Goal: Transaction & Acquisition: Purchase product/service

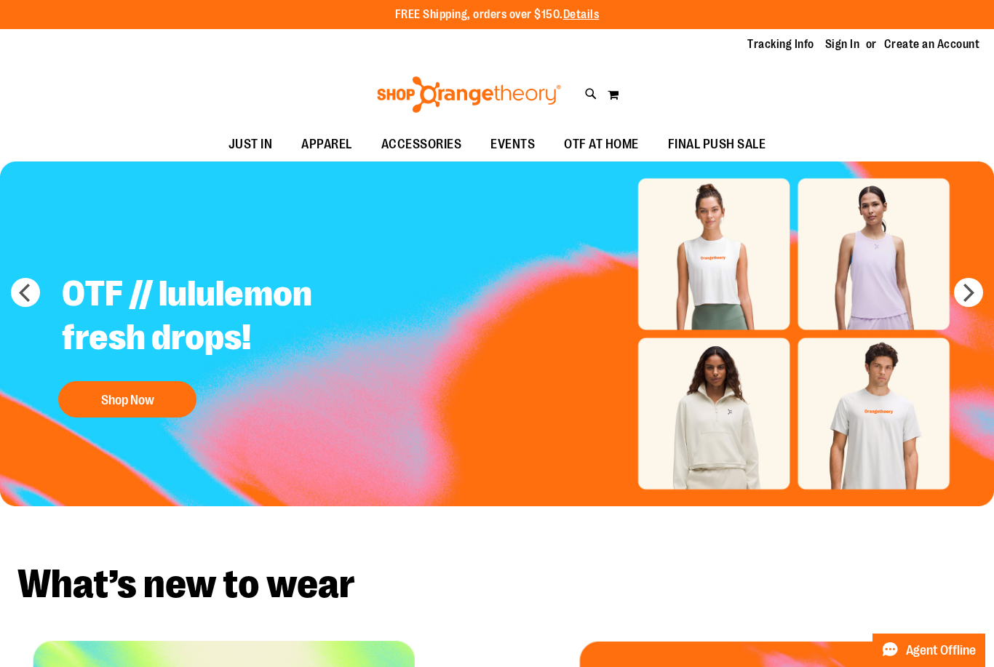
click at [841, 52] on link "Sign In" at bounding box center [842, 44] width 35 height 16
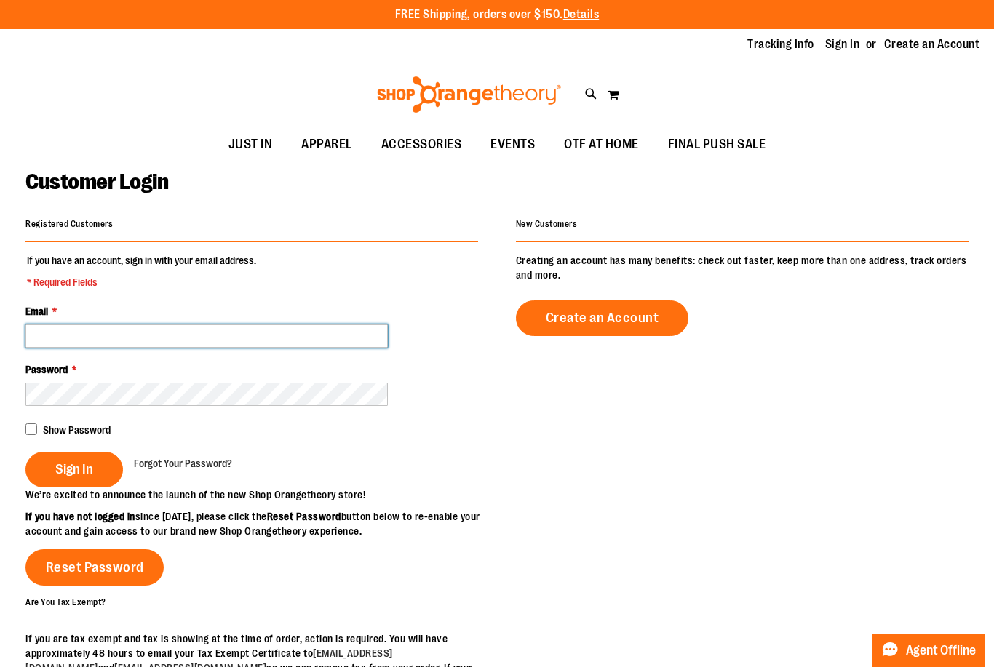
type input "**********"
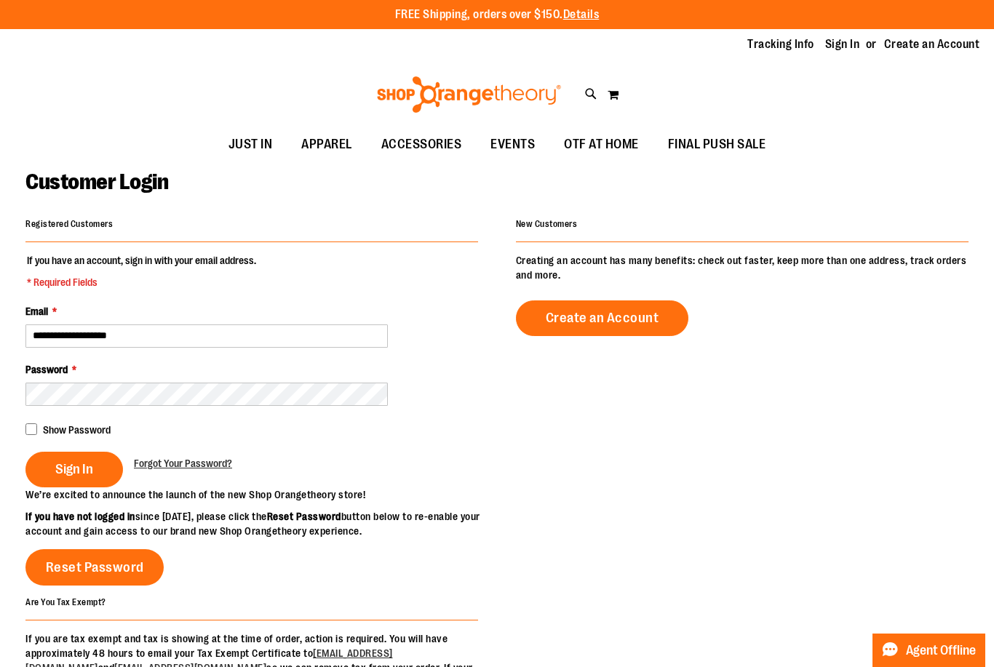
click at [108, 457] on button "Sign In" at bounding box center [74, 470] width 98 height 36
click at [99, 458] on div "Sign In" at bounding box center [79, 470] width 108 height 36
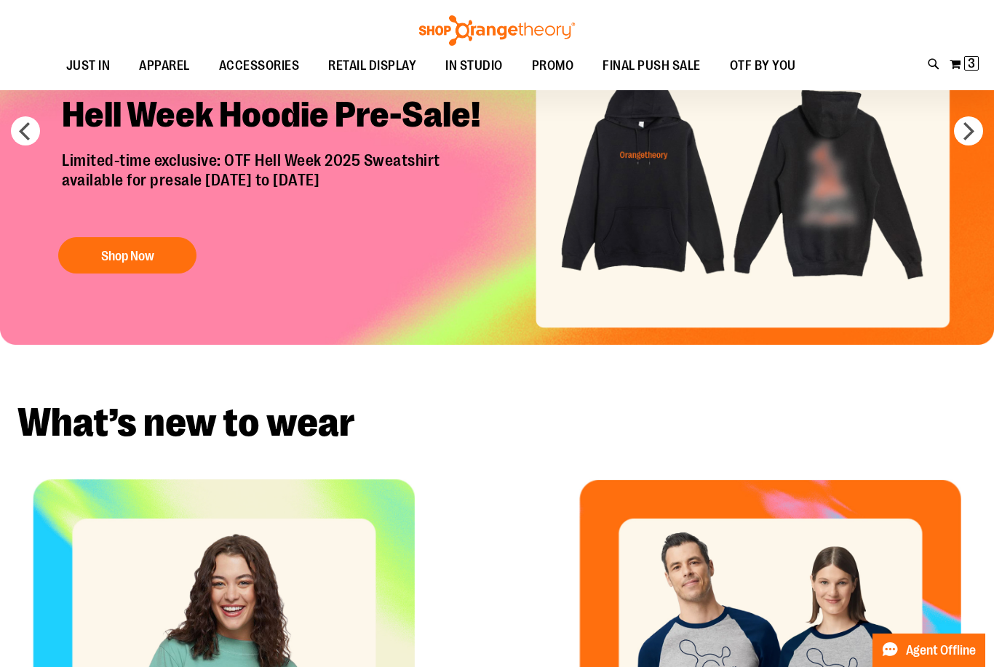
scroll to position [28, 0]
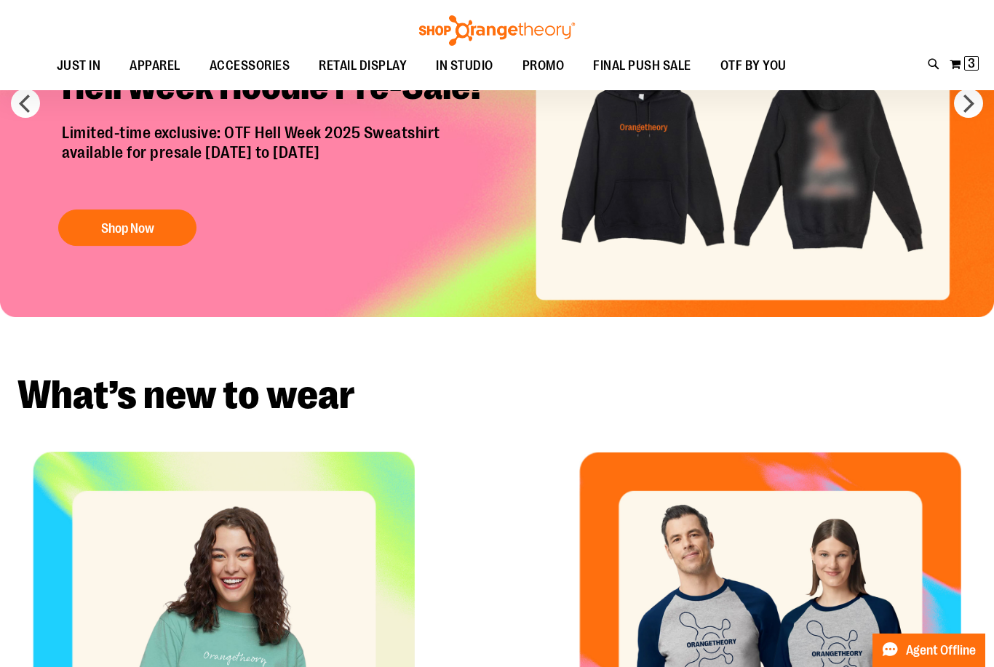
click at [958, 64] on button "My Cart 3 3 items" at bounding box center [964, 63] width 31 height 23
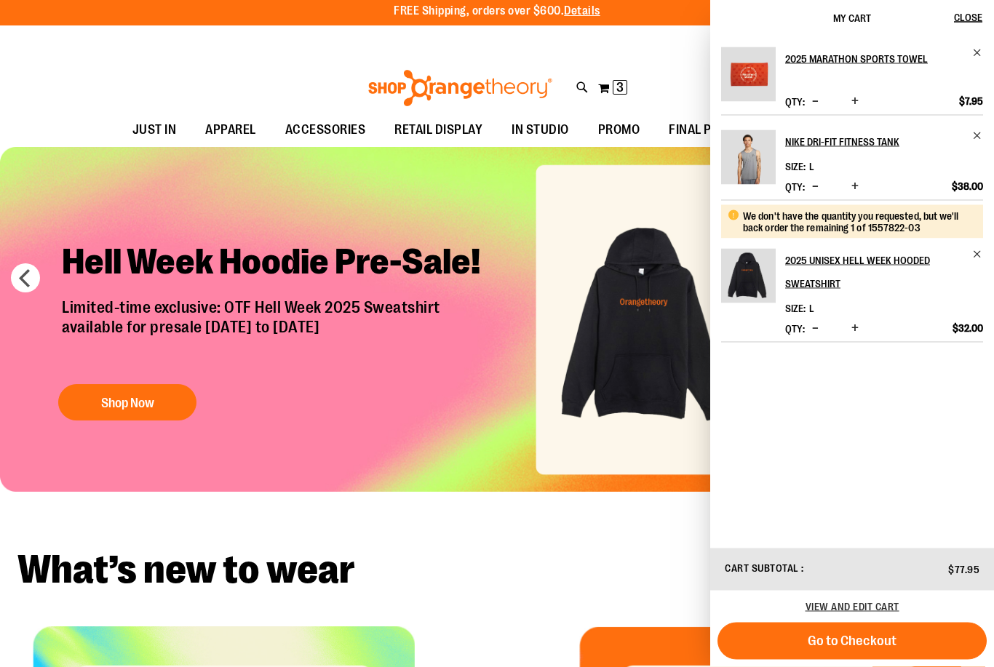
scroll to position [0, 0]
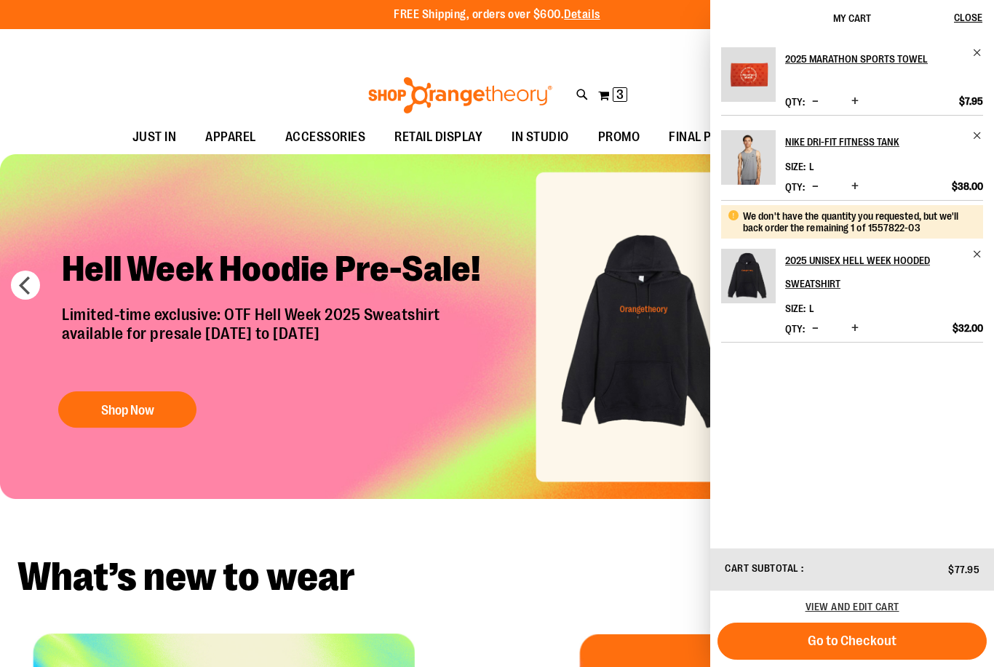
click at [988, 4] on div "My Cart Close" at bounding box center [852, 18] width 284 height 36
click at [977, 12] on span "Close" at bounding box center [968, 18] width 28 height 12
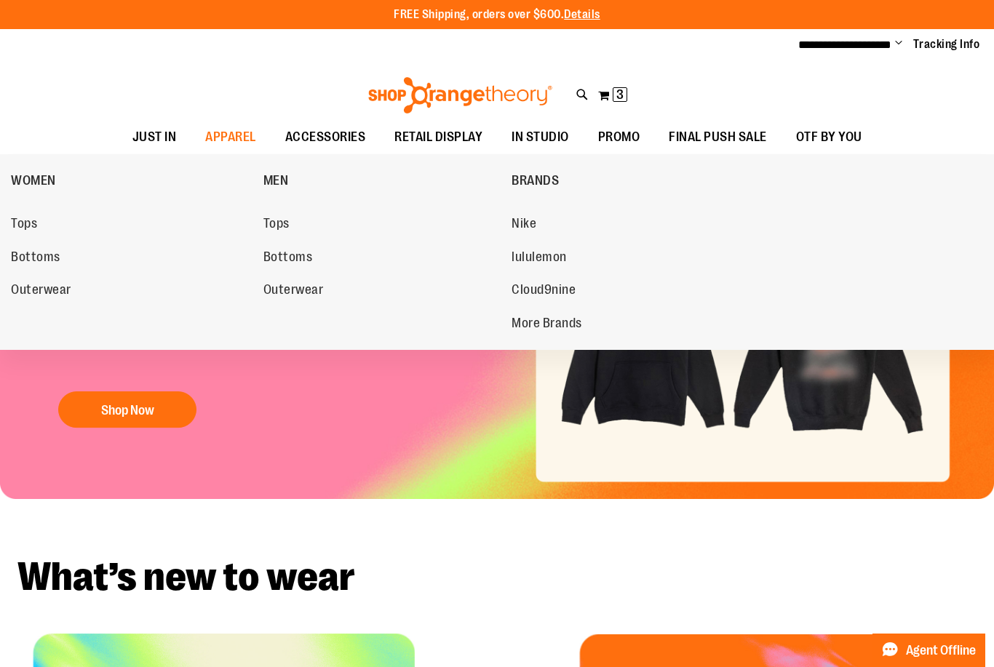
click at [282, 231] on span "Tops" at bounding box center [276, 225] width 26 height 18
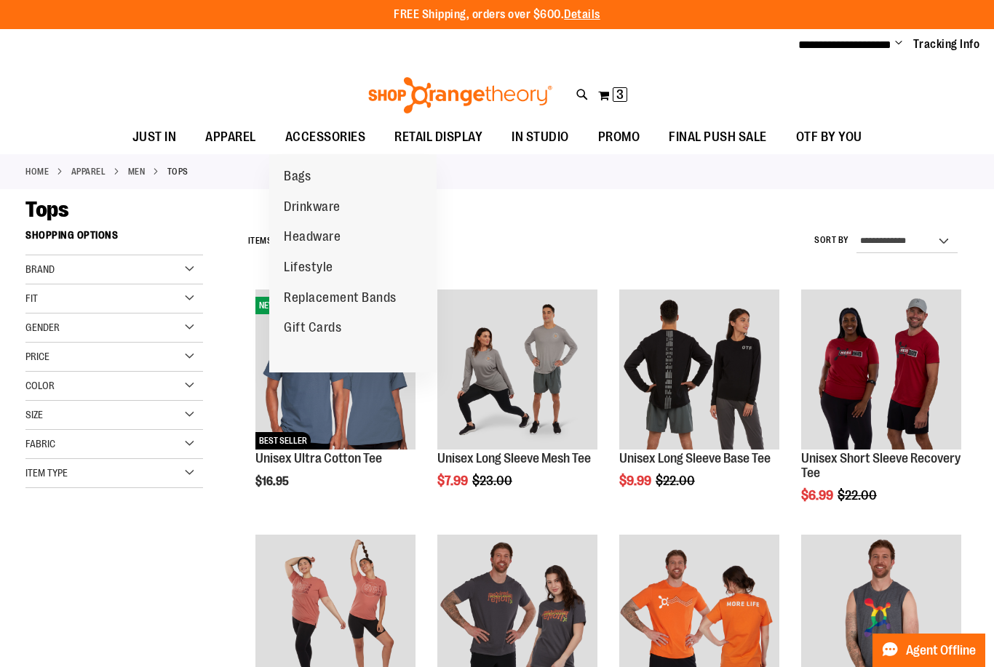
click at [323, 139] on span "ACCESSORIES" at bounding box center [325, 137] width 81 height 33
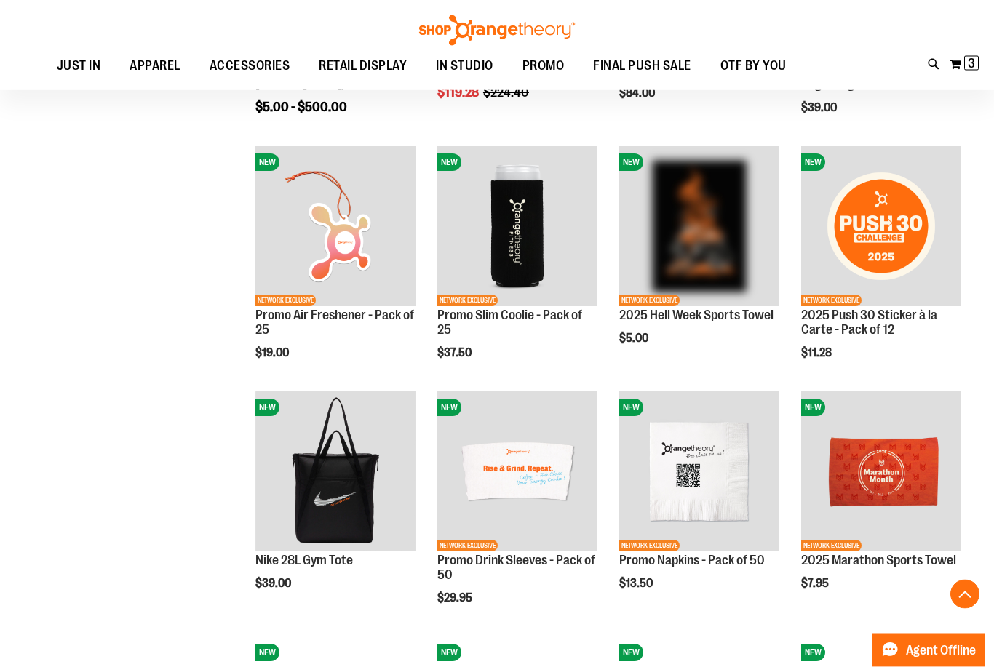
scroll to position [632, 0]
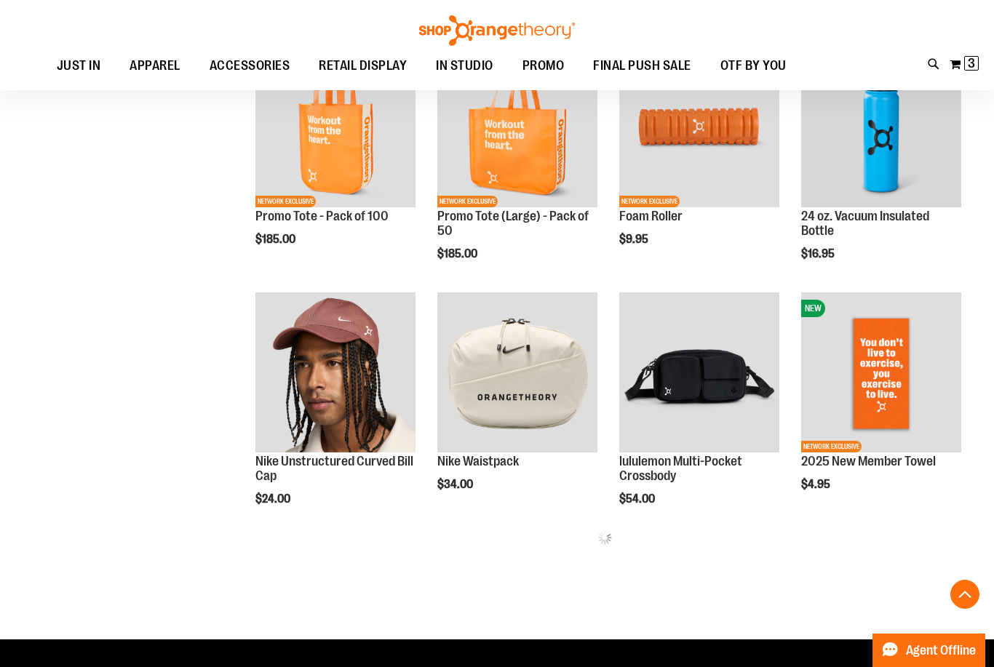
scroll to position [1230, 0]
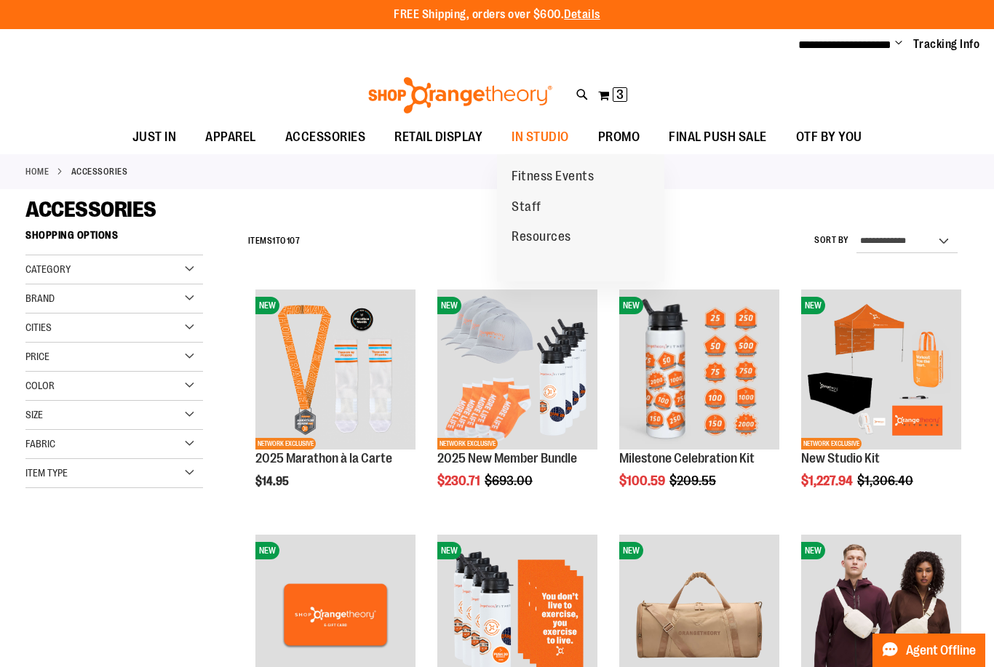
click at [529, 206] on span "Staff" at bounding box center [527, 208] width 30 height 18
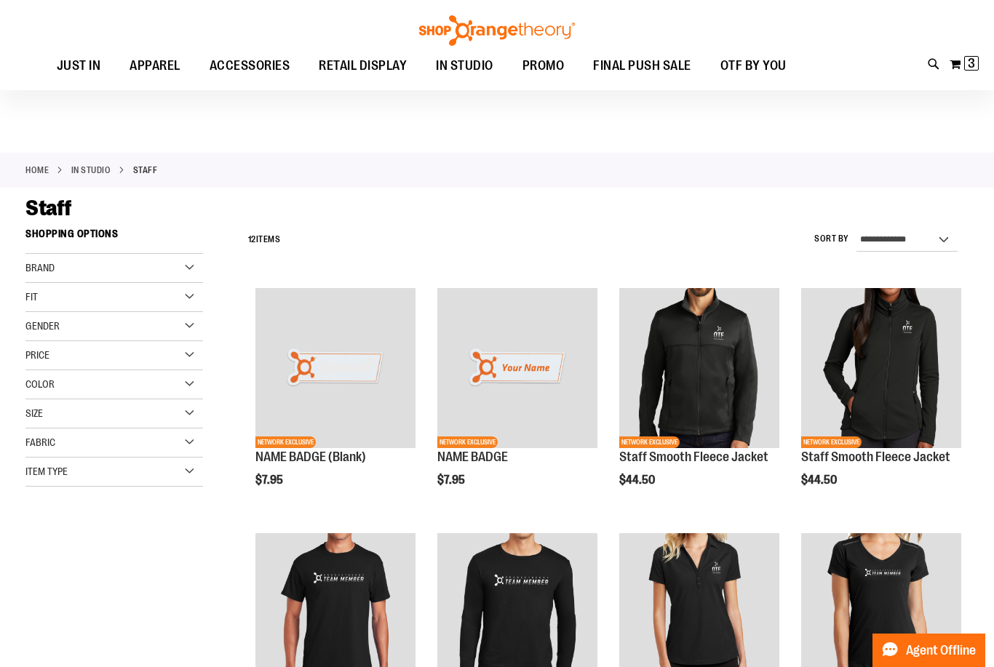
click at [489, 46] on img at bounding box center [497, 30] width 160 height 31
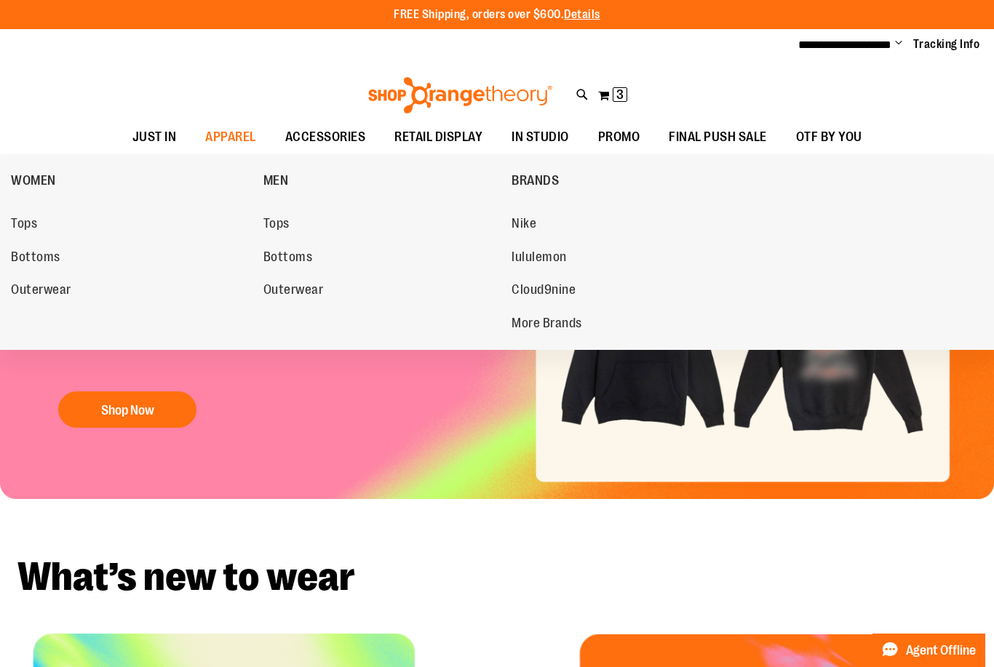
click at [273, 253] on span "Bottoms" at bounding box center [287, 259] width 49 height 18
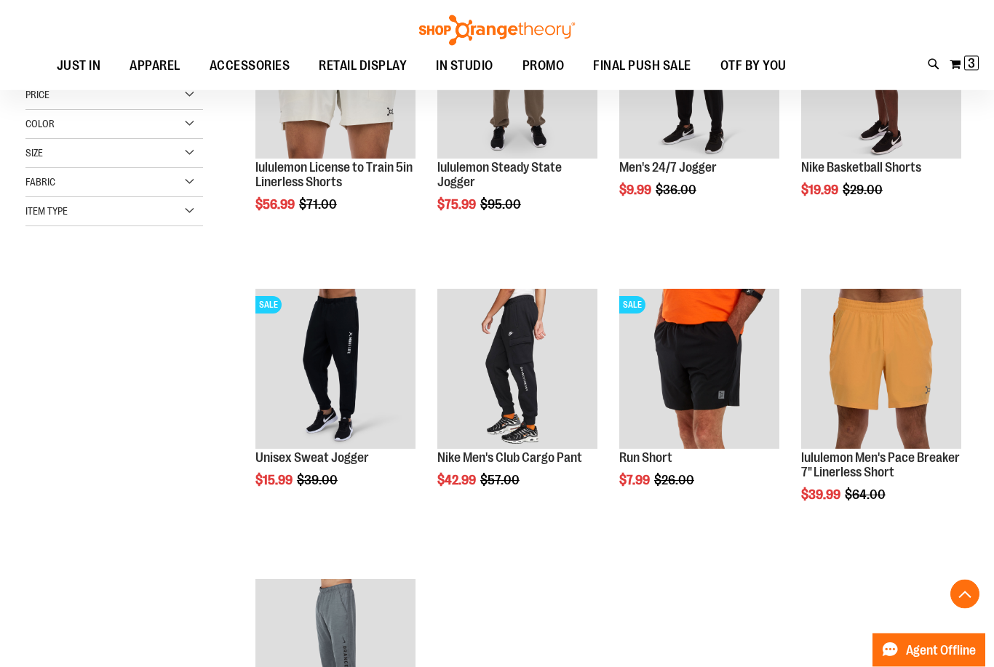
scroll to position [290, 0]
click at [824, 396] on img "product" at bounding box center [881, 369] width 160 height 160
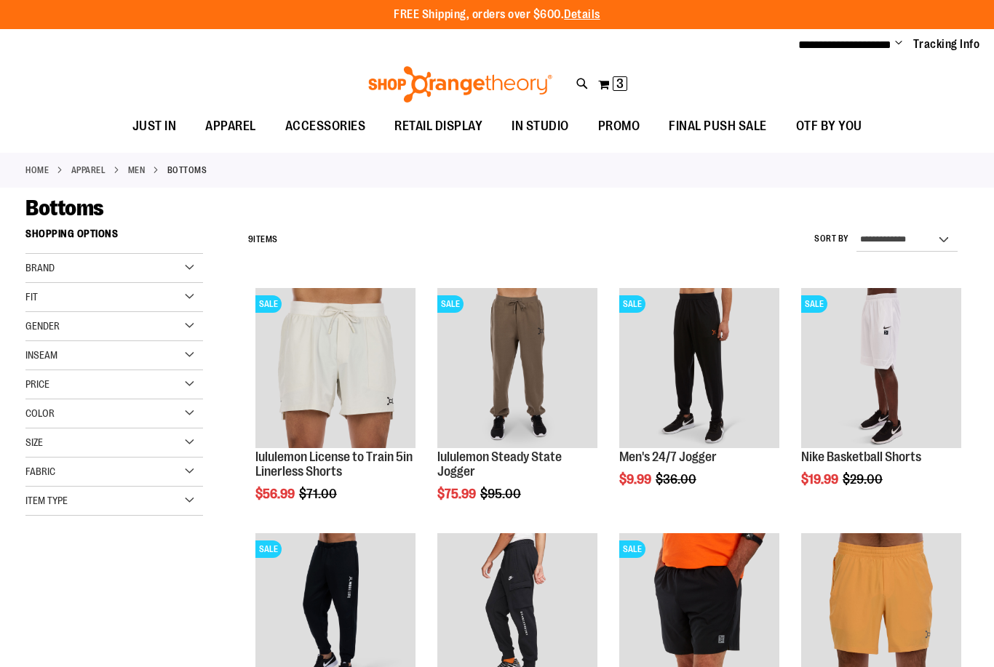
click at [322, 408] on img "product" at bounding box center [335, 368] width 160 height 160
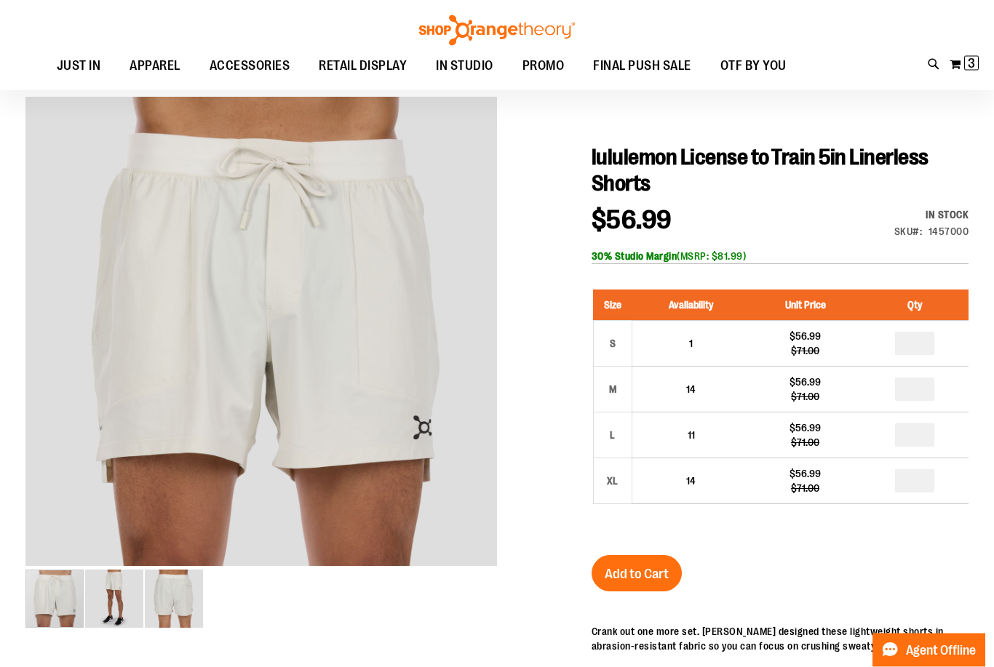
scroll to position [106, 0]
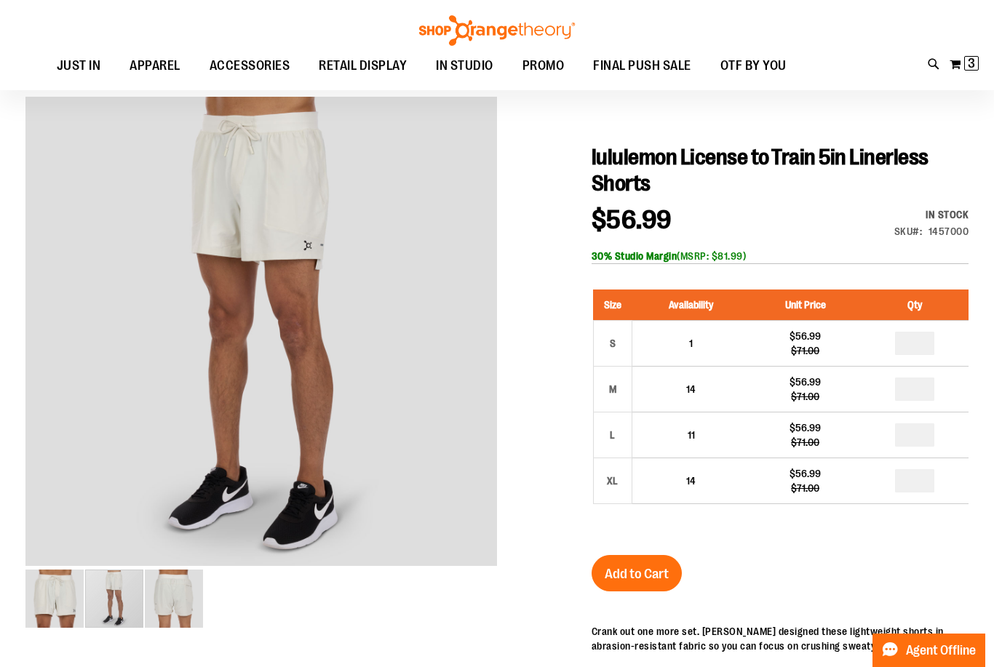
click at [101, 595] on div "carousel" at bounding box center [114, 599] width 58 height 58
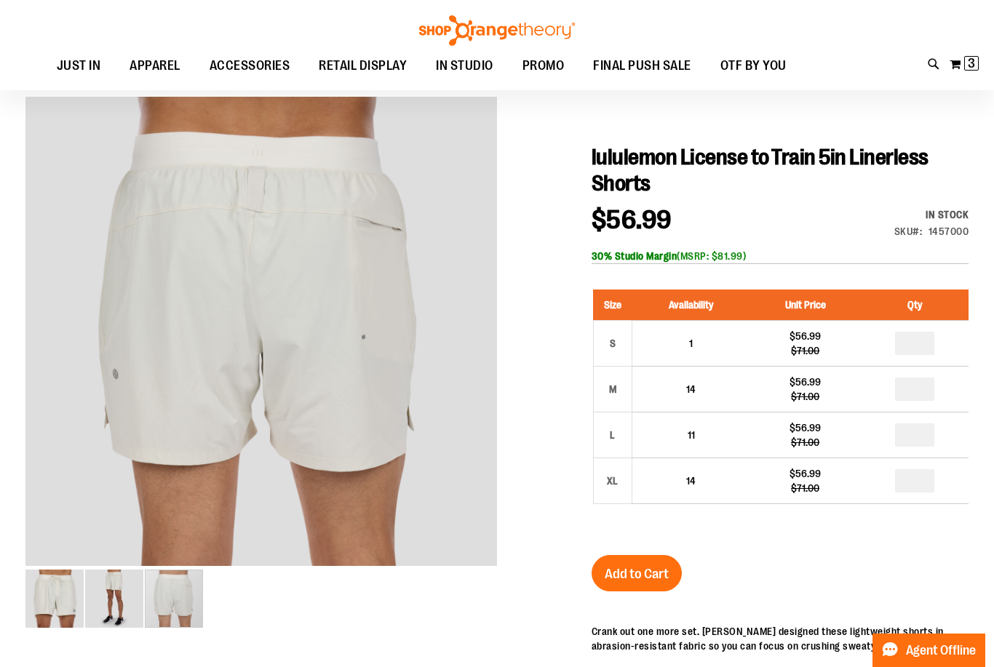
click at [165, 609] on div "carousel" at bounding box center [174, 599] width 58 height 58
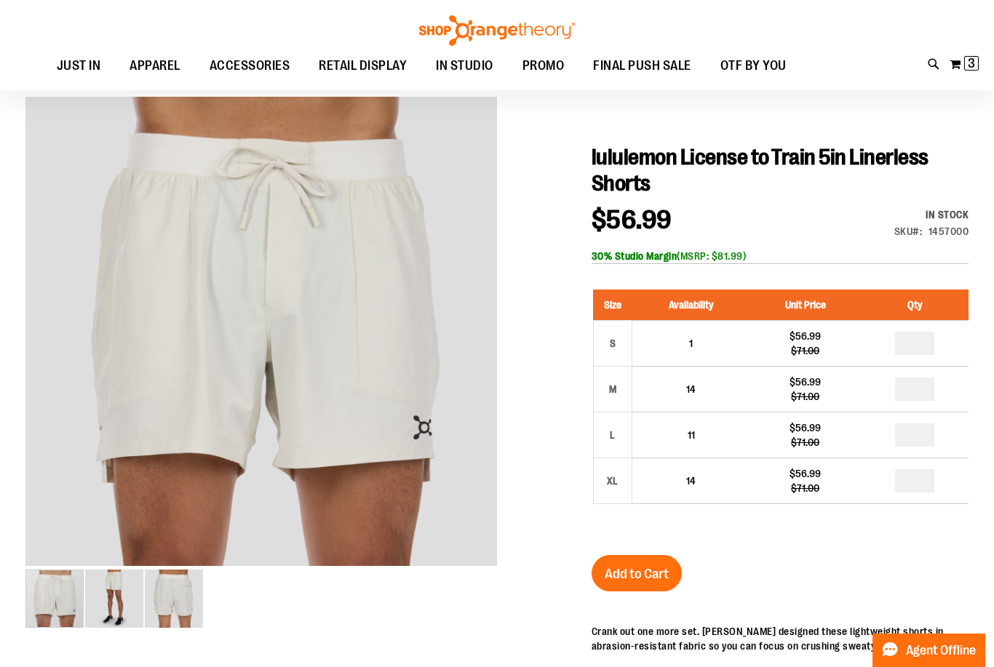
click at [50, 593] on img "image 1 of 3" at bounding box center [54, 599] width 58 height 58
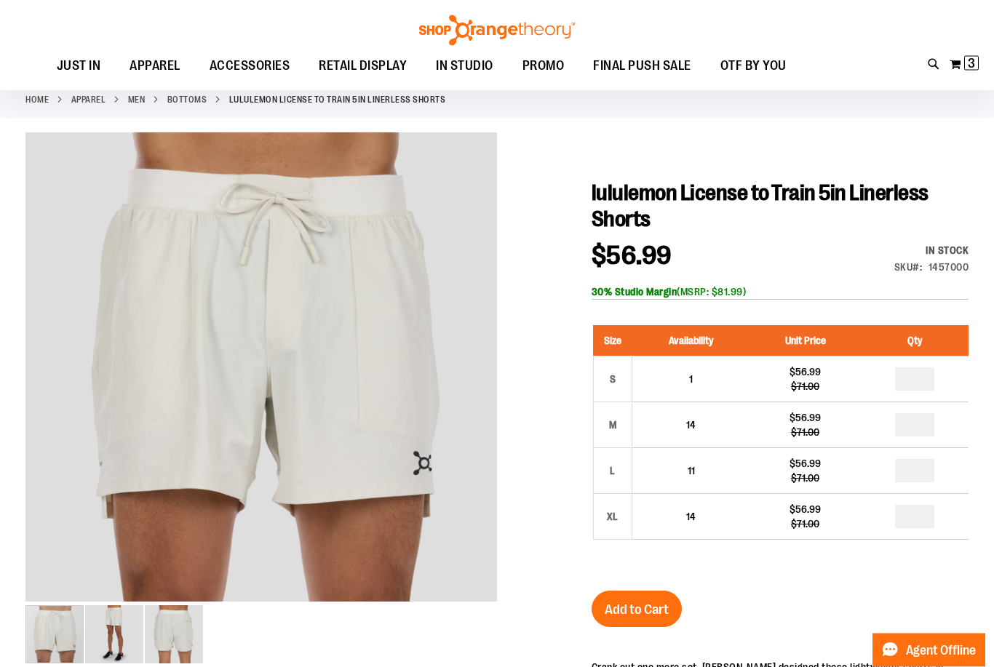
scroll to position [0, 0]
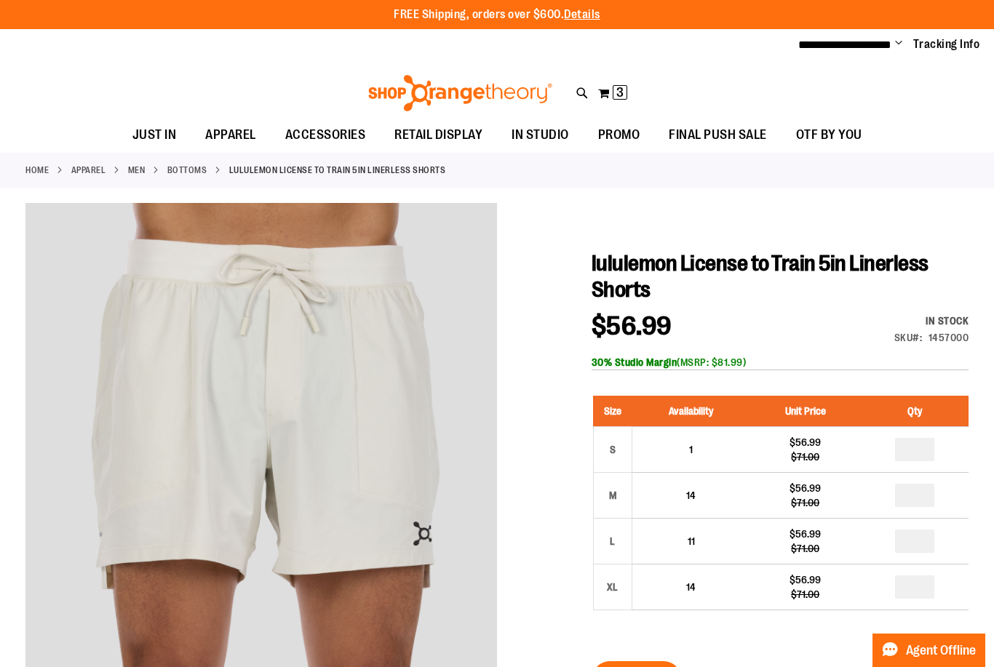
click at [949, 68] on div "Toggle Nav Search Popular Suggestions Advanced Search" at bounding box center [497, 89] width 994 height 59
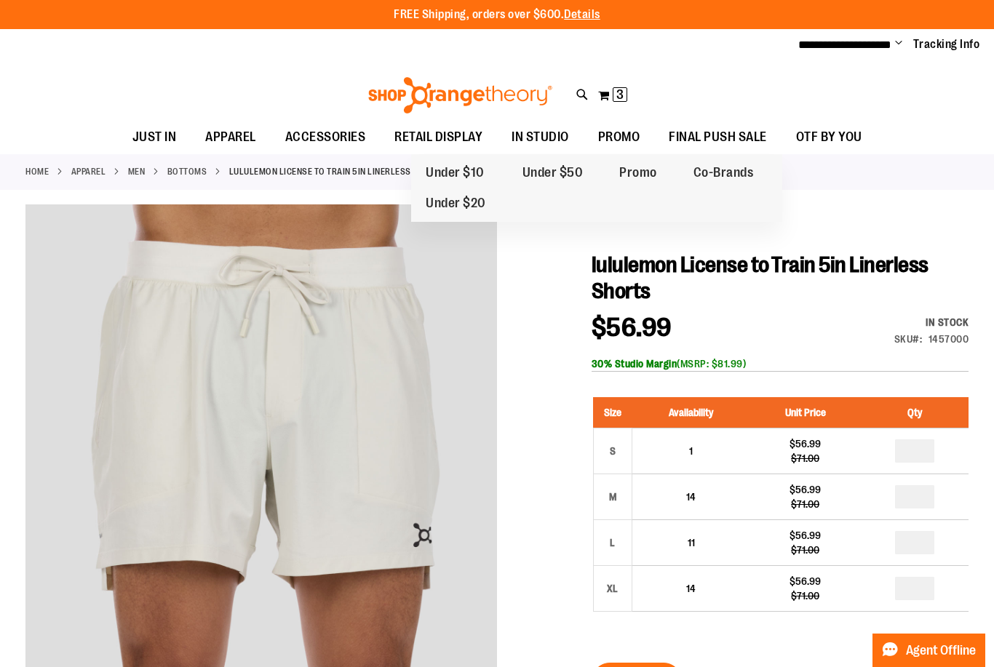
click at [711, 137] on span "FINAL PUSH SALE" at bounding box center [718, 137] width 98 height 33
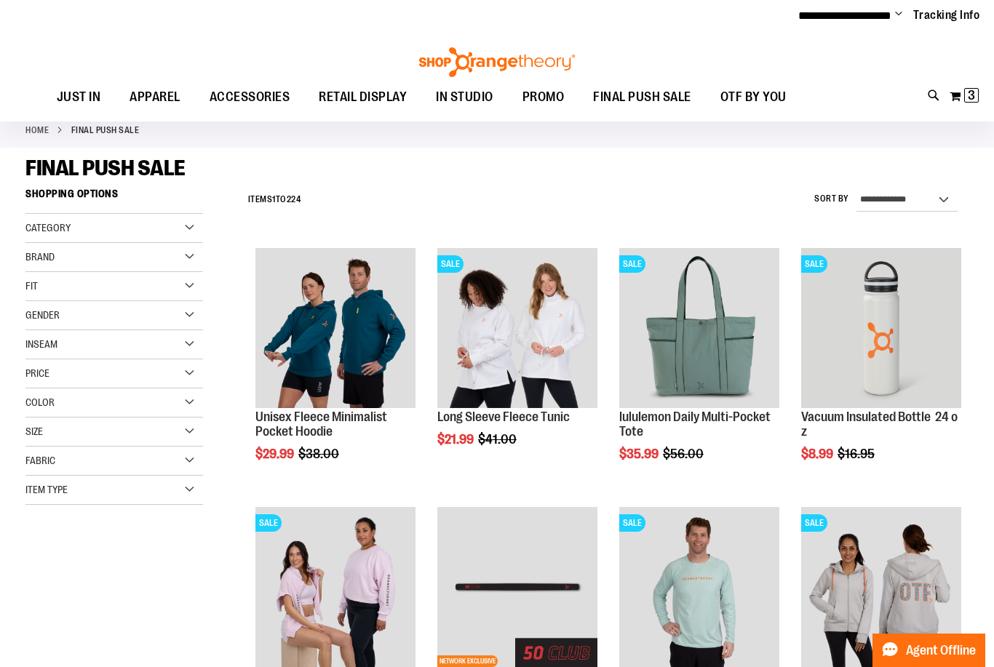
scroll to position [45, 0]
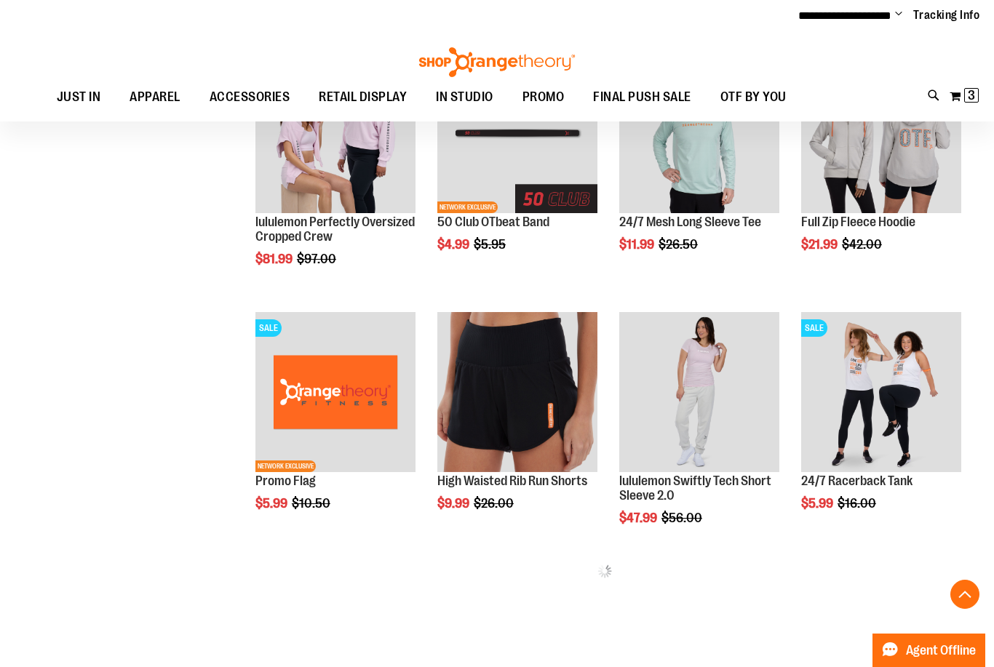
scroll to position [512, 0]
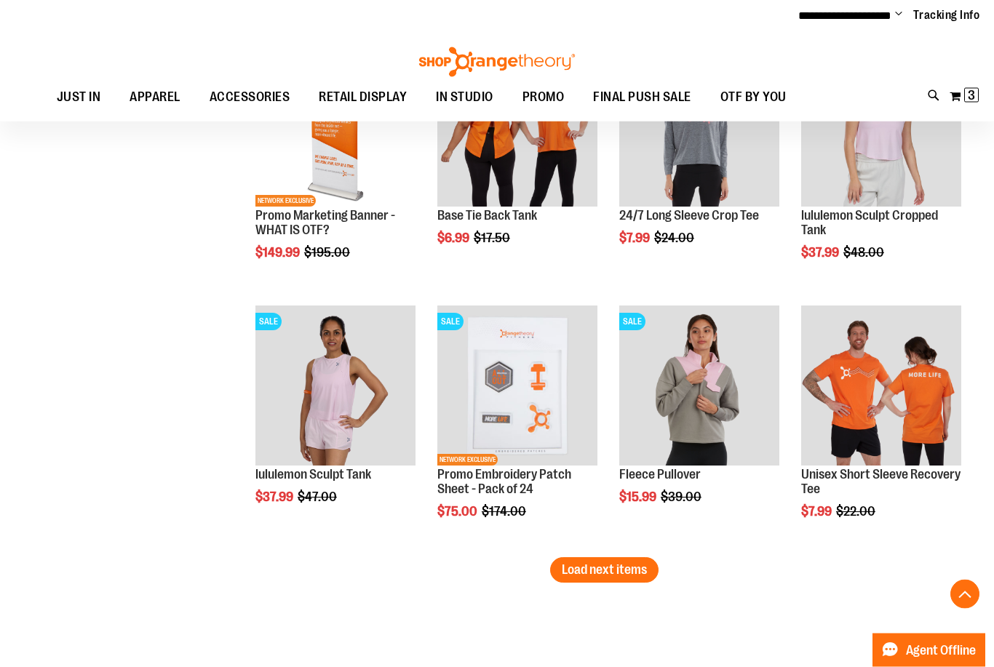
scroll to position [2055, 0]
click at [638, 566] on span "Load next items" at bounding box center [604, 570] width 85 height 15
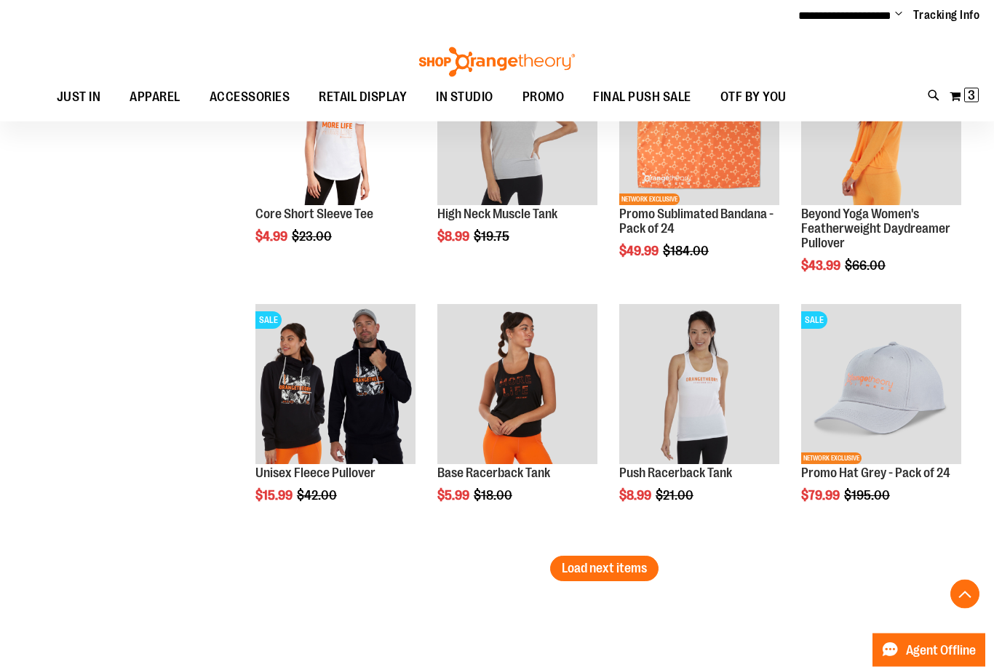
scroll to position [2834, 0]
click at [635, 562] on span "Load next items" at bounding box center [604, 568] width 85 height 15
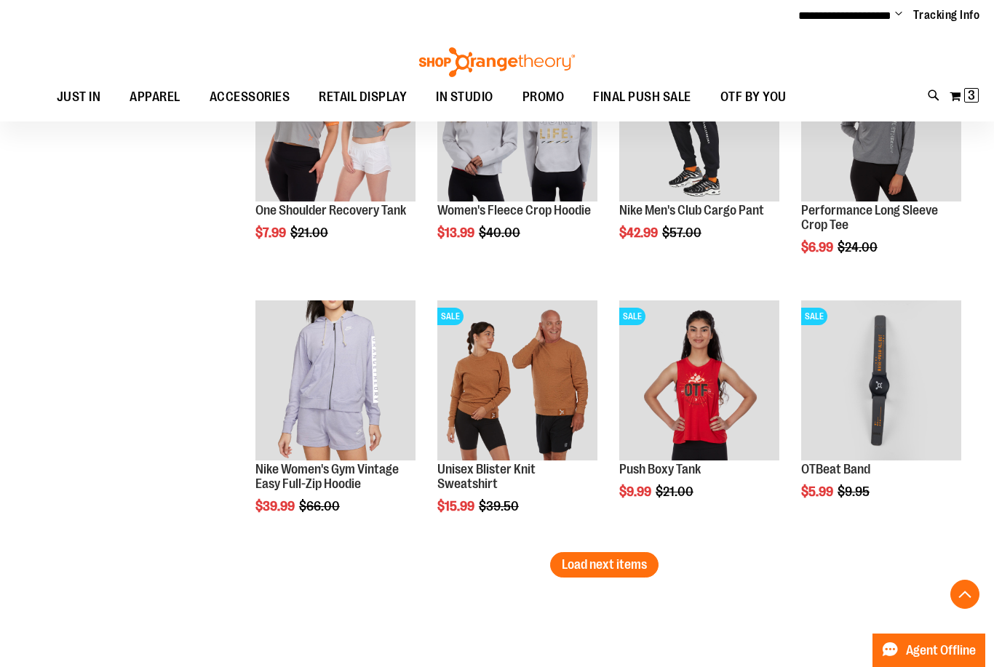
scroll to position [3617, 0]
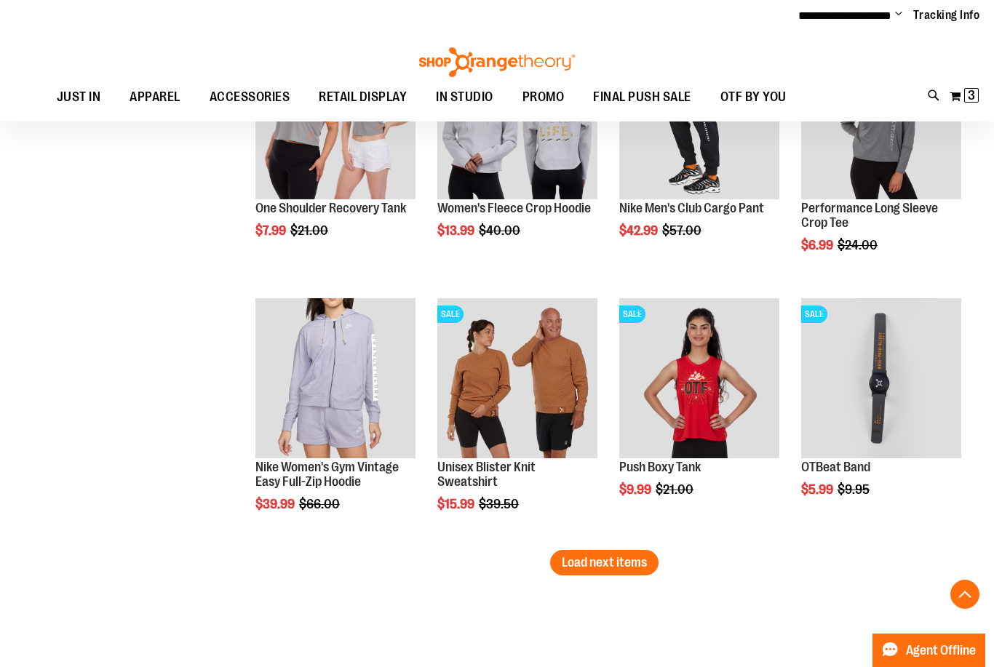
click at [640, 561] on span "Load next items" at bounding box center [604, 562] width 85 height 15
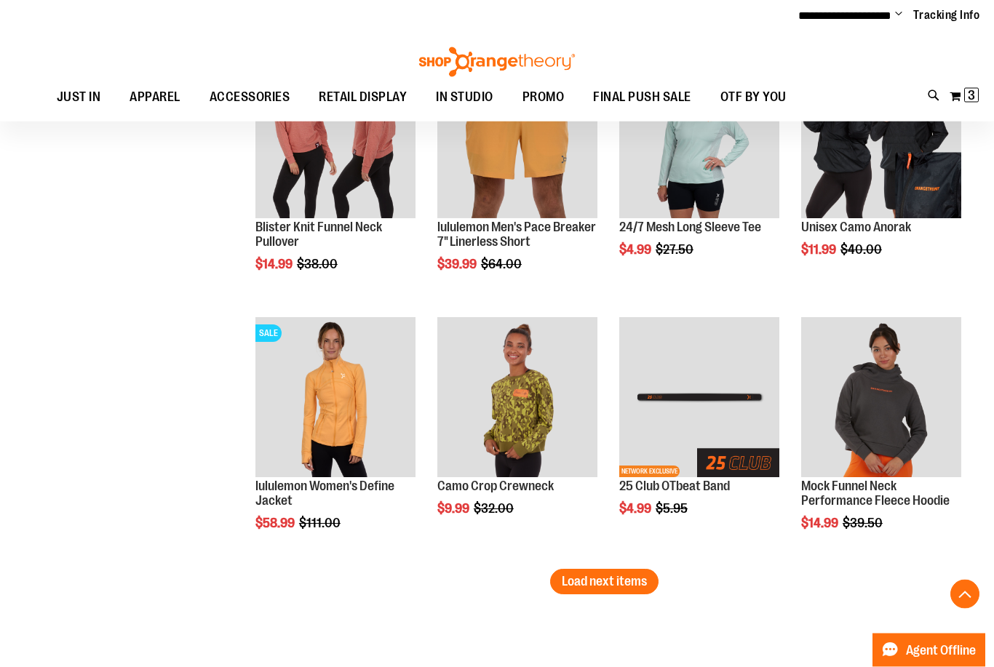
scroll to position [4375, 0]
click at [639, 582] on span "Load next items" at bounding box center [604, 581] width 85 height 15
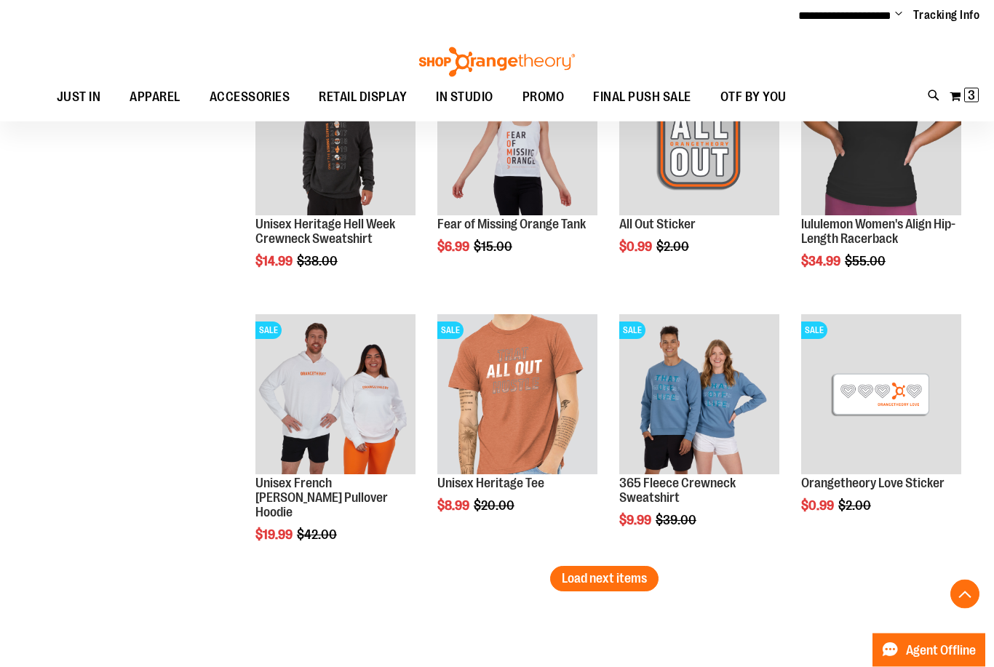
scroll to position [5155, 0]
click at [592, 579] on span "Load next items" at bounding box center [604, 578] width 85 height 15
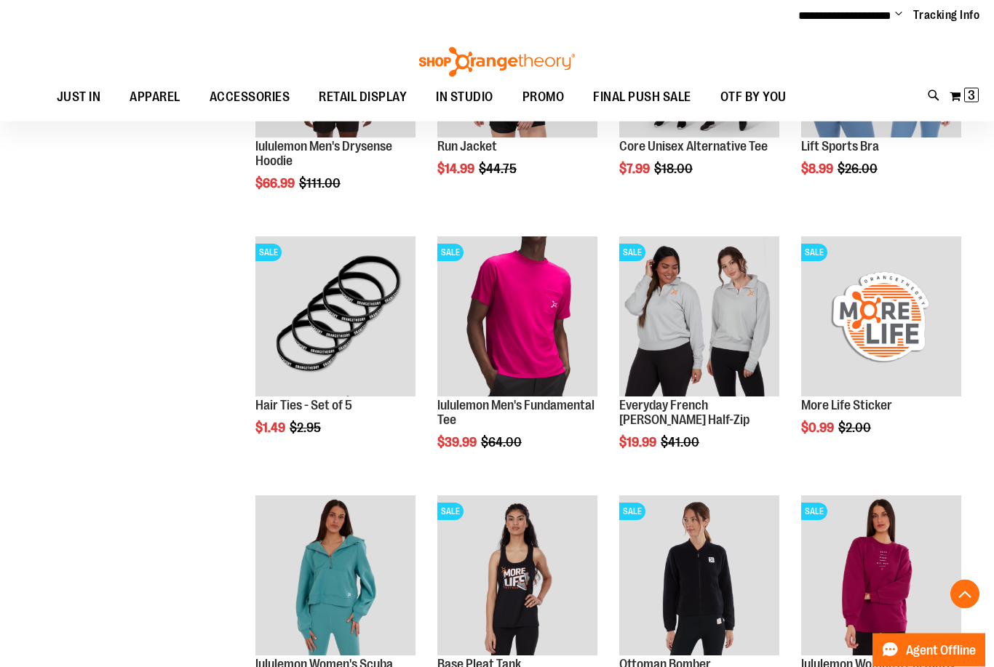
scroll to position [5753, 0]
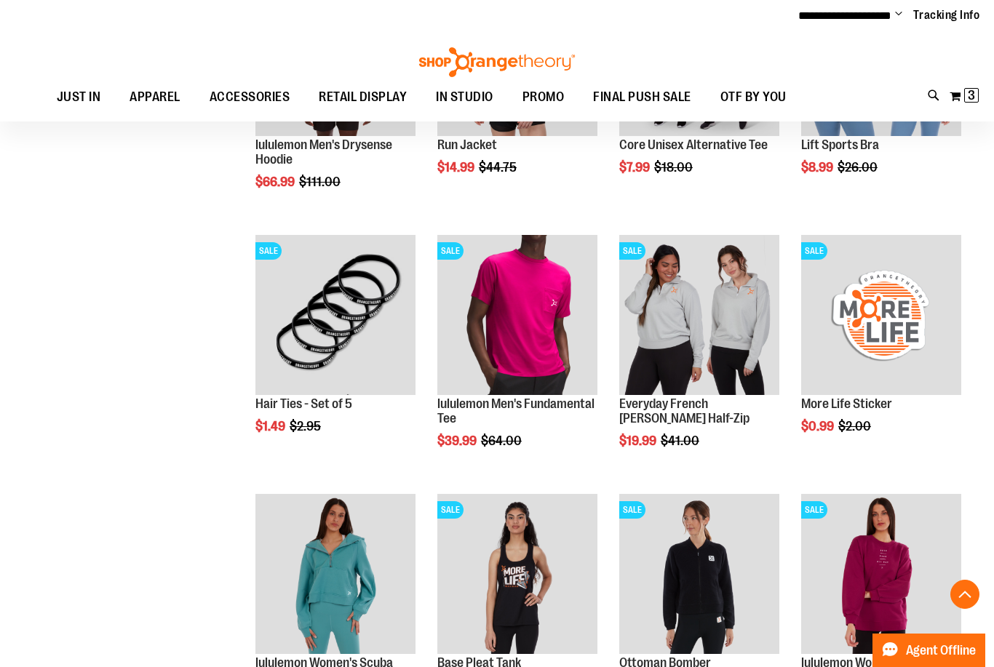
click at [507, 603] on span "Quickview" at bounding box center [471, 622] width 69 height 38
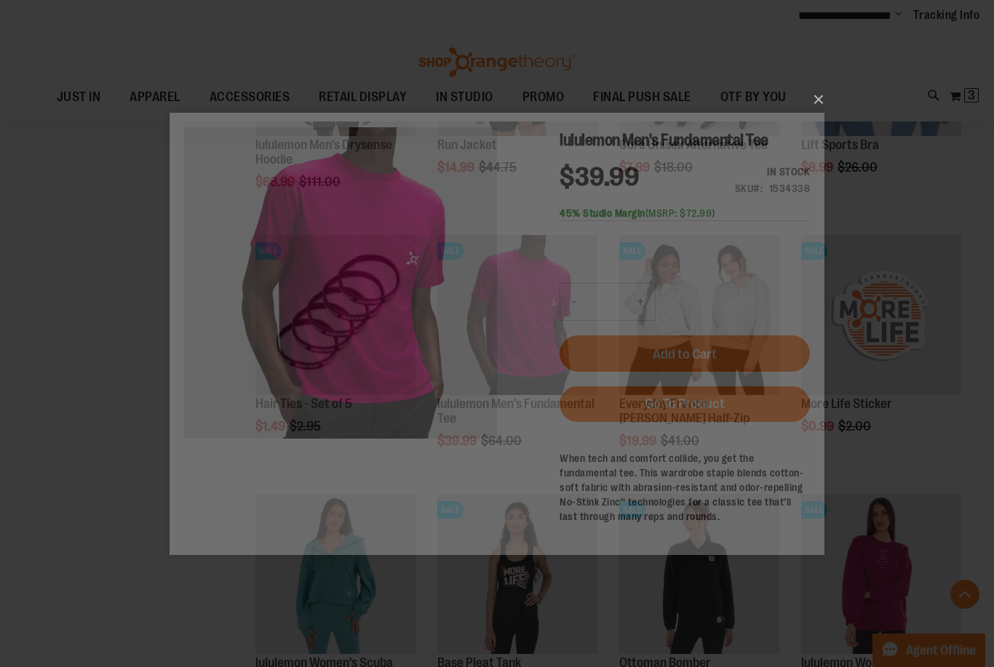
scroll to position [0, 0]
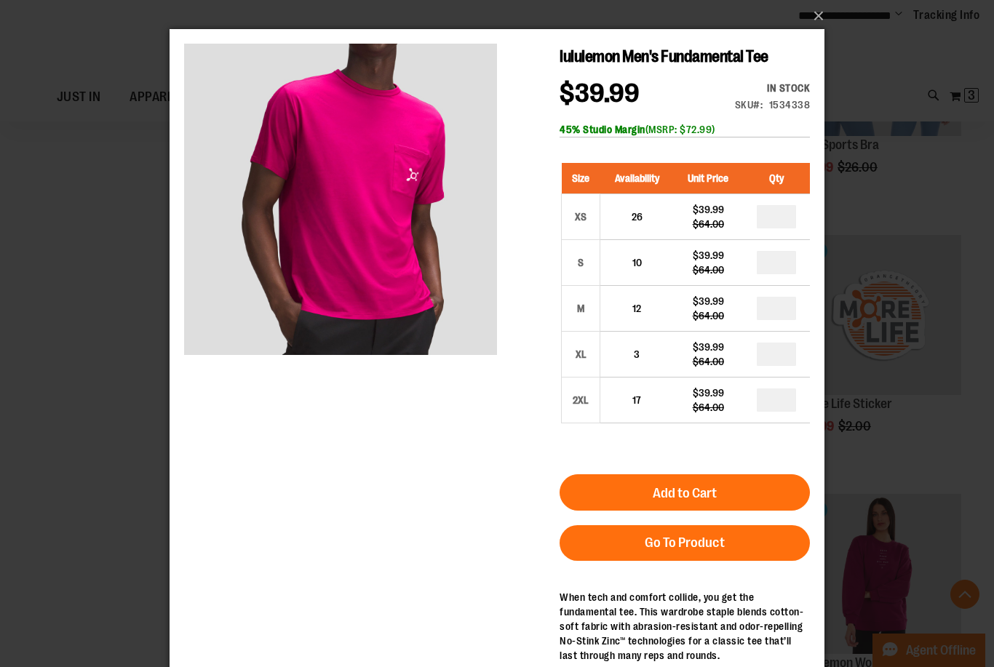
click at [821, 18] on button "×" at bounding box center [501, 16] width 655 height 32
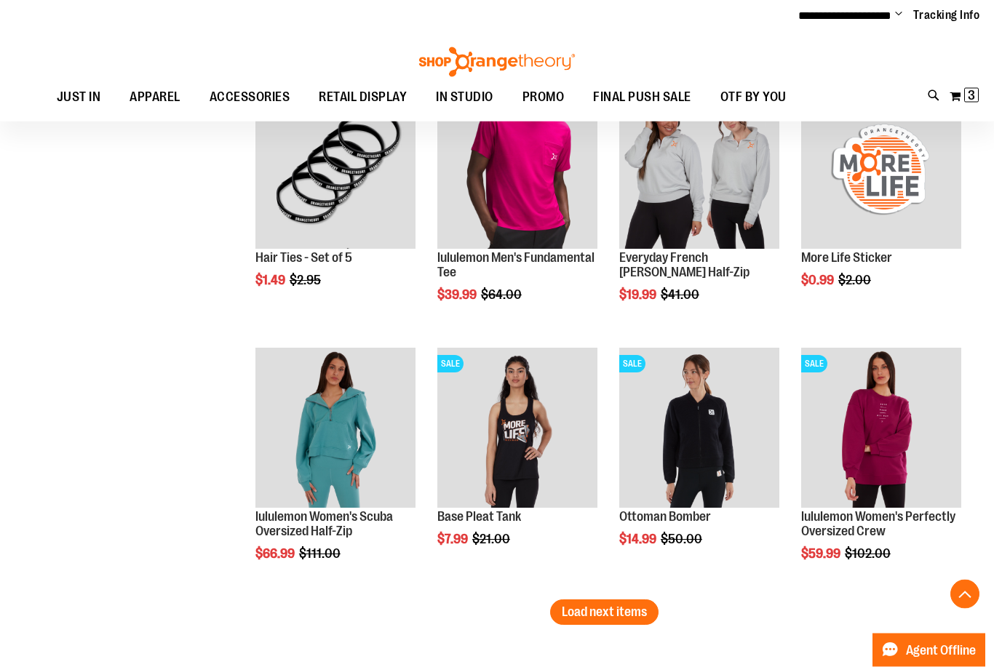
scroll to position [5903, 0]
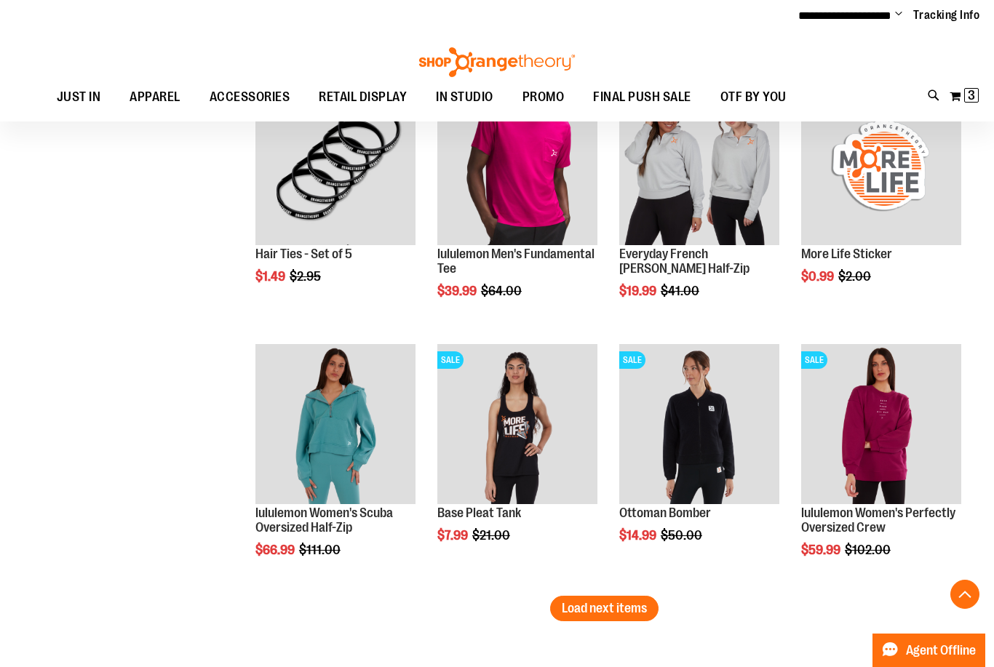
click at [615, 607] on span "Load next items" at bounding box center [604, 608] width 85 height 15
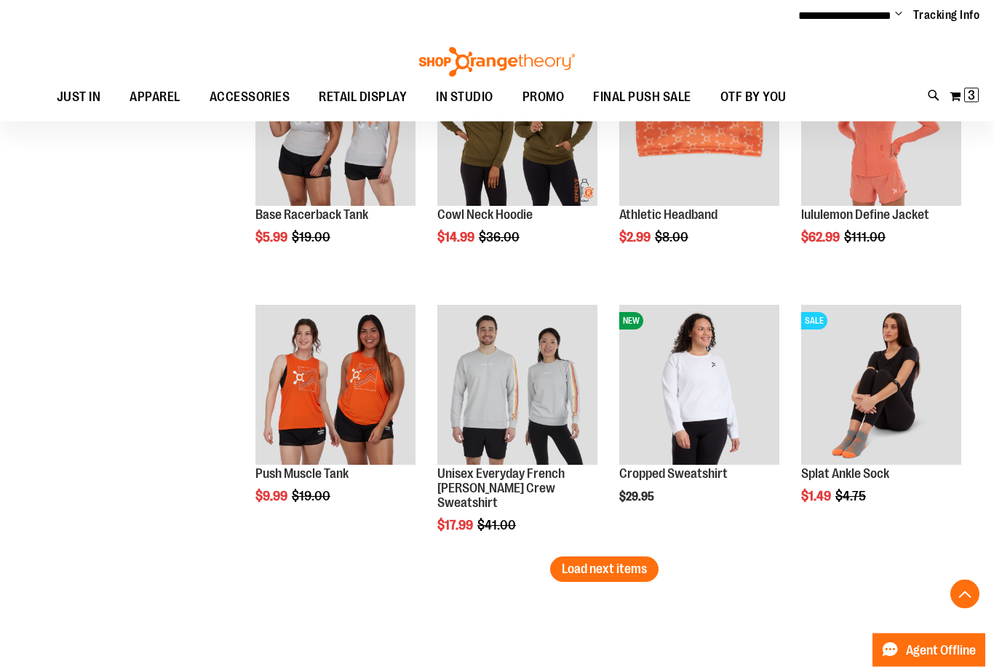
scroll to position [6719, 0]
click at [634, 573] on span "Load next items" at bounding box center [604, 569] width 85 height 15
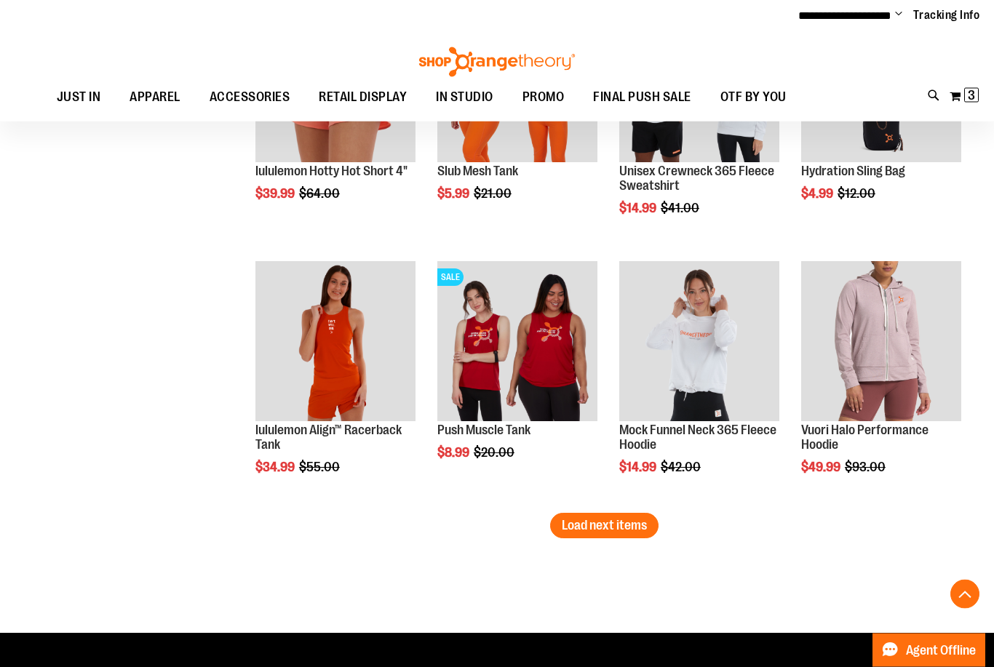
scroll to position [7540, 0]
click at [573, 531] on span "Load next items" at bounding box center [604, 525] width 85 height 15
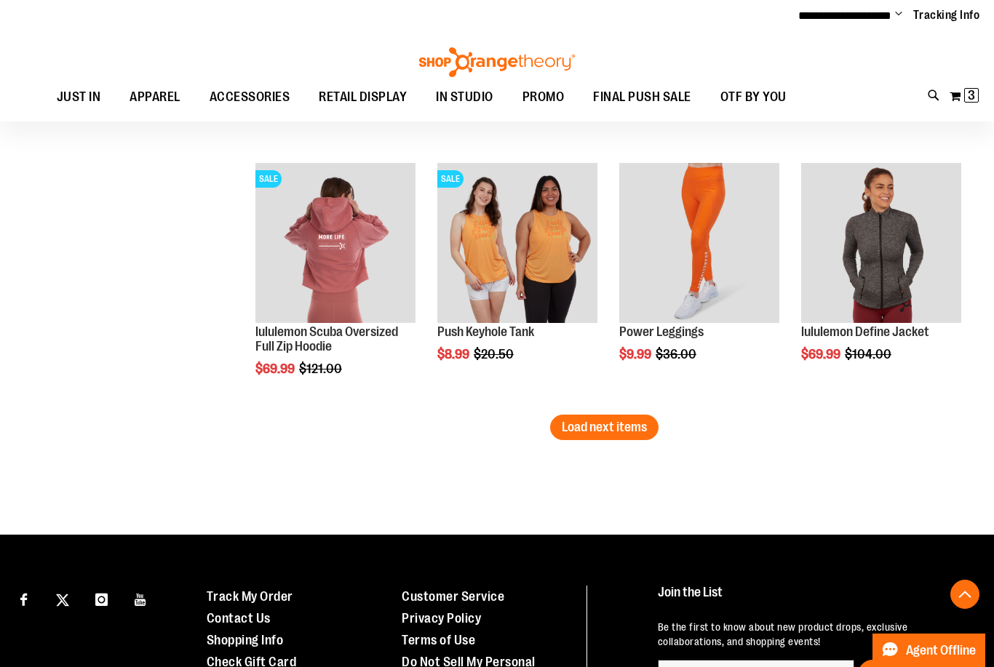
scroll to position [8421, 0]
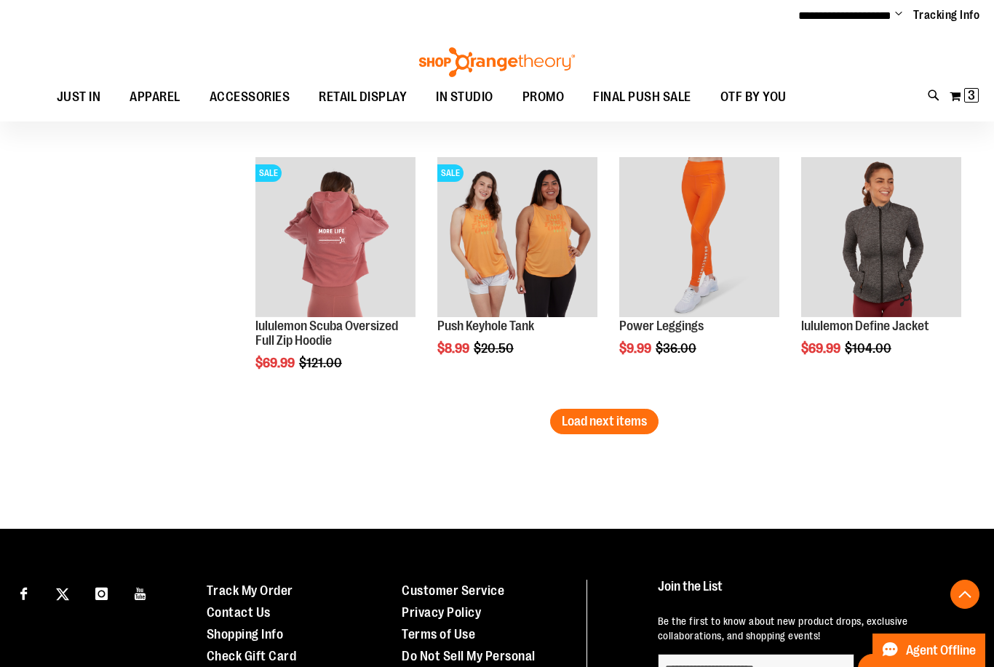
click at [562, 432] on button "Load next items" at bounding box center [604, 421] width 108 height 25
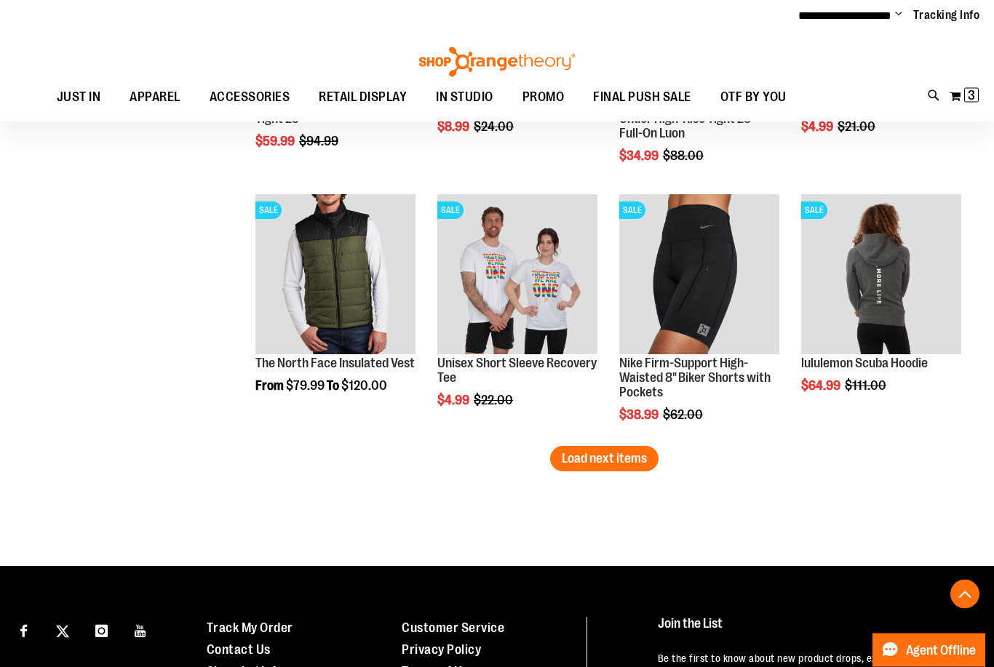
scroll to position [9161, 0]
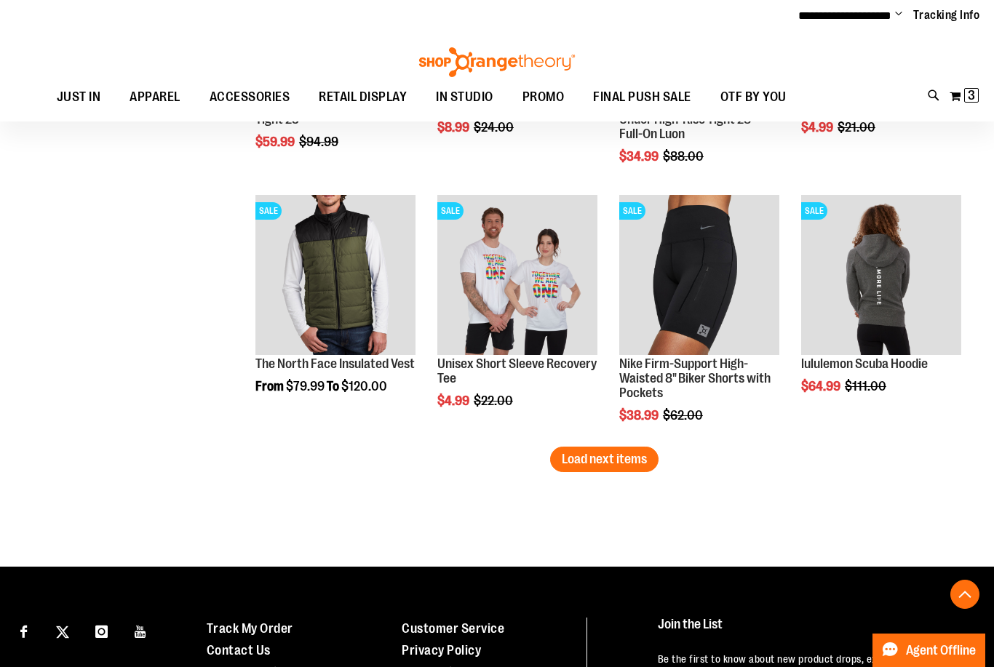
click at [560, 470] on button "Load next items" at bounding box center [604, 459] width 108 height 25
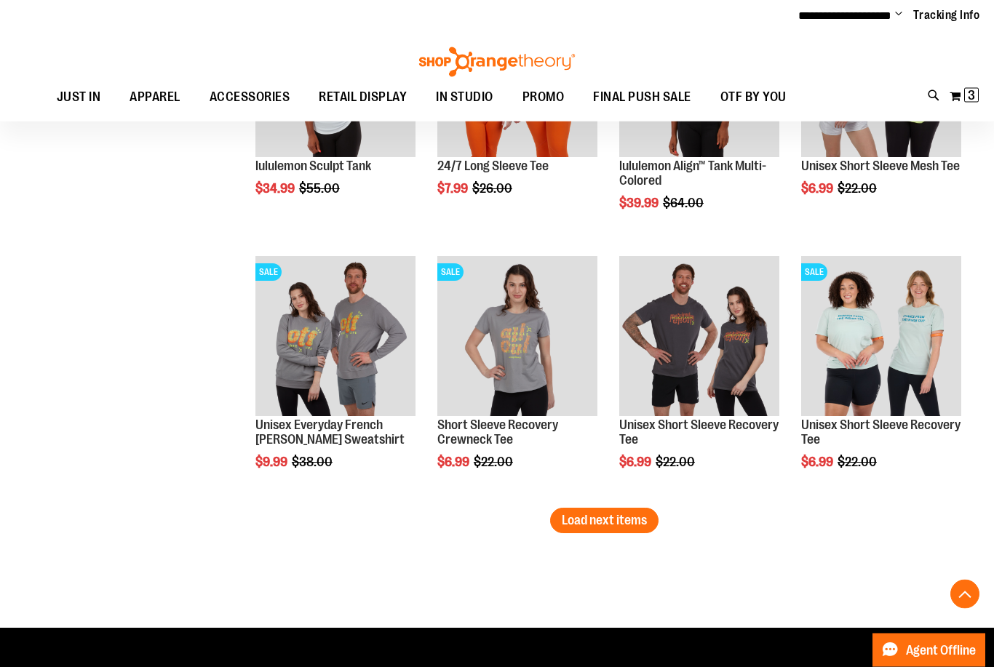
scroll to position [9877, 0]
click at [552, 520] on button "Load next items" at bounding box center [604, 520] width 108 height 25
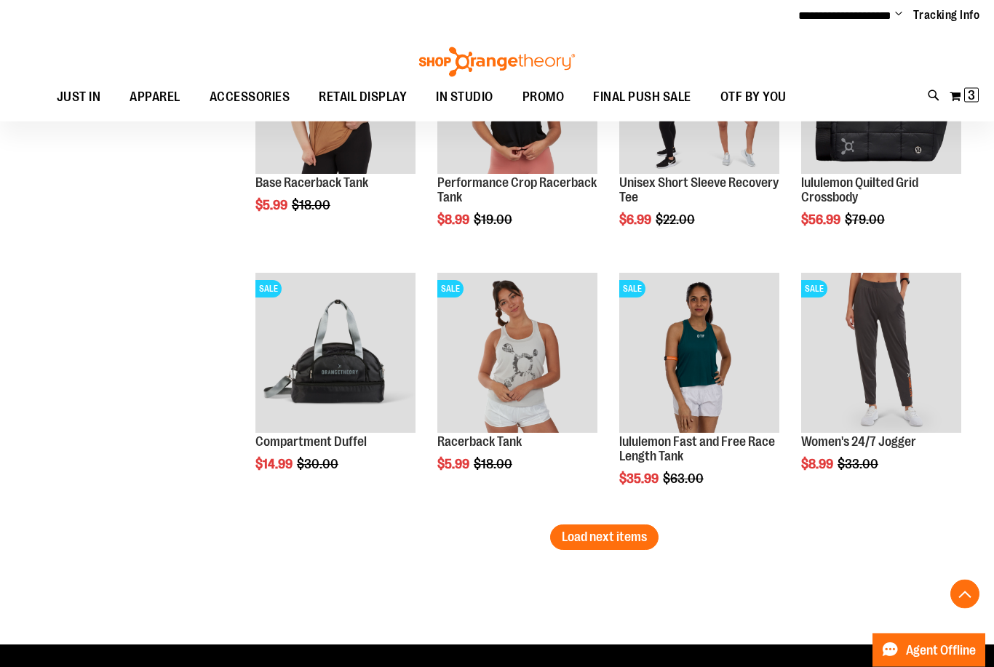
scroll to position [10649, 0]
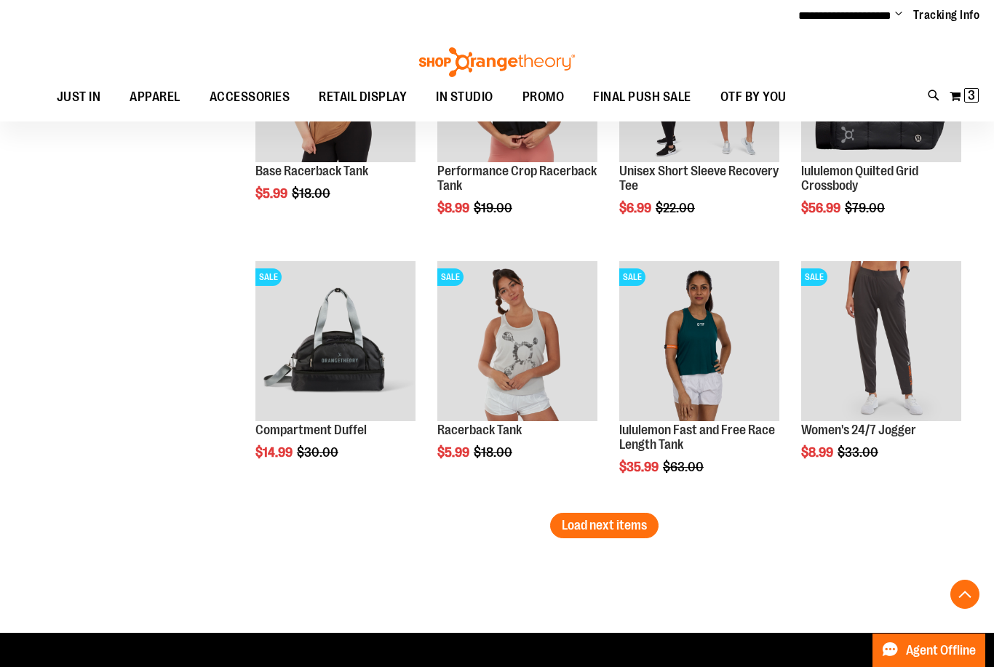
click at [577, 531] on span "Load next items" at bounding box center [604, 525] width 85 height 15
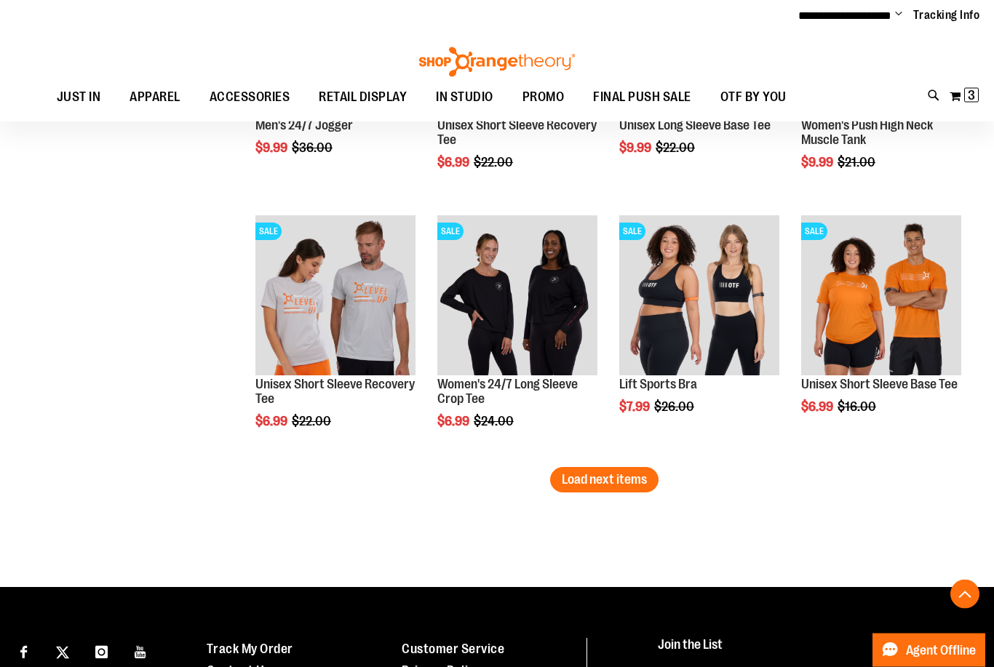
scroll to position [11472, 0]
click at [579, 487] on span "Load next items" at bounding box center [604, 479] width 85 height 15
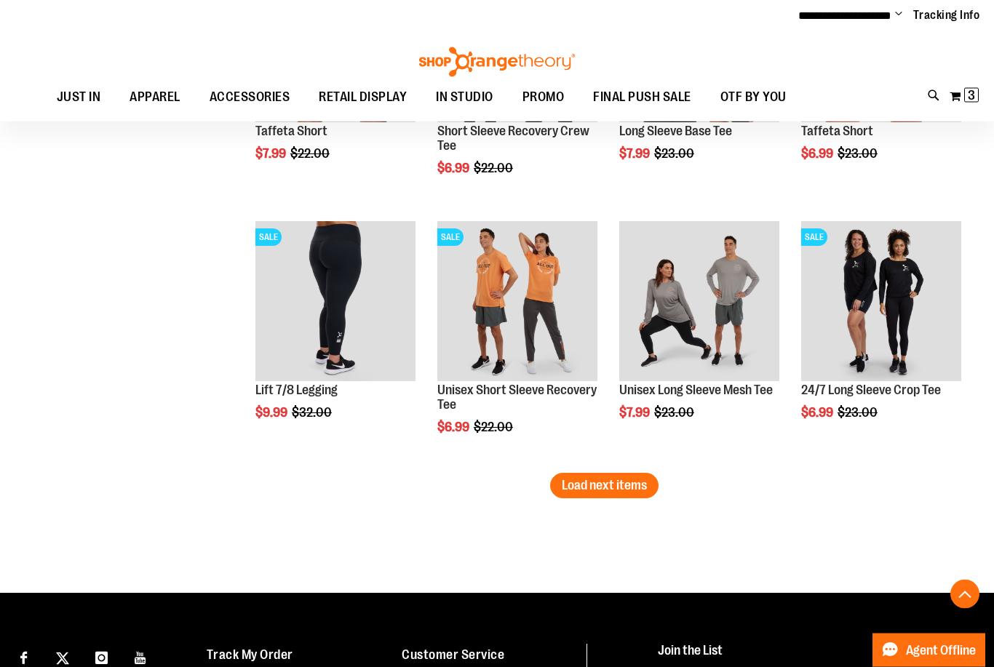
scroll to position [12245, 0]
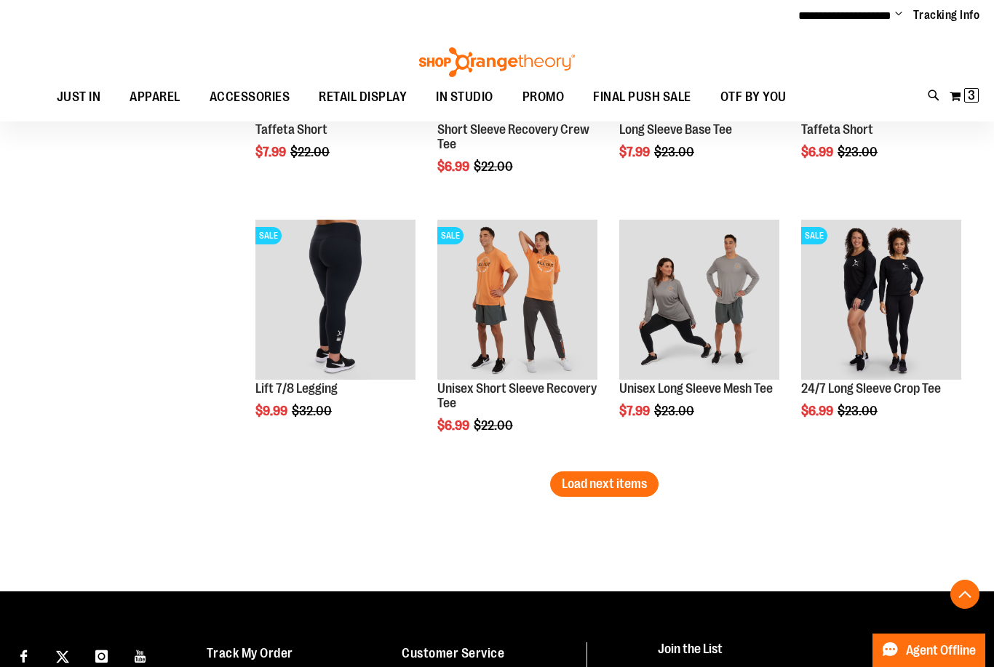
click at [581, 483] on span "Load next items" at bounding box center [604, 484] width 85 height 15
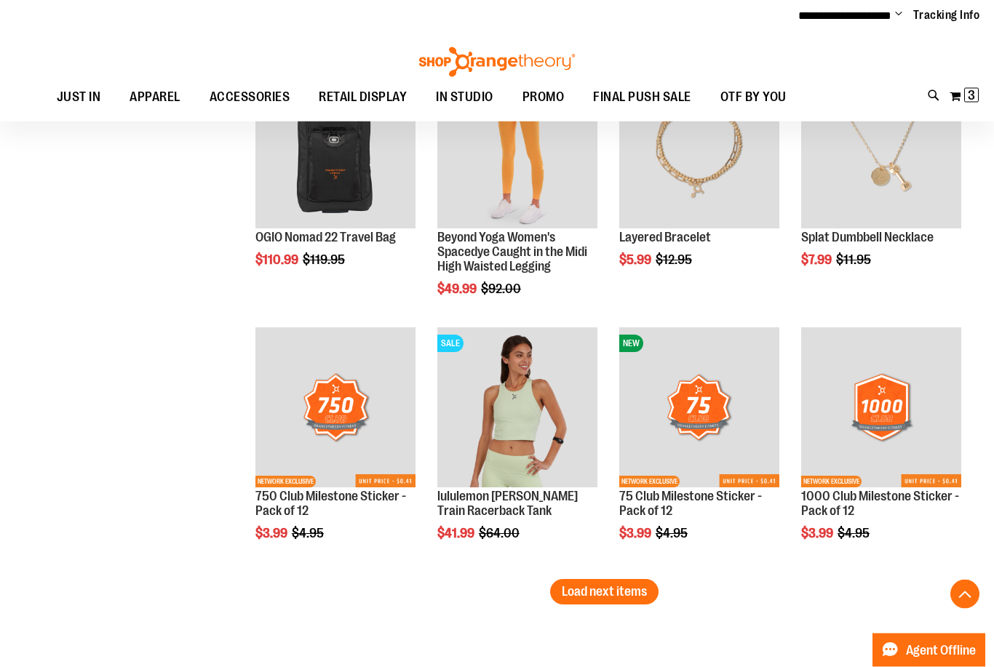
scroll to position [12915, 0]
click at [568, 581] on button "Load next items" at bounding box center [604, 591] width 108 height 25
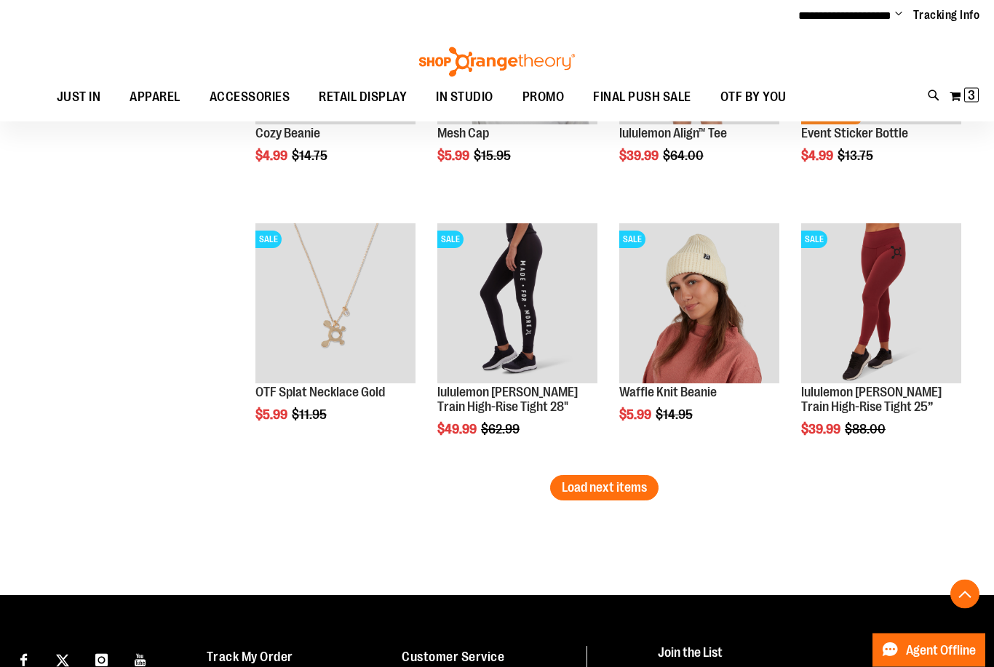
scroll to position [13799, 0]
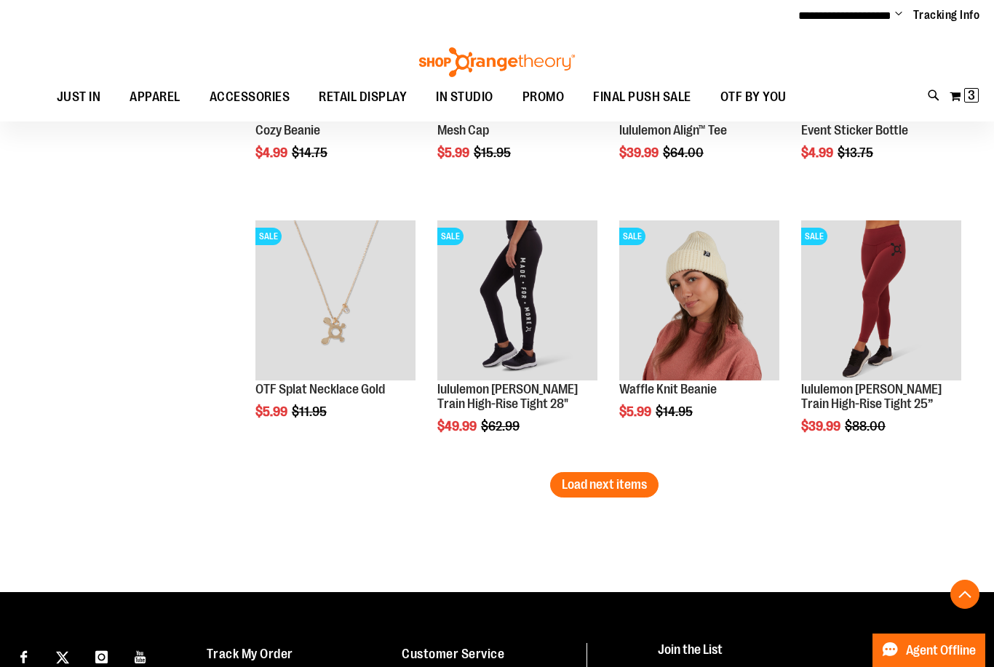
click at [563, 487] on span "Load next items" at bounding box center [604, 484] width 85 height 15
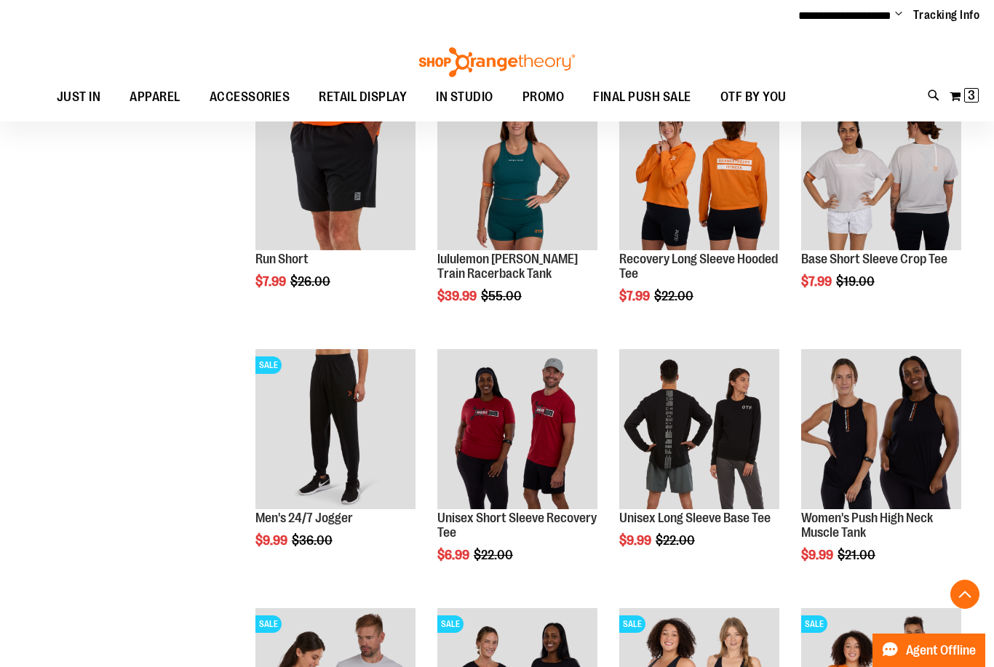
scroll to position [11080, 0]
click at [477, 456] on img "product" at bounding box center [517, 429] width 160 height 160
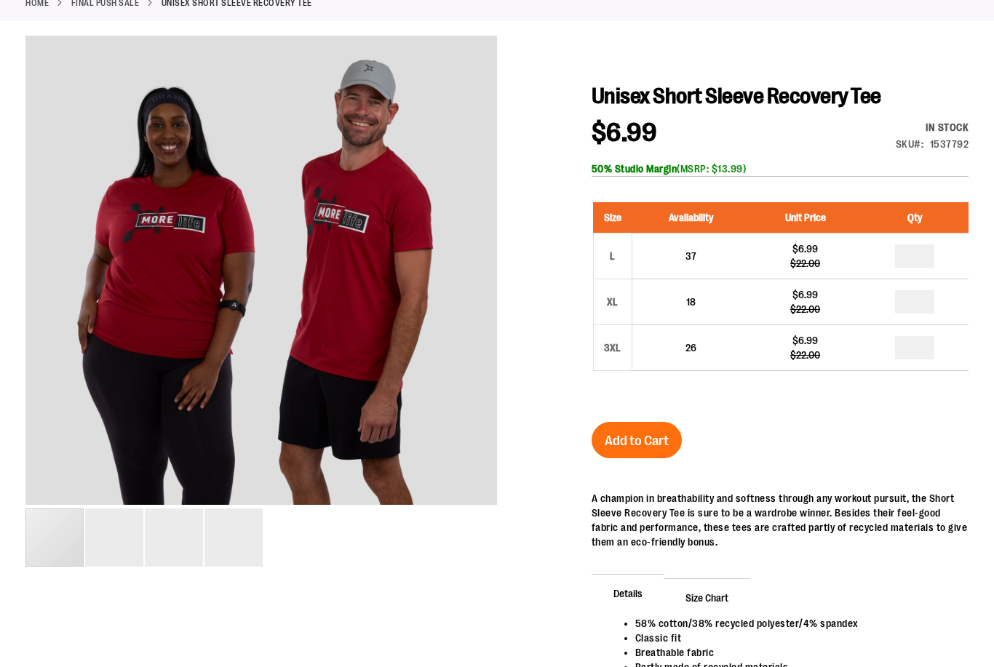
scroll to position [176, 0]
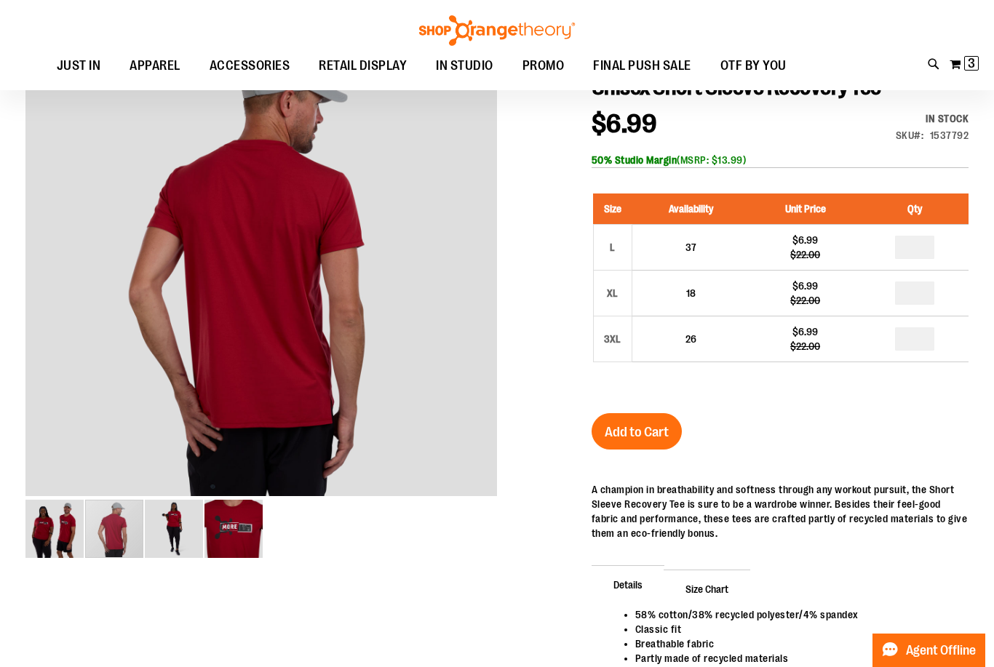
click at [92, 526] on div "carousel" at bounding box center [114, 529] width 58 height 58
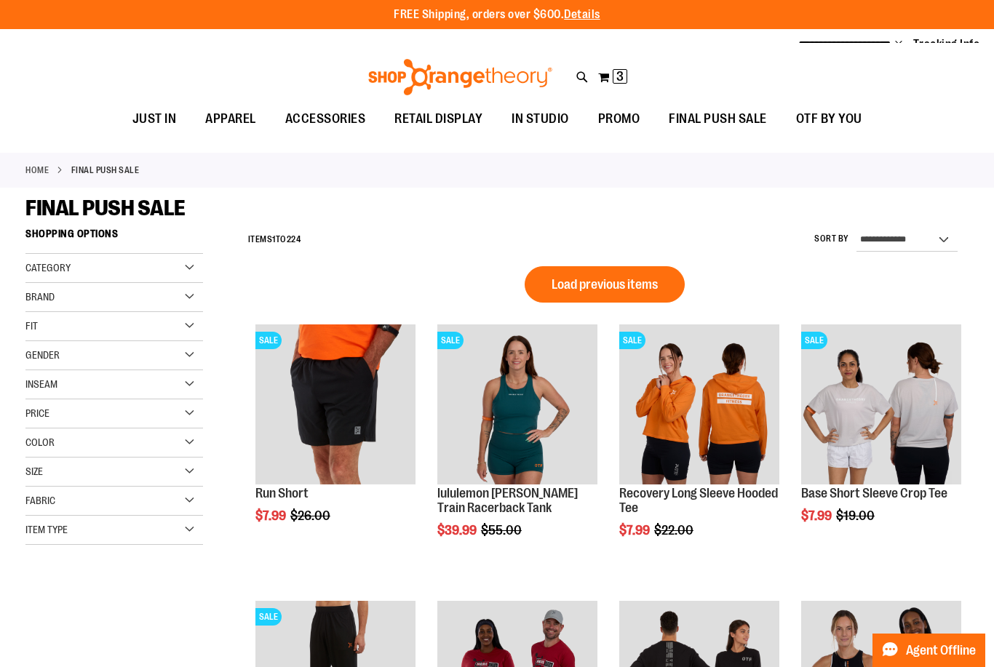
click at [568, 278] on span "Load previous items" at bounding box center [605, 284] width 106 height 15
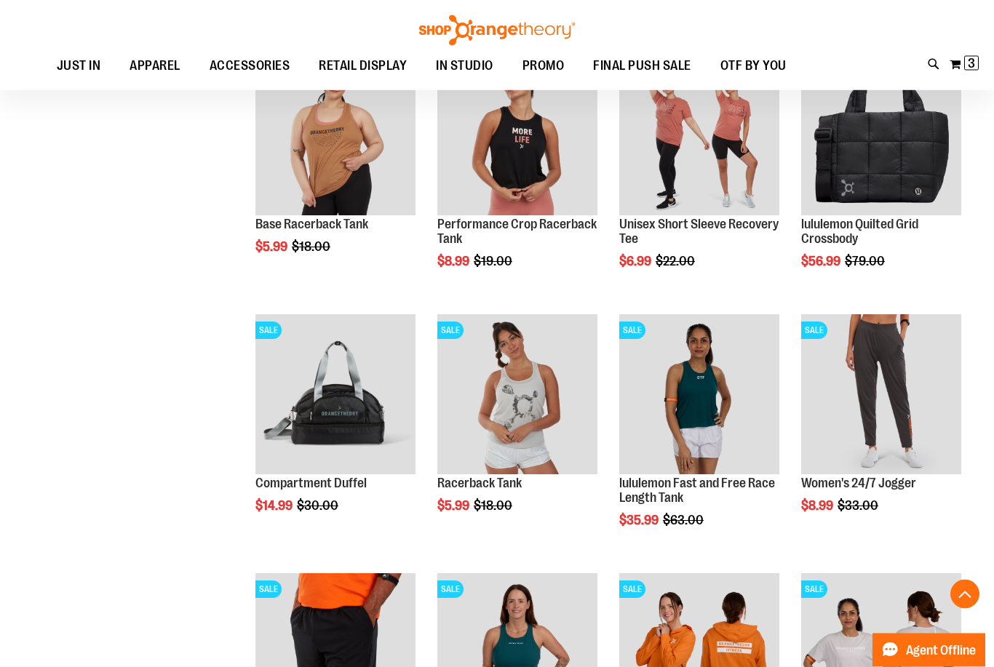
scroll to position [529, 0]
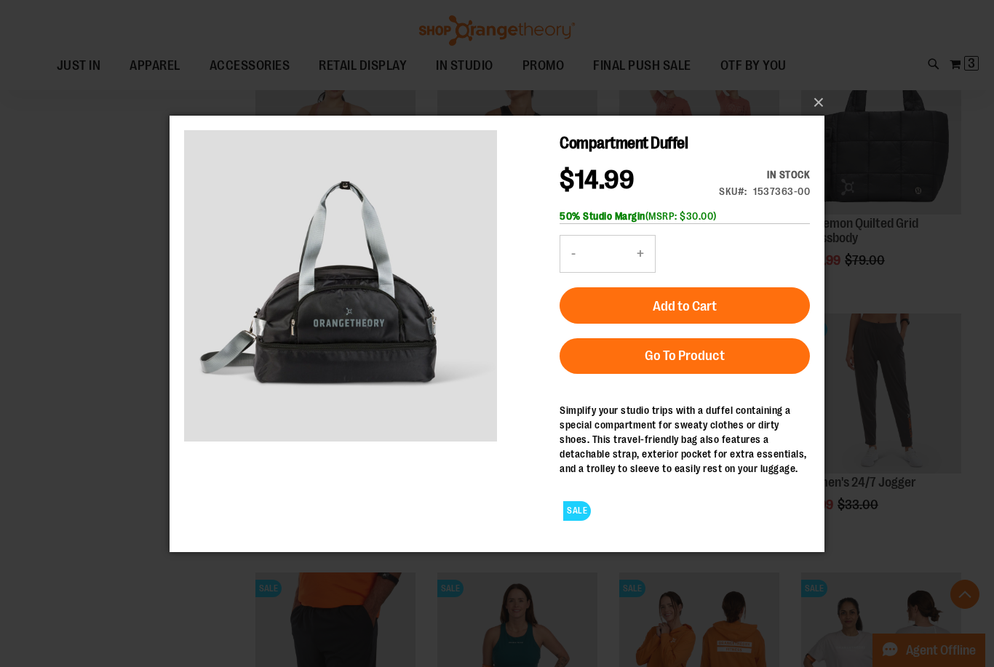
scroll to position [533, 0]
click at [106, 286] on div "×" at bounding box center [497, 333] width 994 height 667
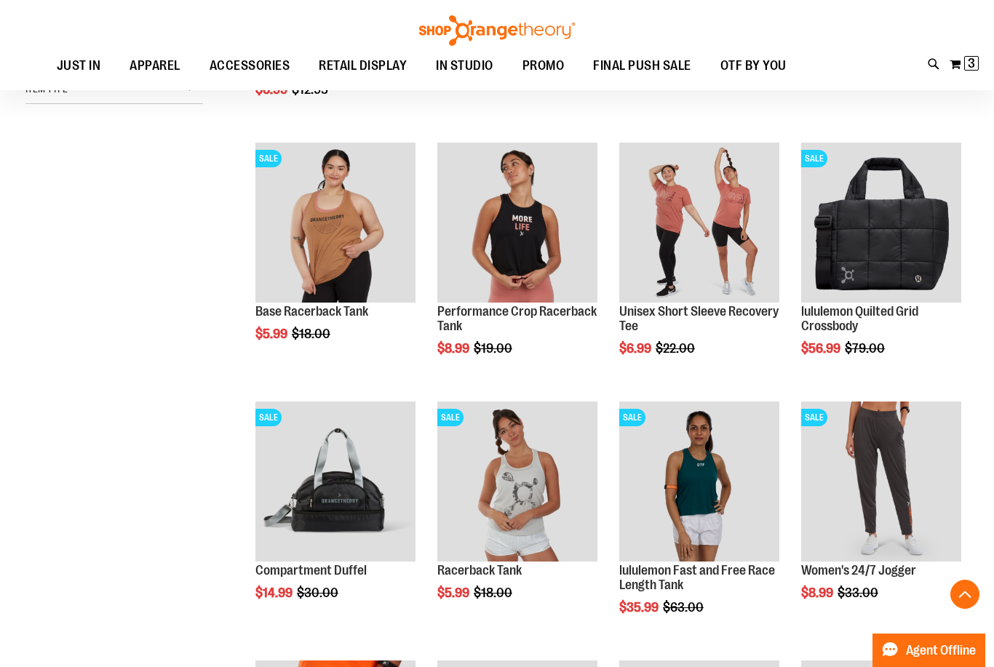
scroll to position [440, 0]
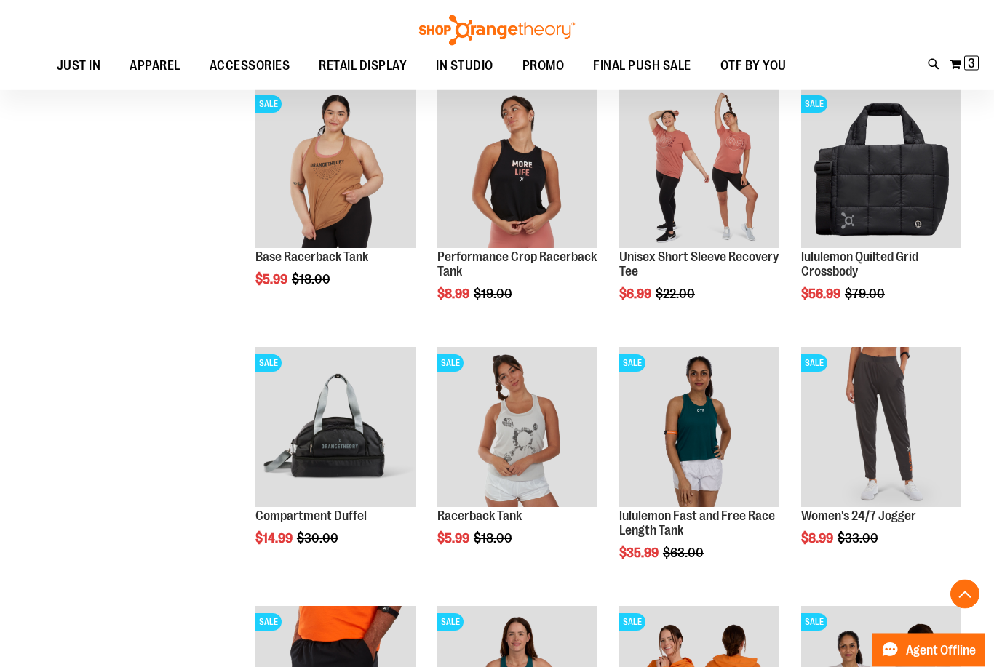
scroll to position [496, 0]
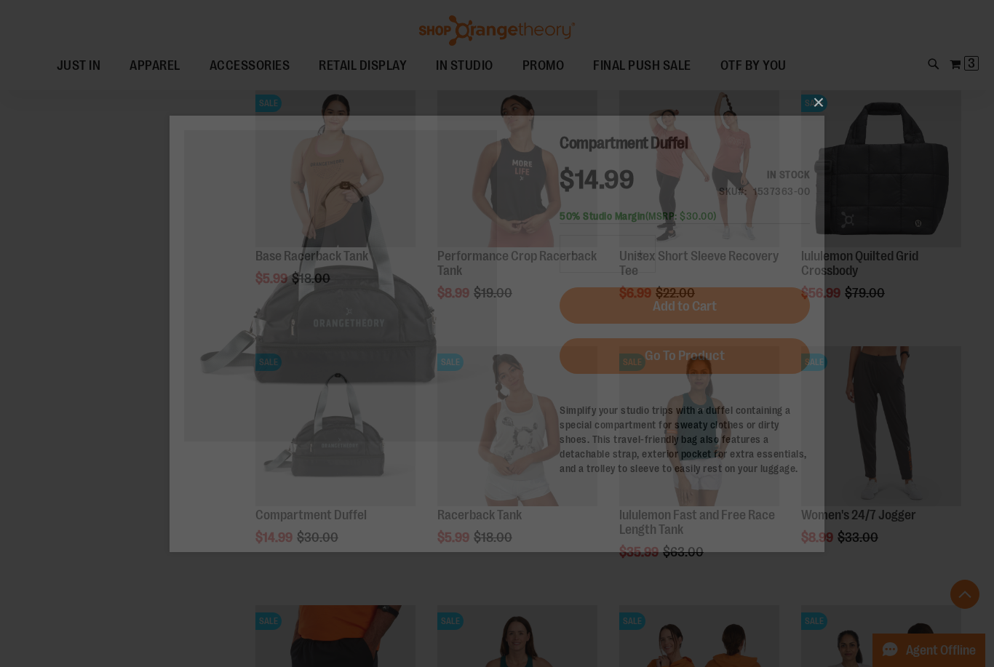
scroll to position [0, 0]
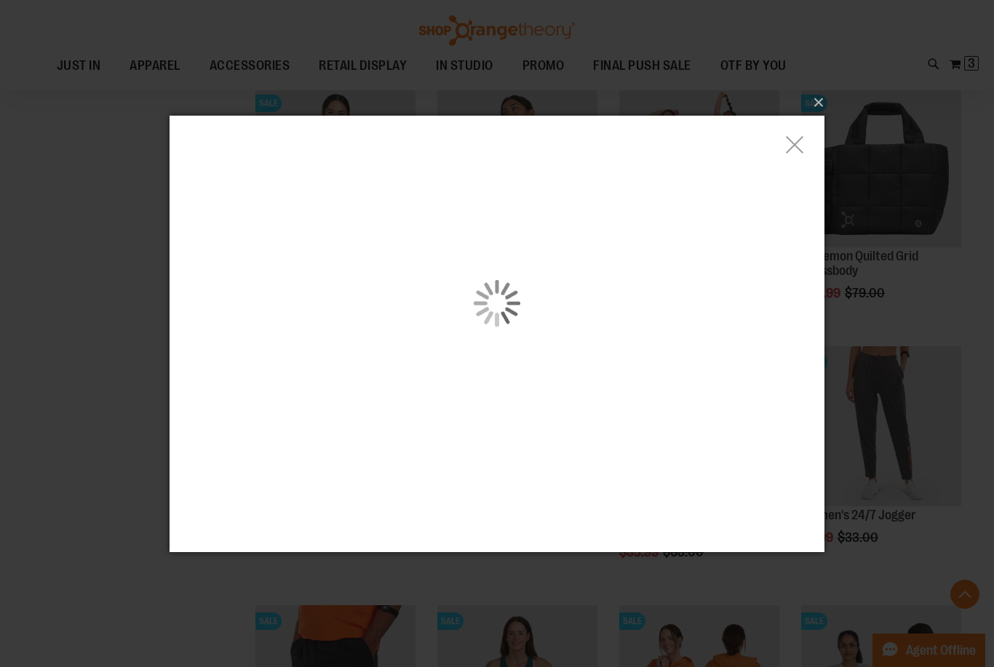
click at [407, 342] on div "carousel" at bounding box center [497, 303] width 655 height 376
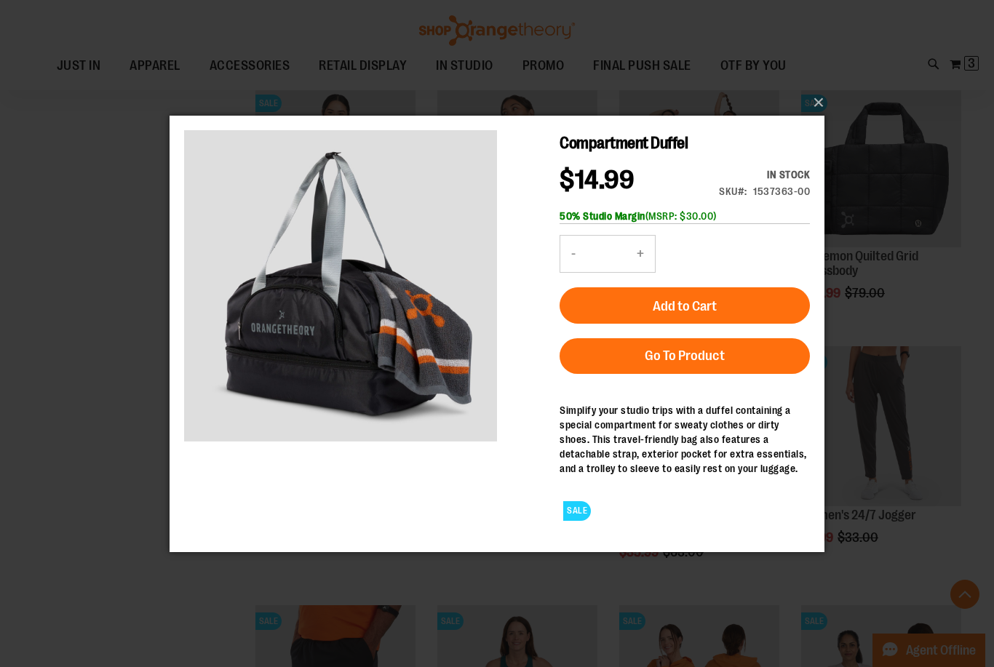
click at [784, 142] on h1 "Compartment Duffel" at bounding box center [685, 143] width 250 height 26
click at [803, 119] on button "×" at bounding box center [501, 103] width 655 height 32
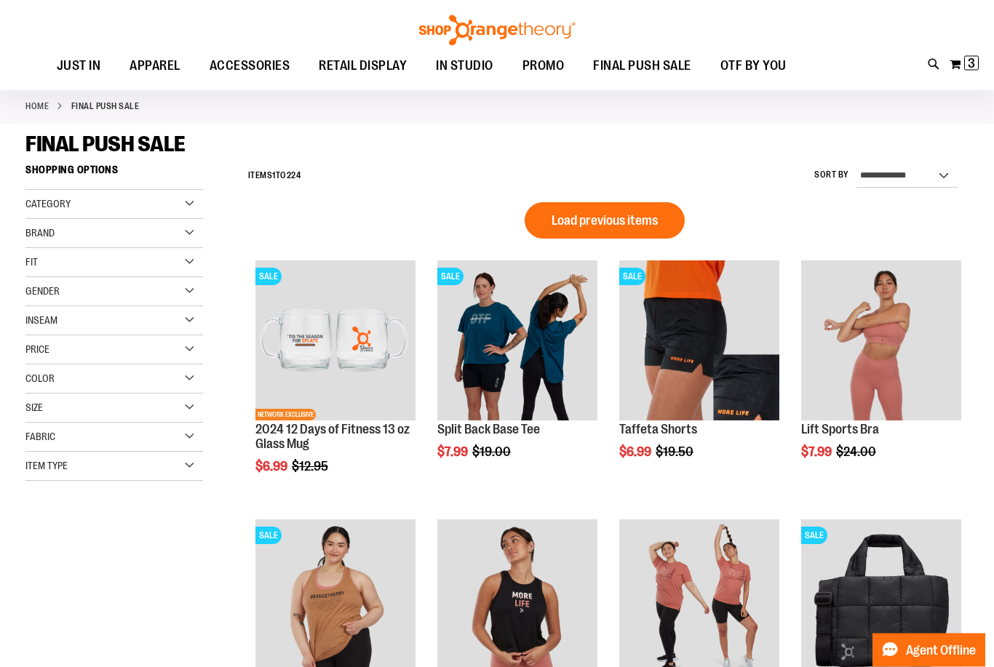
scroll to position [64, 0]
click at [637, 221] on span "Load previous items" at bounding box center [605, 220] width 106 height 15
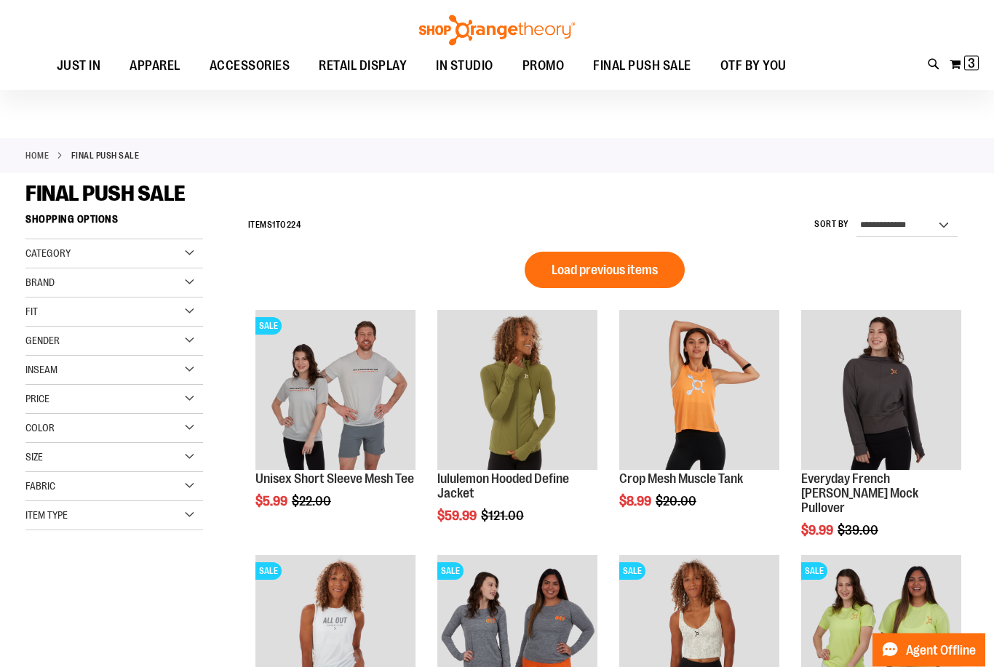
scroll to position [7, 0]
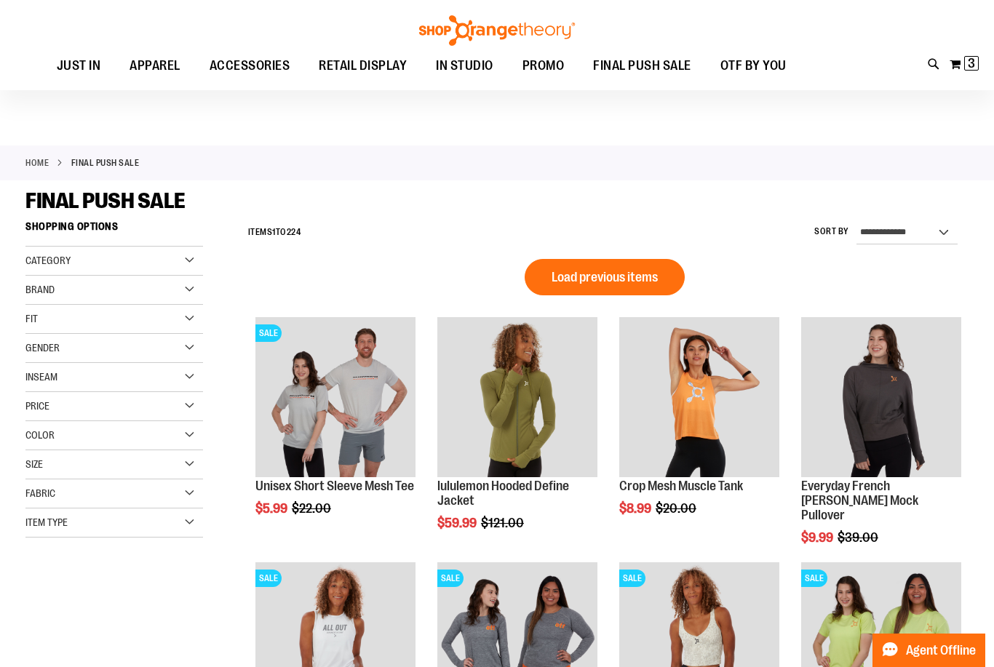
click at [649, 295] on button "Load previous items" at bounding box center [605, 277] width 160 height 36
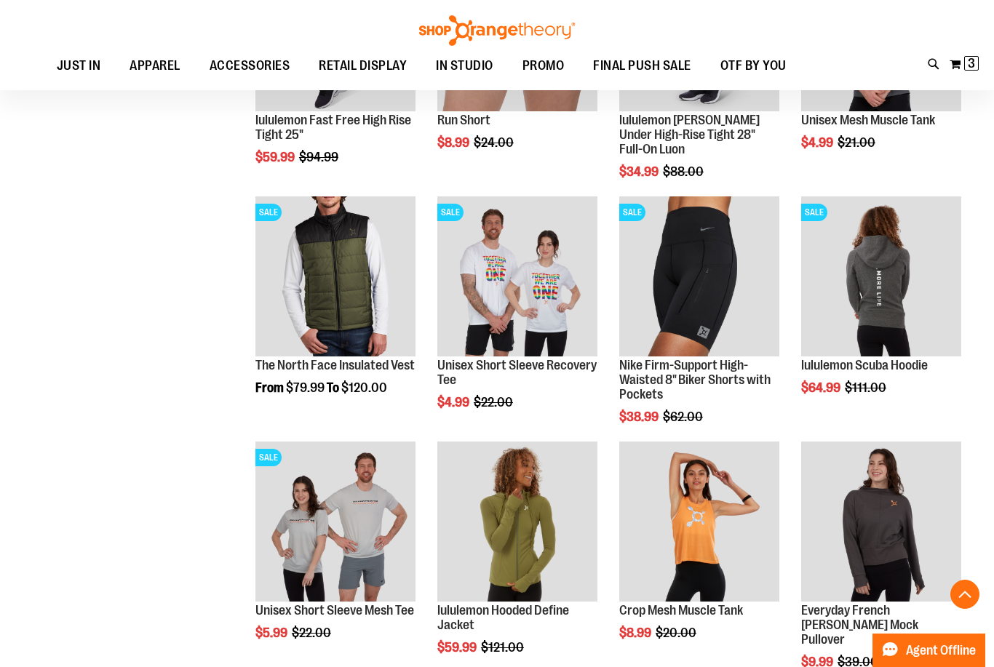
scroll to position [692, 0]
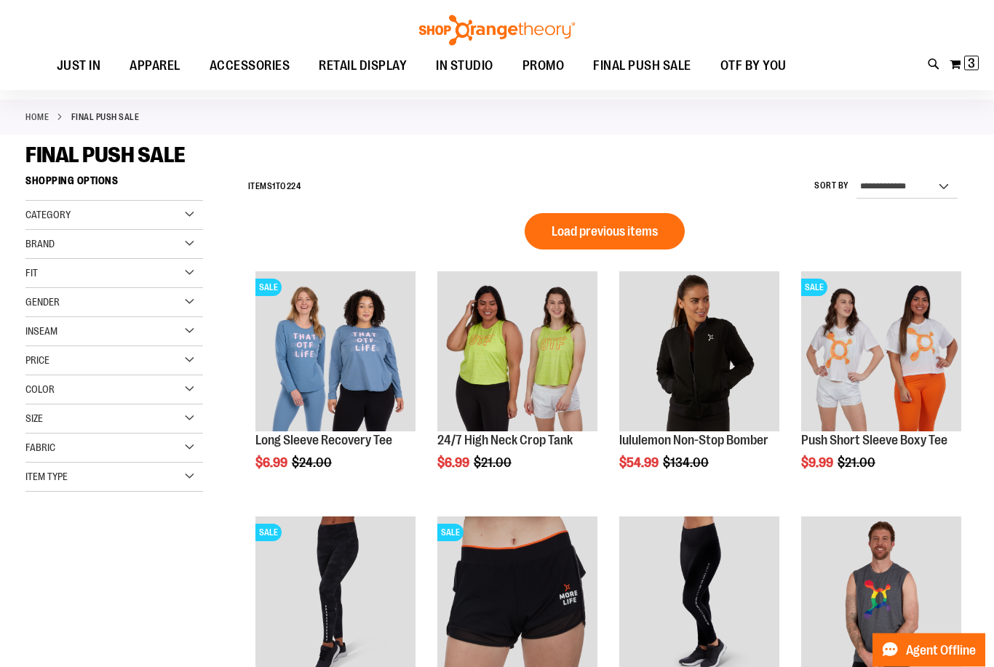
scroll to position [50, 0]
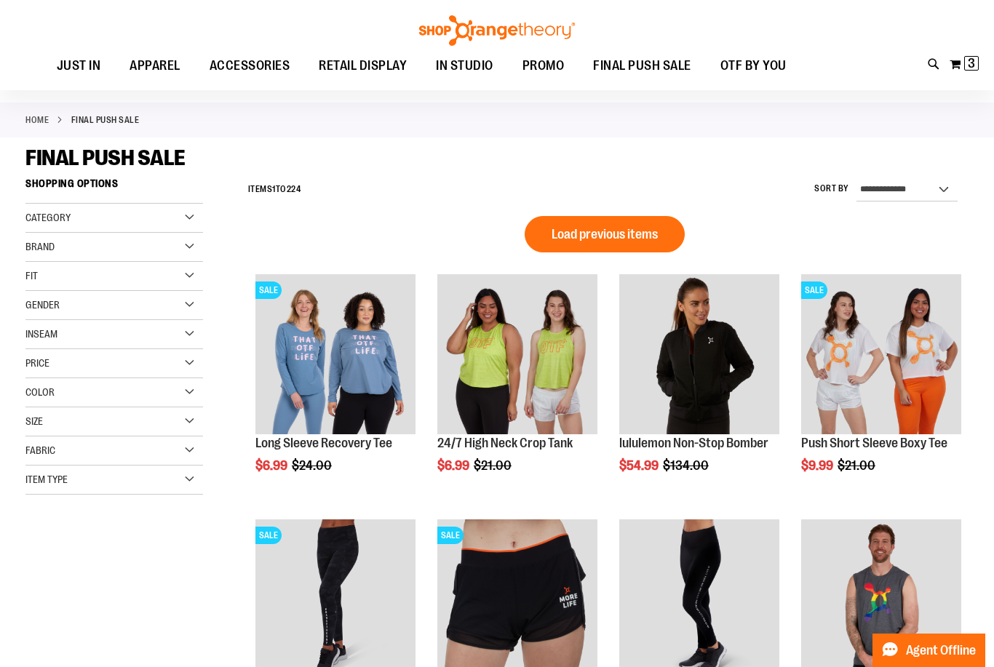
click at [656, 251] on button "Load previous items" at bounding box center [605, 234] width 160 height 36
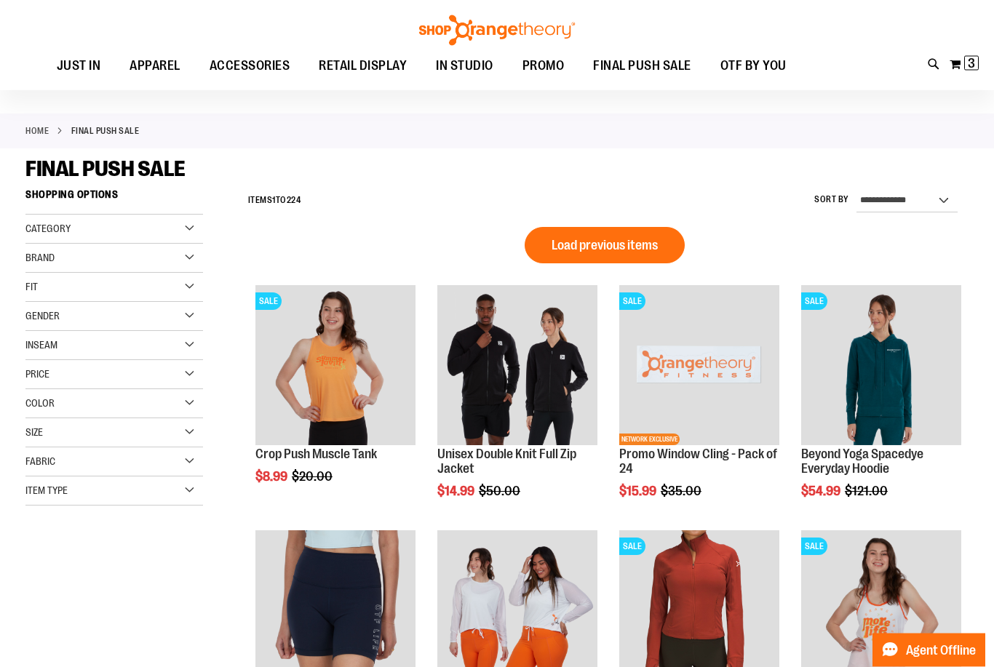
scroll to position [23, 0]
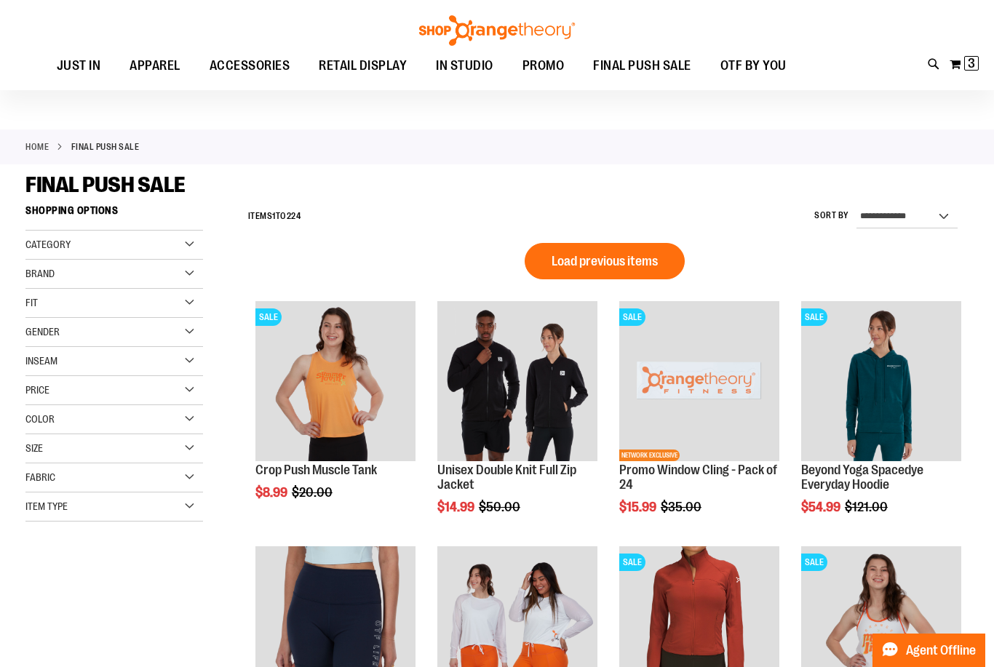
click at [616, 258] on span "Load previous items" at bounding box center [605, 261] width 106 height 15
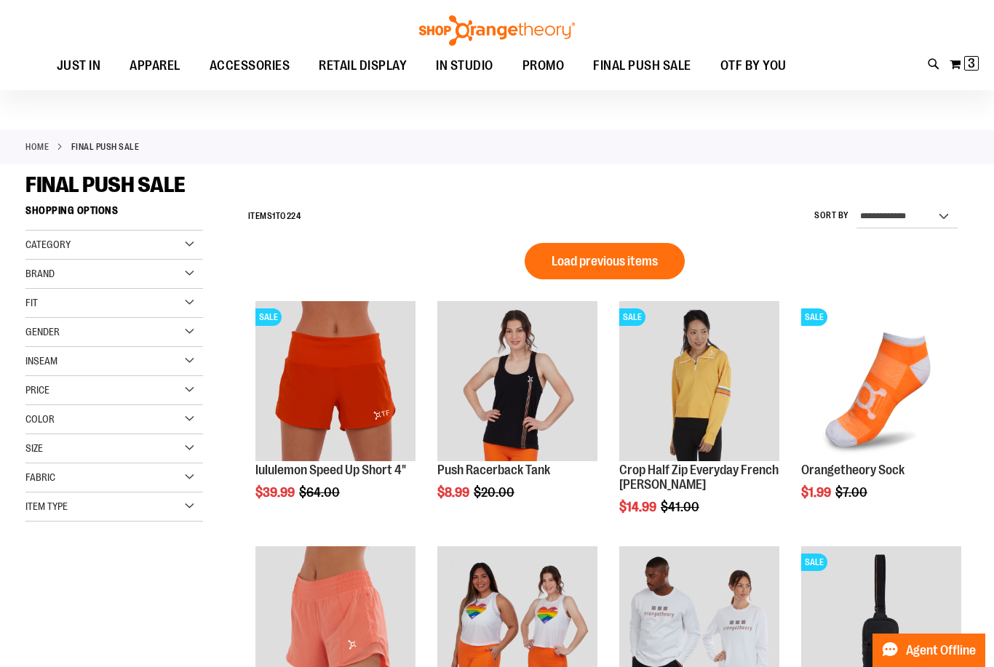
click at [634, 277] on button "Load previous items" at bounding box center [605, 261] width 160 height 36
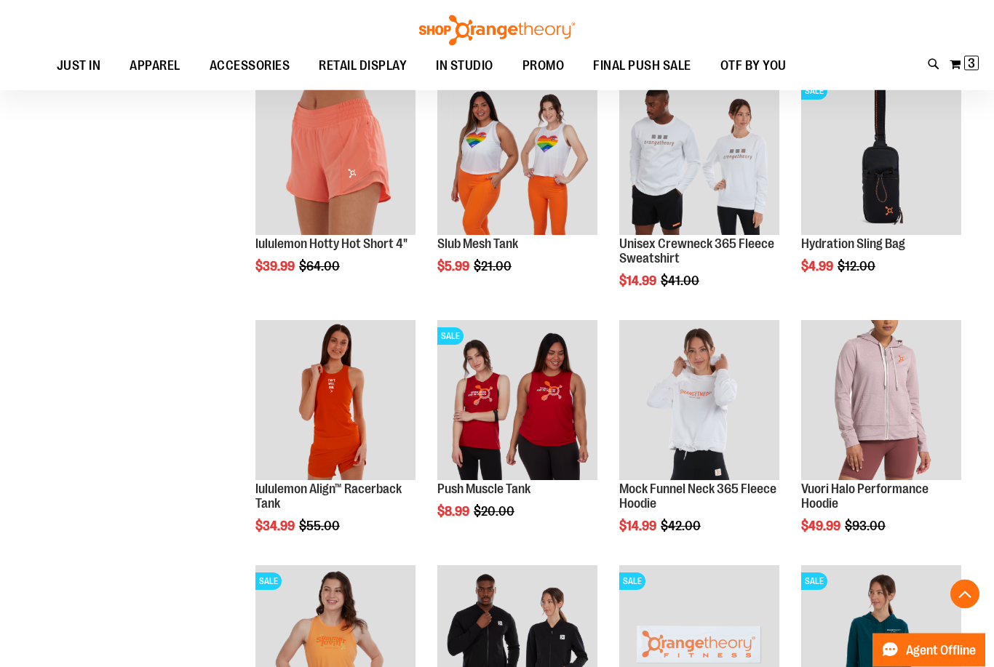
scroll to position [1247, 0]
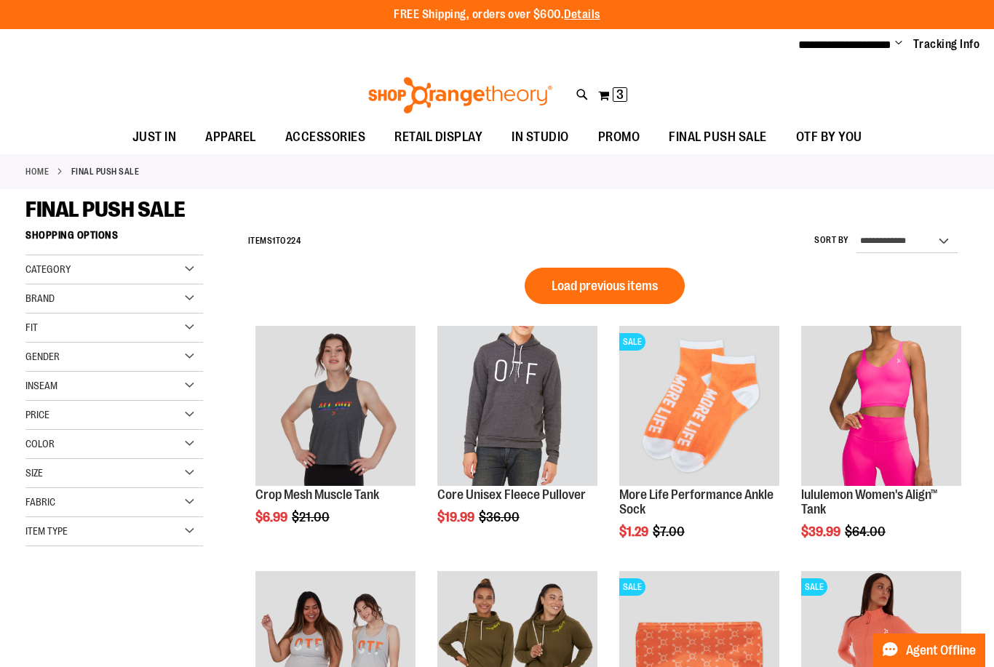
click at [629, 290] on span "Load previous items" at bounding box center [605, 286] width 106 height 15
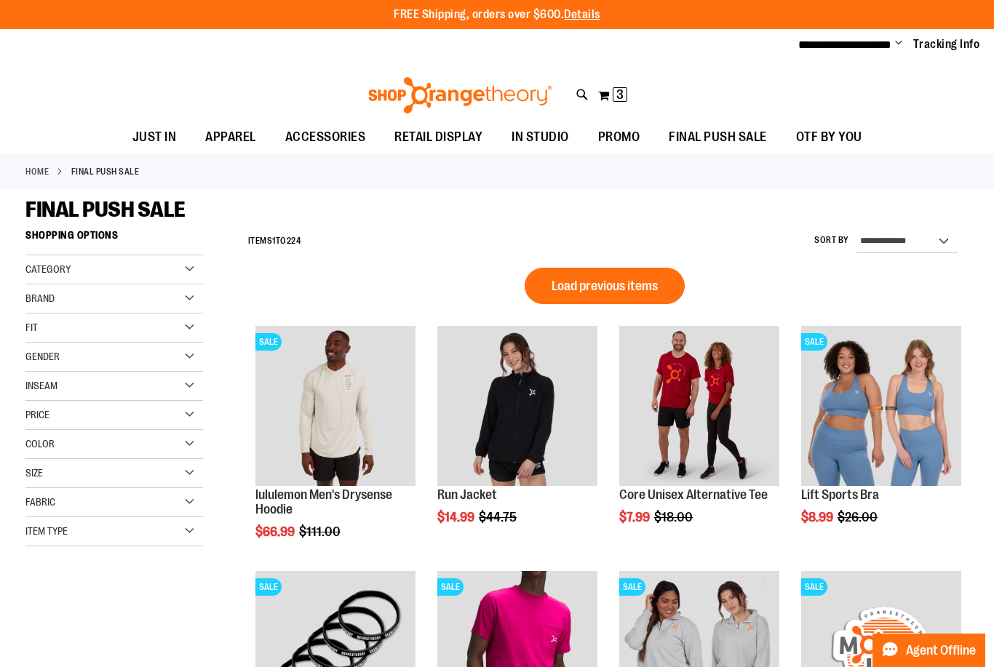
click at [624, 280] on span "Load previous items" at bounding box center [605, 286] width 106 height 15
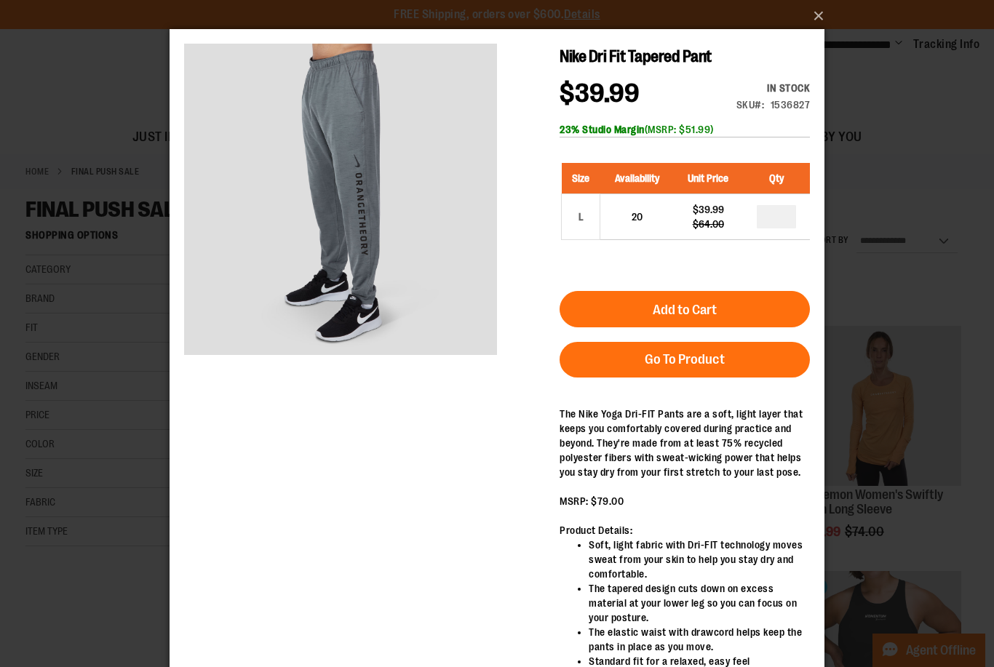
click at [404, 325] on img "carousel" at bounding box center [340, 198] width 313 height 313
click at [806, 61] on h1 "Nike Dri Fit Tapered Pant" at bounding box center [685, 57] width 250 height 26
click at [819, 12] on button "×" at bounding box center [501, 16] width 655 height 32
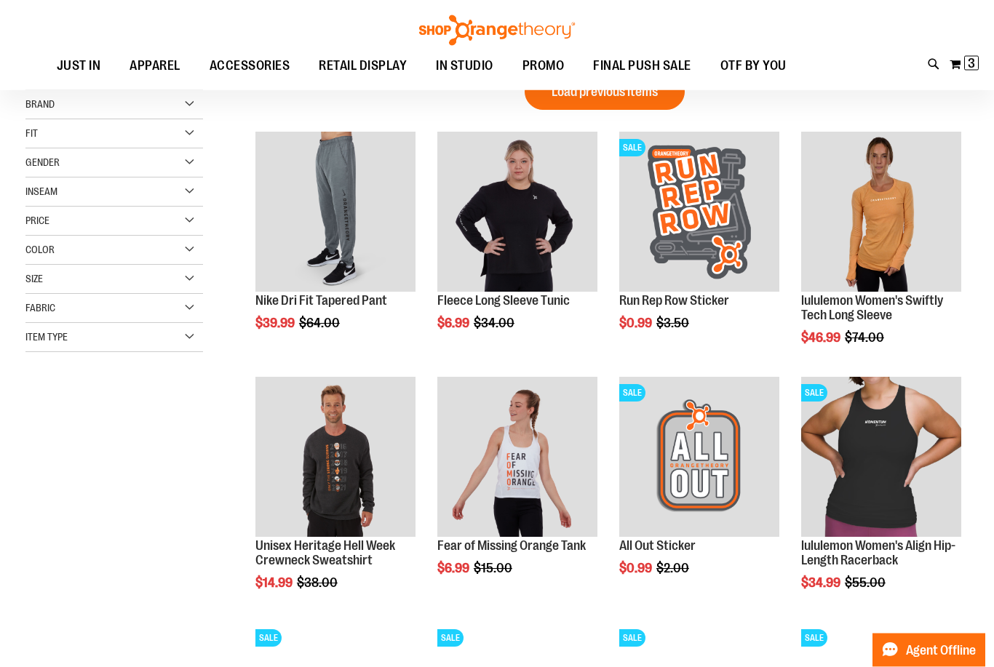
scroll to position [183, 0]
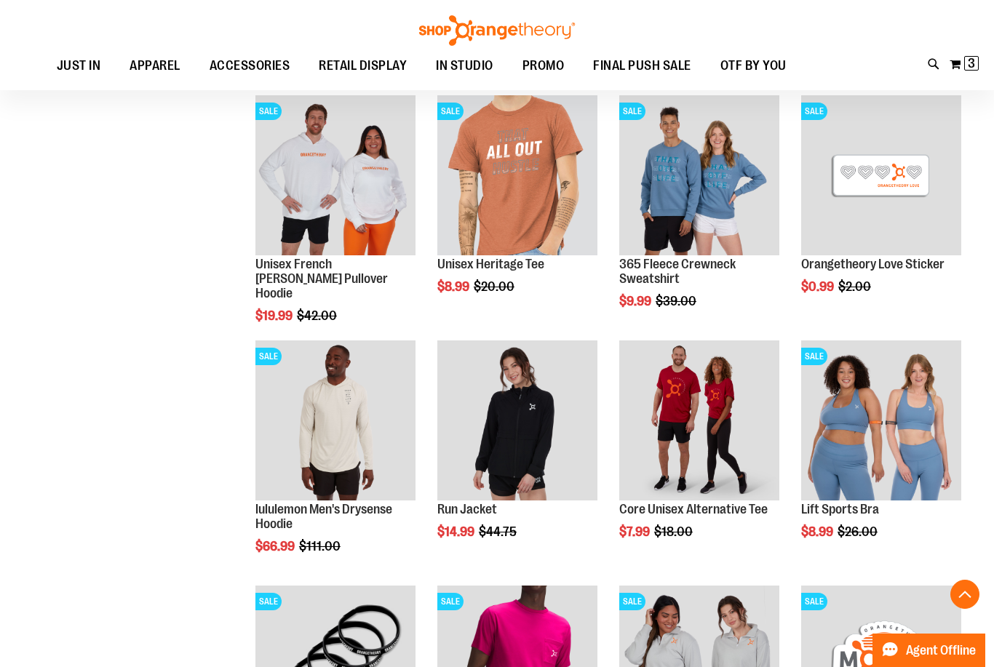
scroll to position [758, 0]
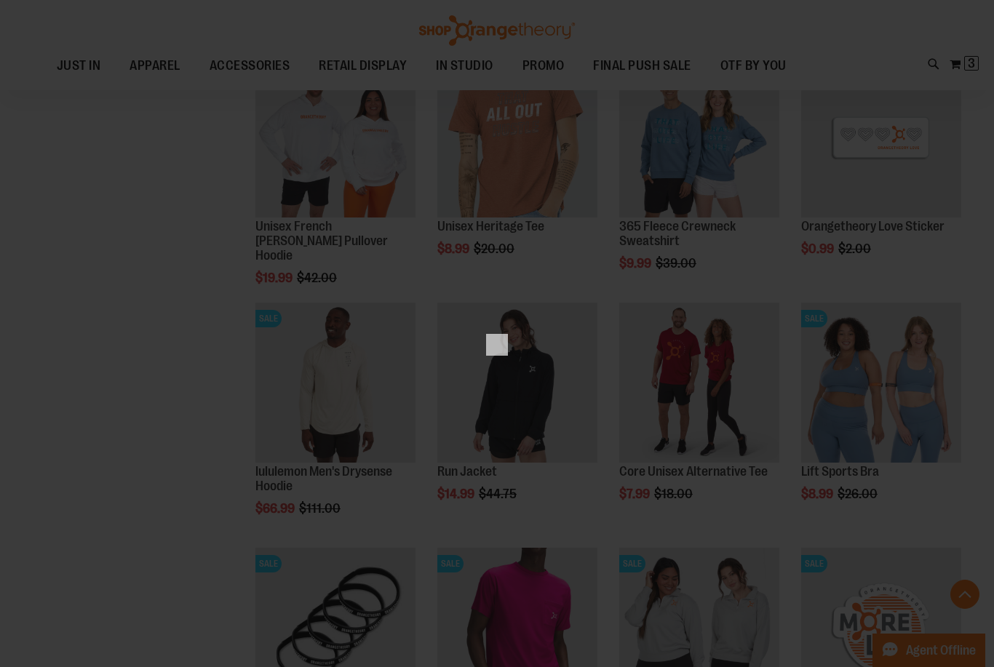
scroll to position [0, 0]
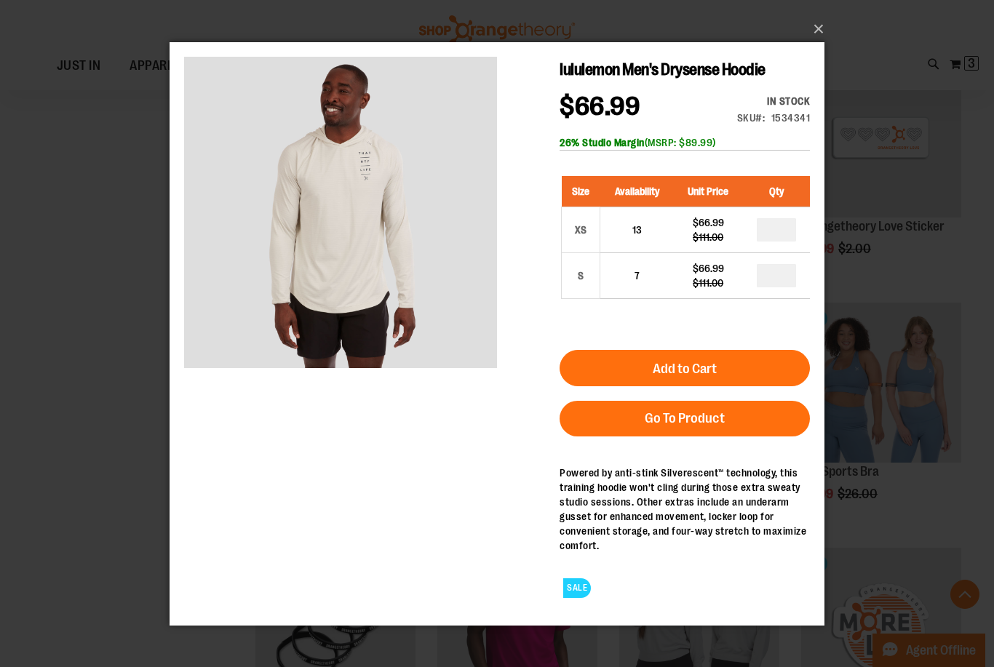
click at [817, 45] on button "×" at bounding box center [501, 29] width 655 height 32
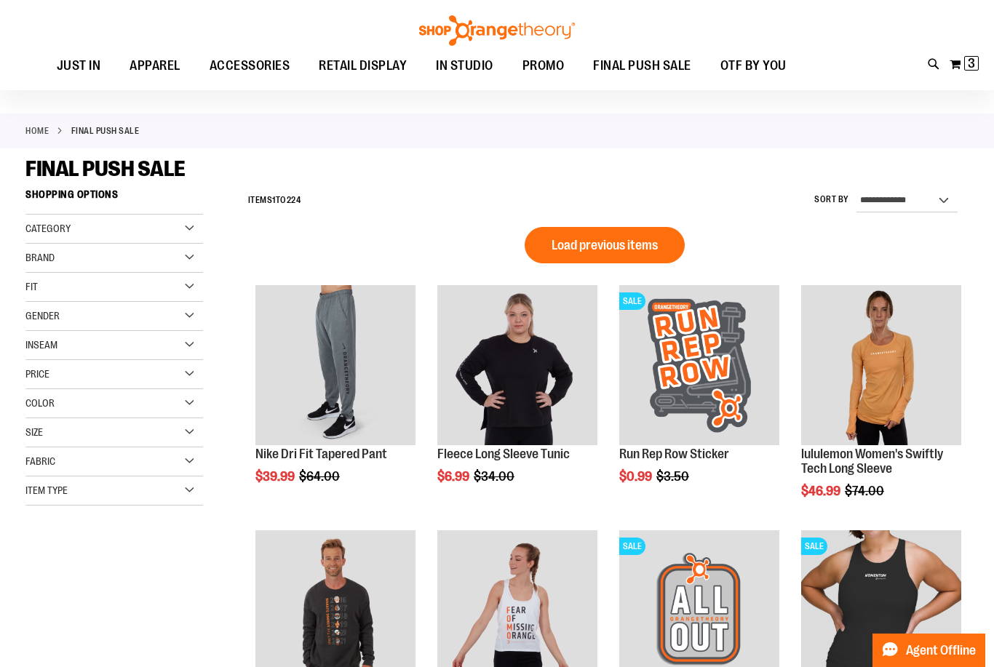
scroll to position [18, 0]
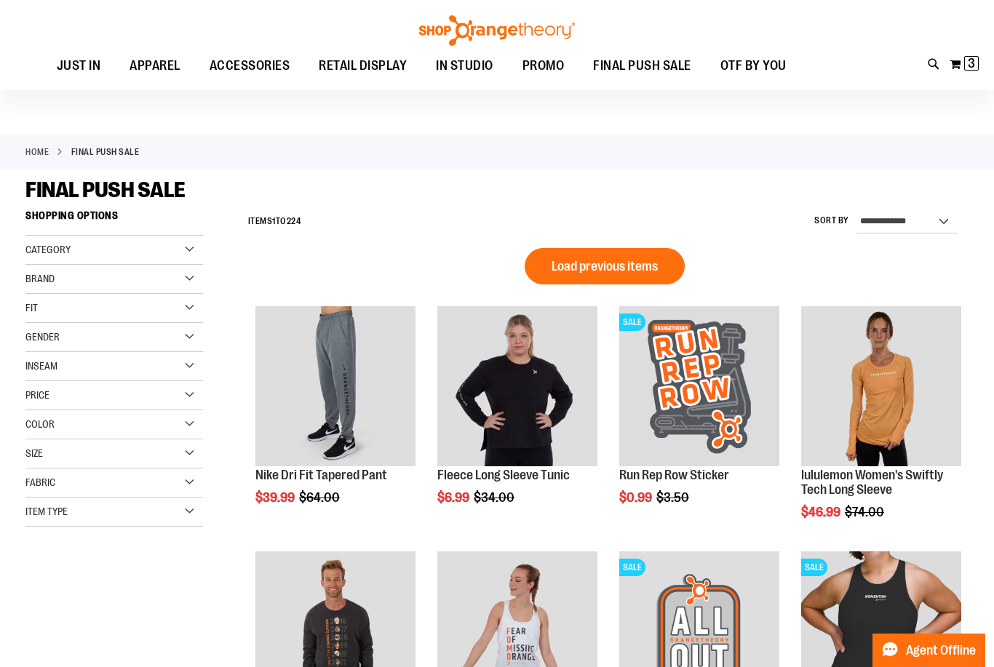
click at [656, 253] on button "Load previous items" at bounding box center [605, 266] width 160 height 36
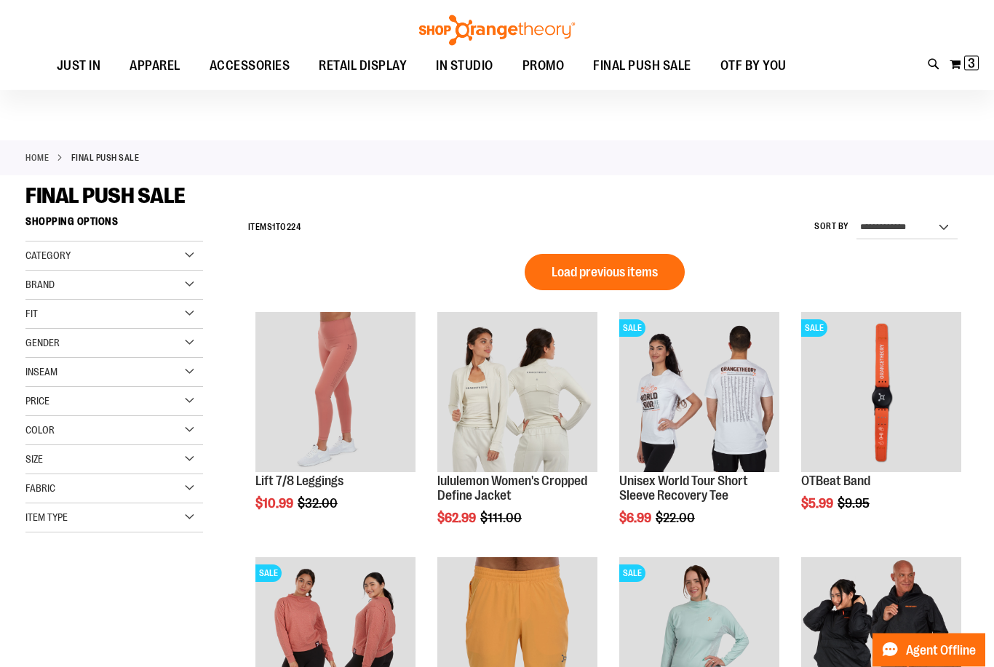
scroll to position [12, 0]
click at [643, 278] on span "Load previous items" at bounding box center [605, 272] width 106 height 15
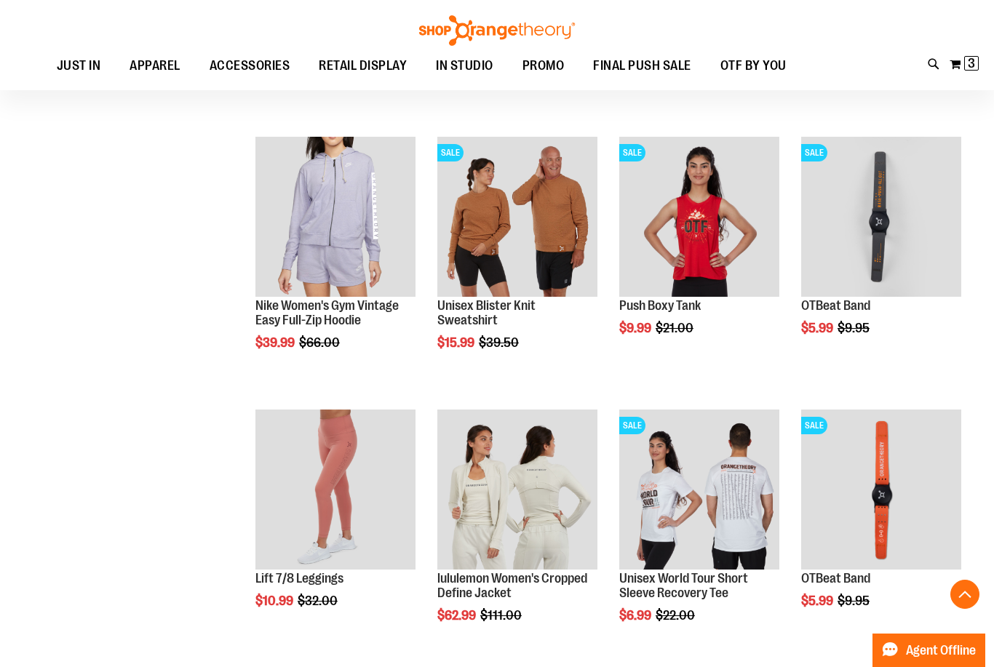
scroll to position [732, 0]
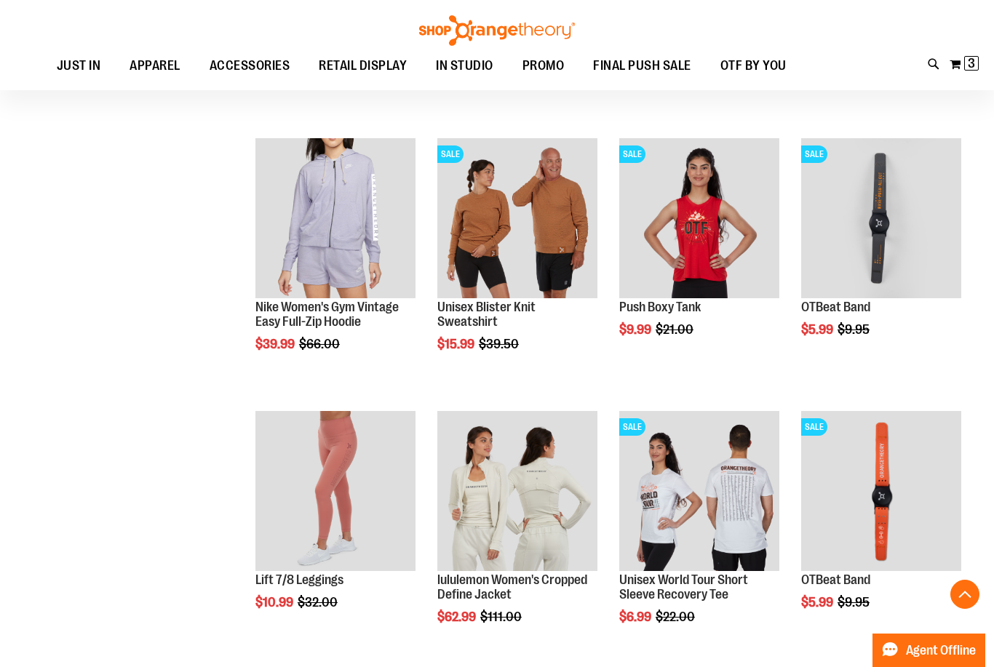
click at [870, 492] on span "Quickview" at bounding box center [835, 511] width 69 height 38
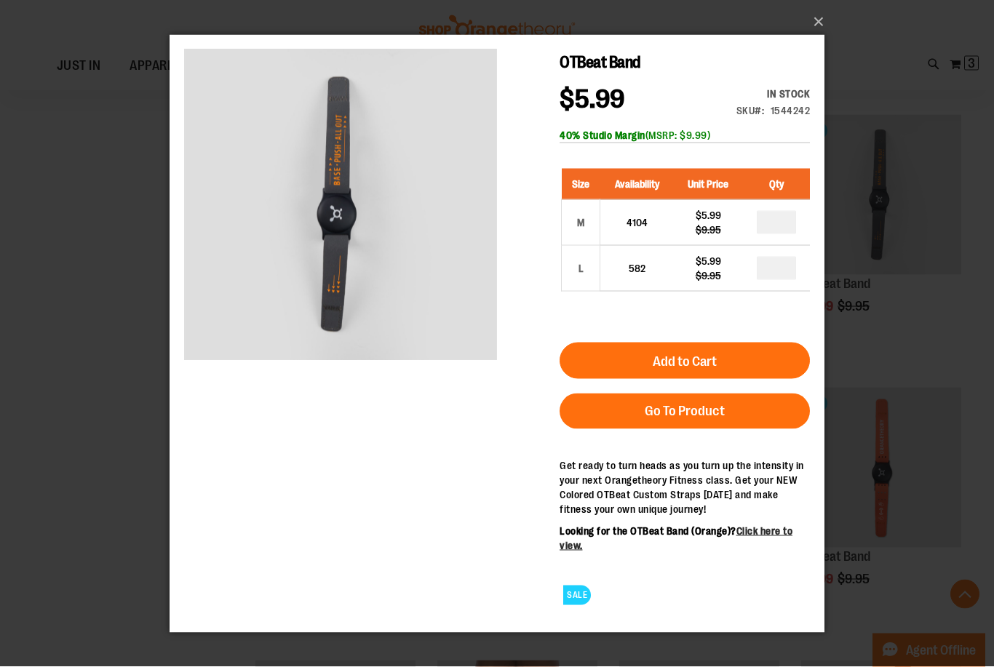
scroll to position [756, 0]
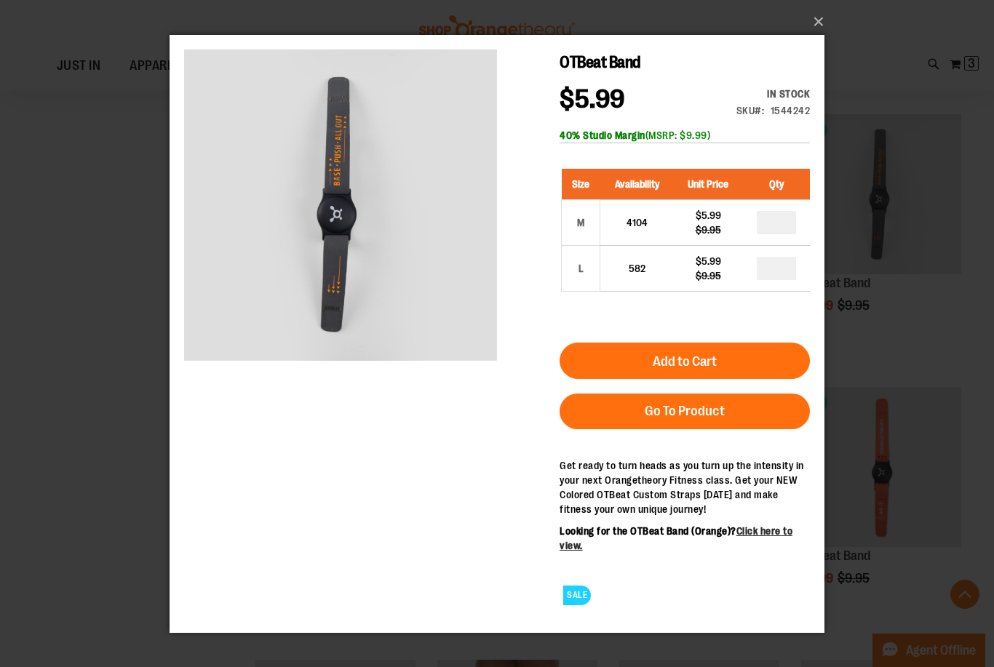
click at [784, 537] on link "Click here to view." at bounding box center [676, 538] width 233 height 26
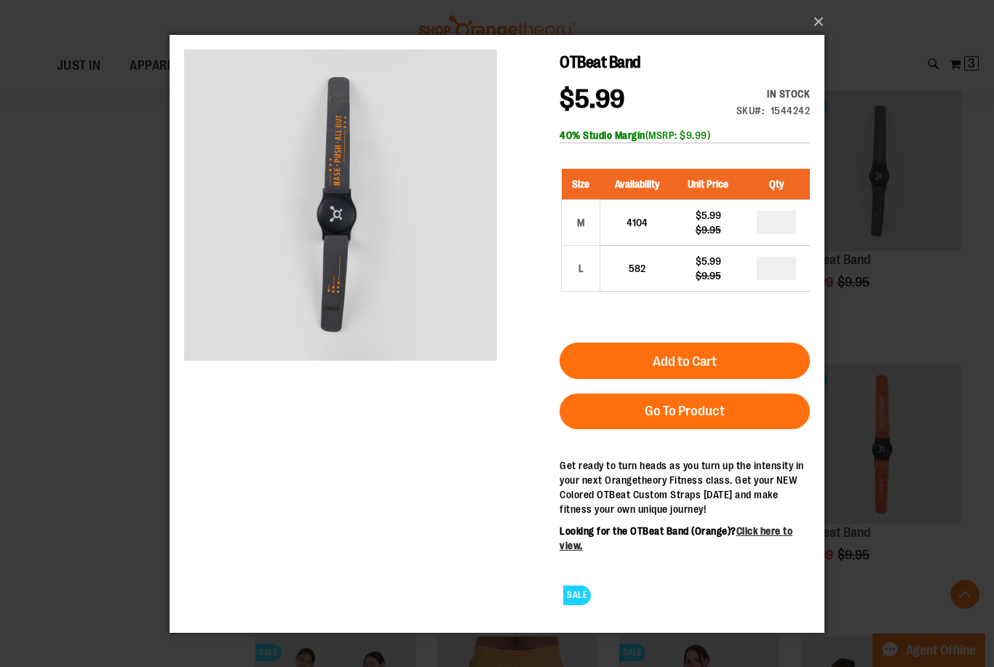
click at [627, 74] on h1 "OTBeat Band" at bounding box center [685, 62] width 250 height 26
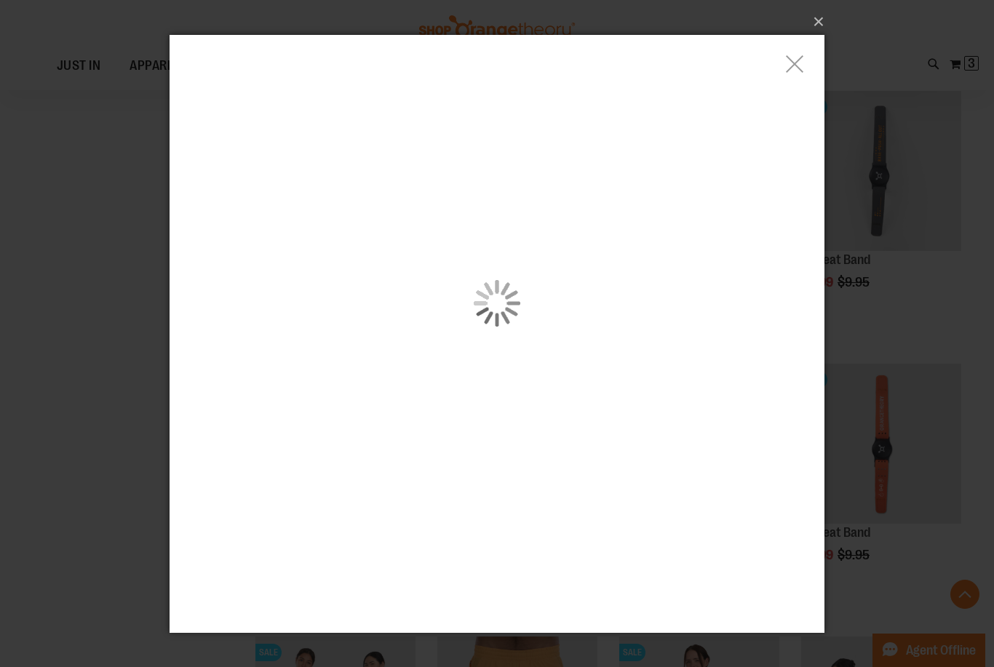
click at [426, 281] on div "carousel" at bounding box center [497, 302] width 655 height 537
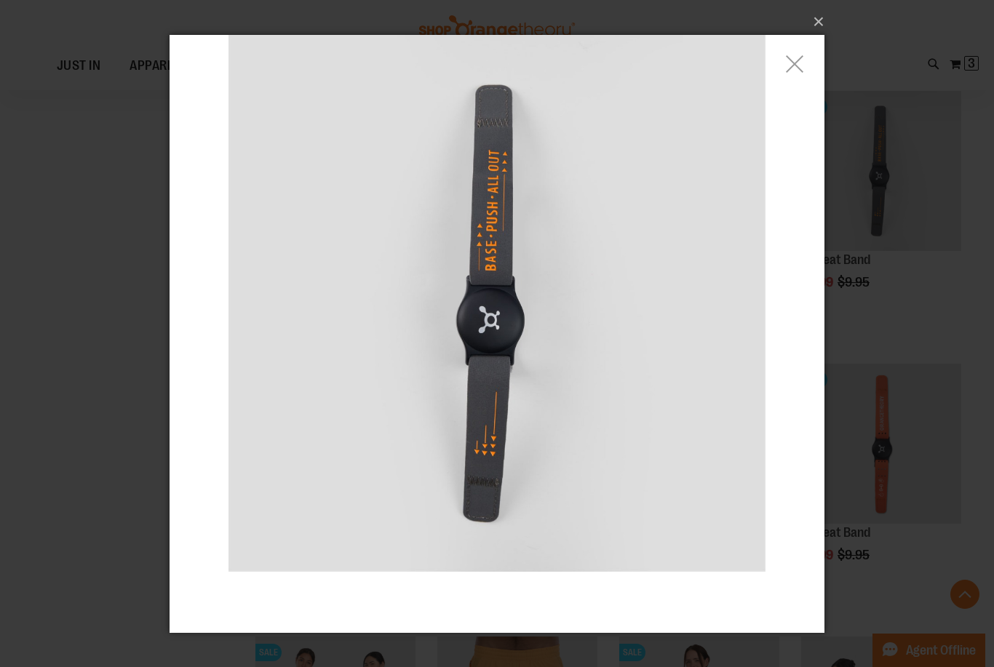
click at [799, 52] on h1 "OTBeat Band" at bounding box center [685, 62] width 250 height 26
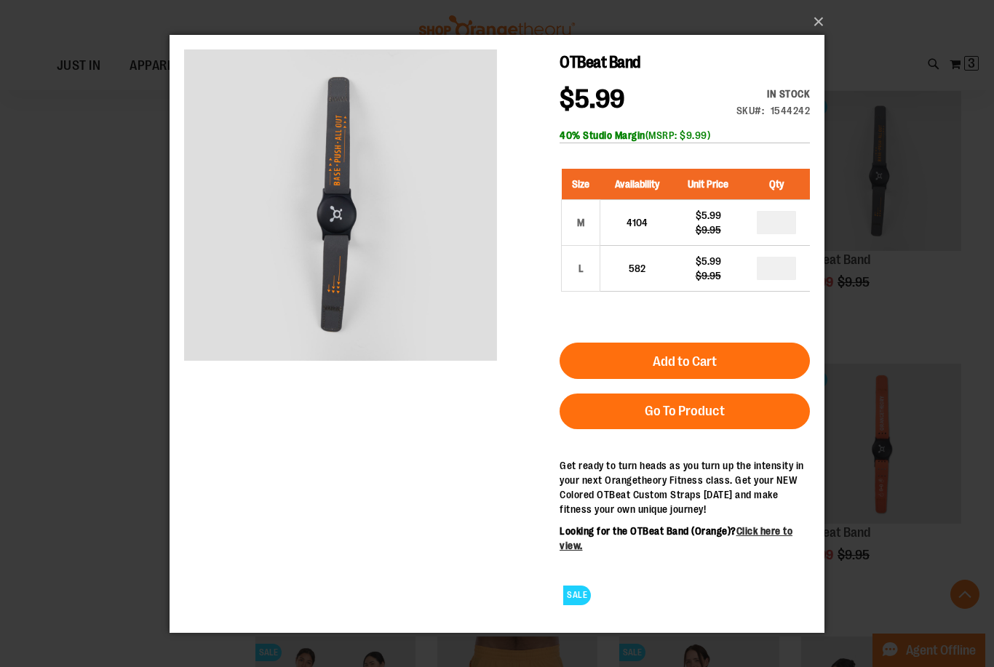
click at [818, 28] on button "×" at bounding box center [501, 22] width 655 height 32
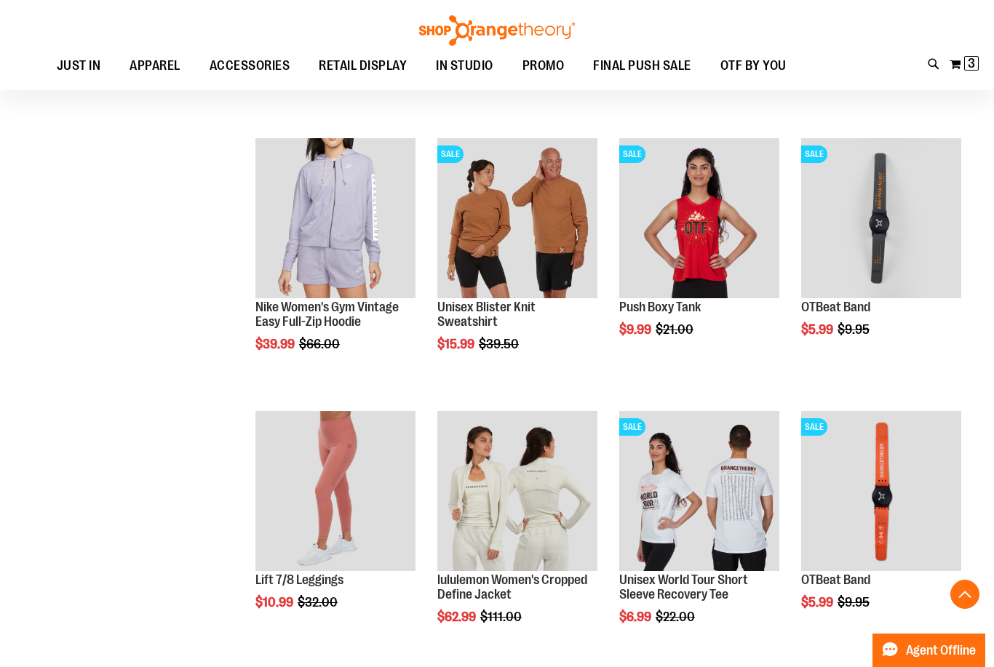
click at [849, 313] on link "OTBeat Band" at bounding box center [835, 307] width 69 height 15
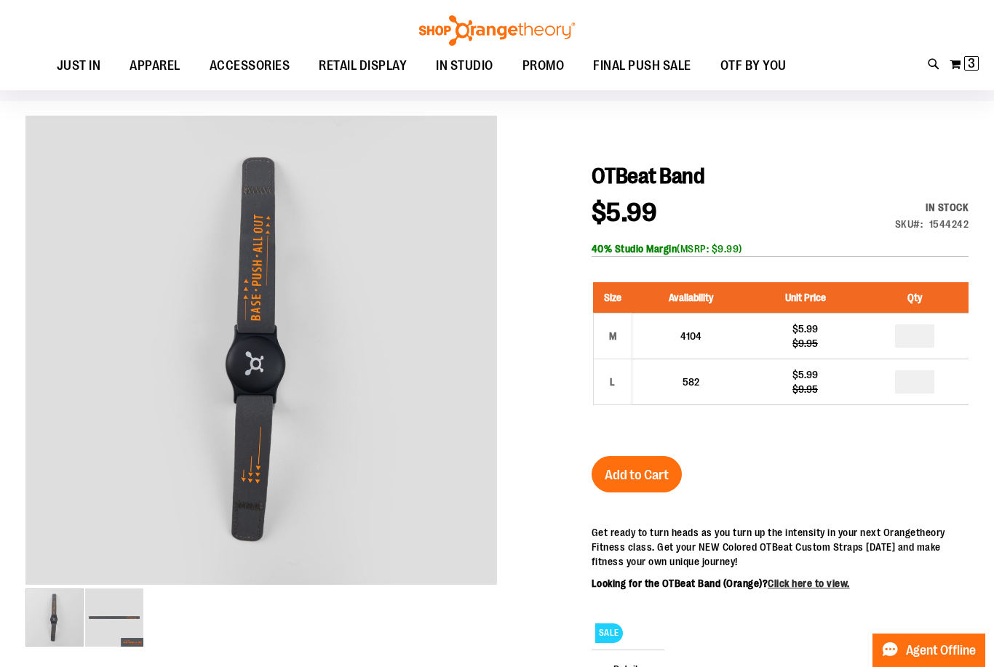
scroll to position [92, 0]
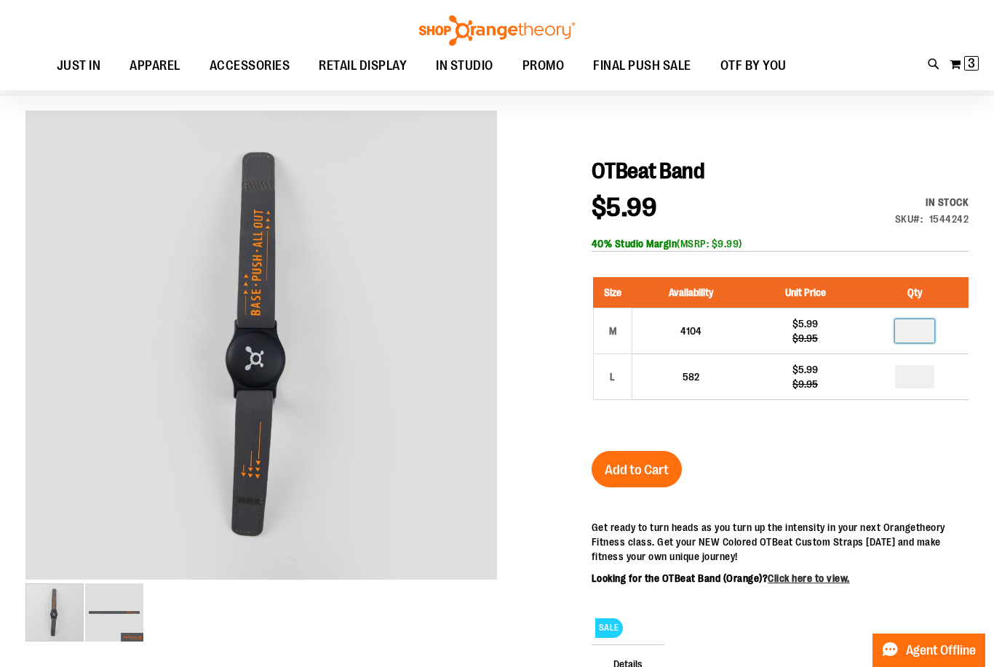
click at [909, 343] on input "*" at bounding box center [914, 330] width 39 height 23
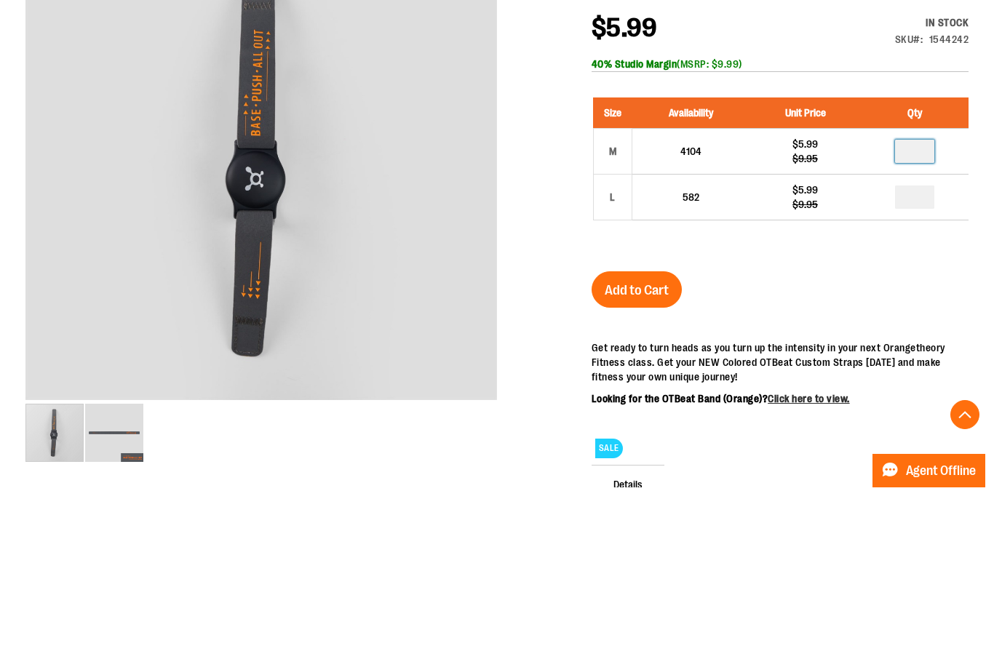
type input "*"
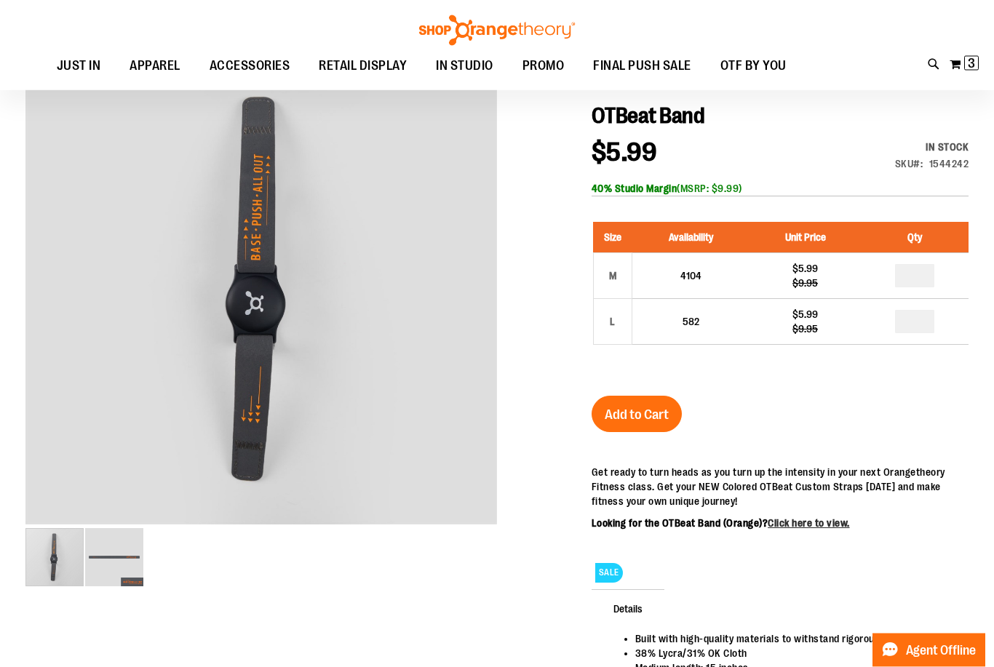
scroll to position [153, 0]
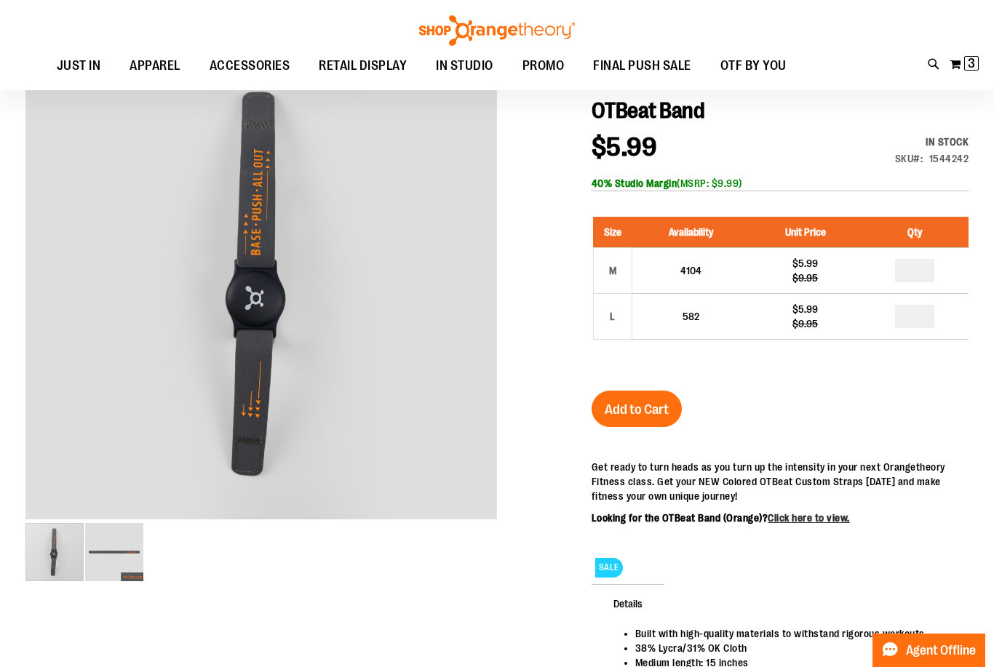
click at [651, 415] on span "Add to Cart" at bounding box center [637, 410] width 64 height 16
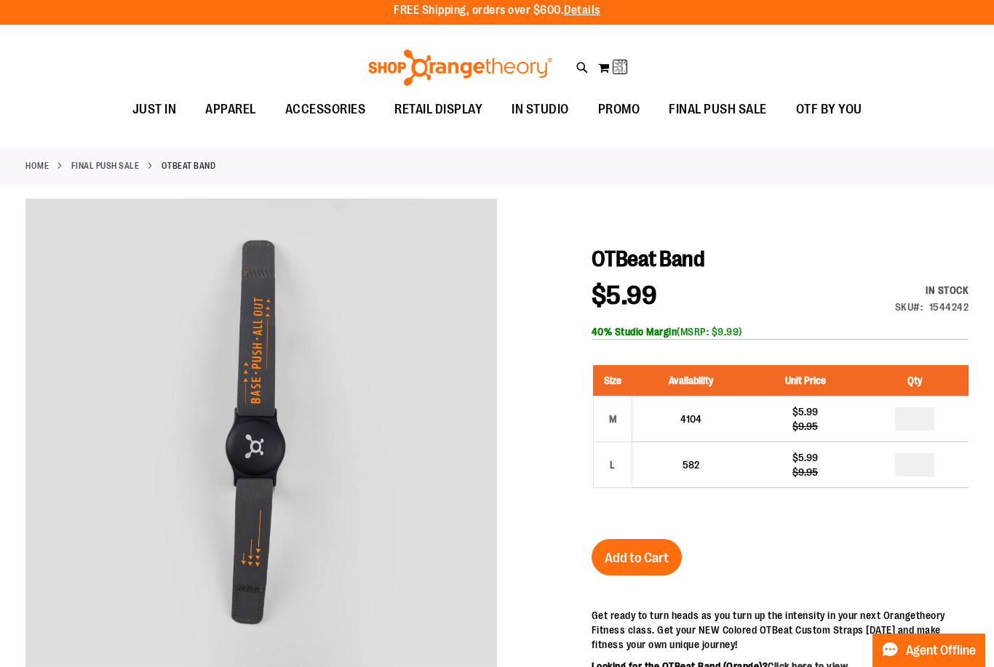
scroll to position [0, 0]
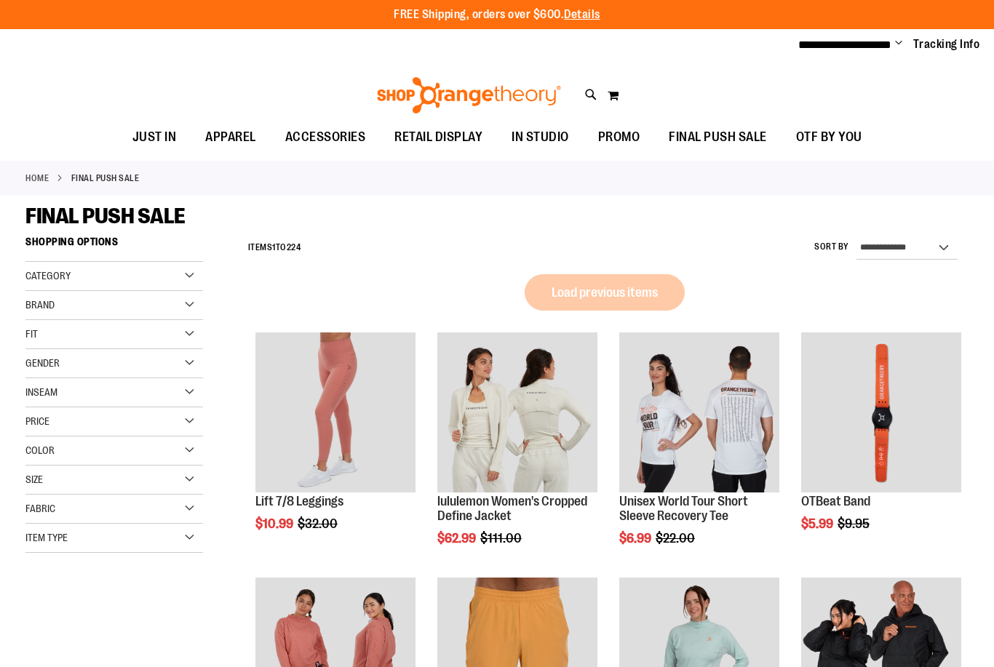
scroll to position [47, 0]
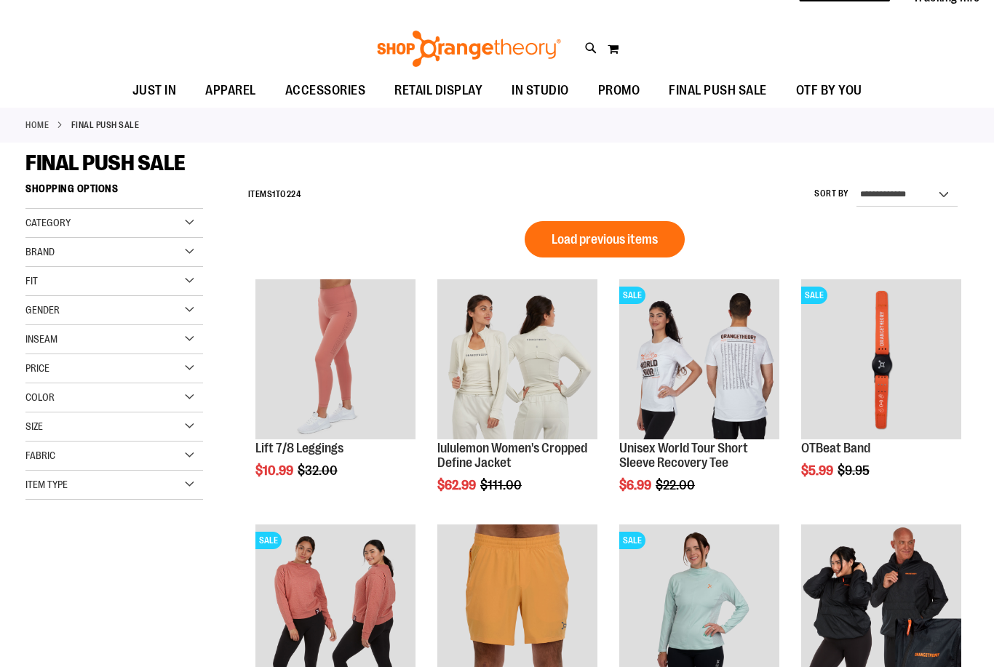
click at [645, 234] on span "Load previous items" at bounding box center [605, 239] width 106 height 15
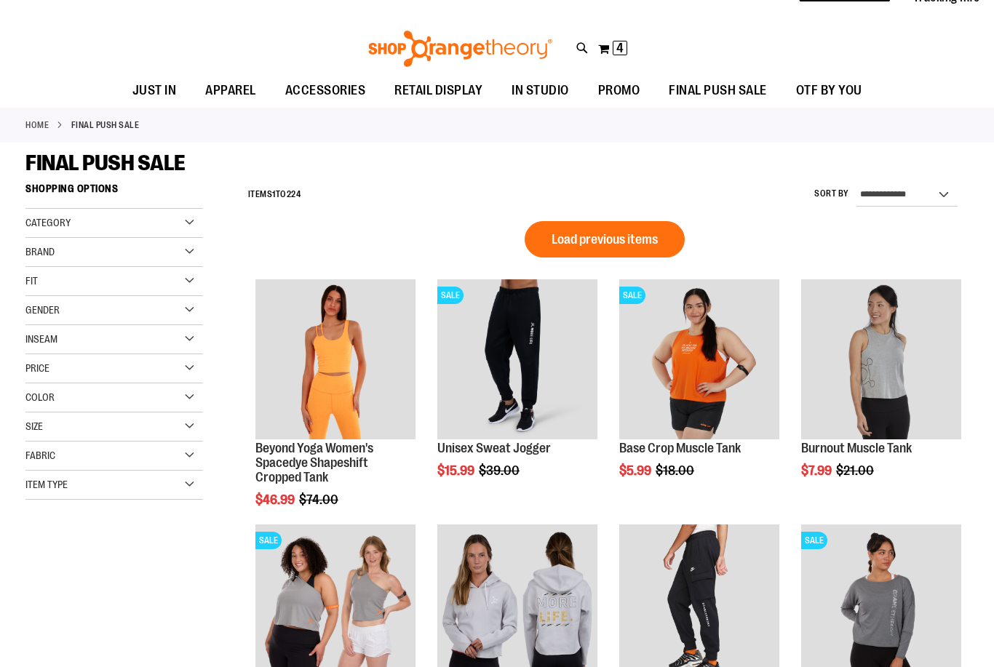
click at [649, 243] on span "Load previous items" at bounding box center [605, 239] width 106 height 15
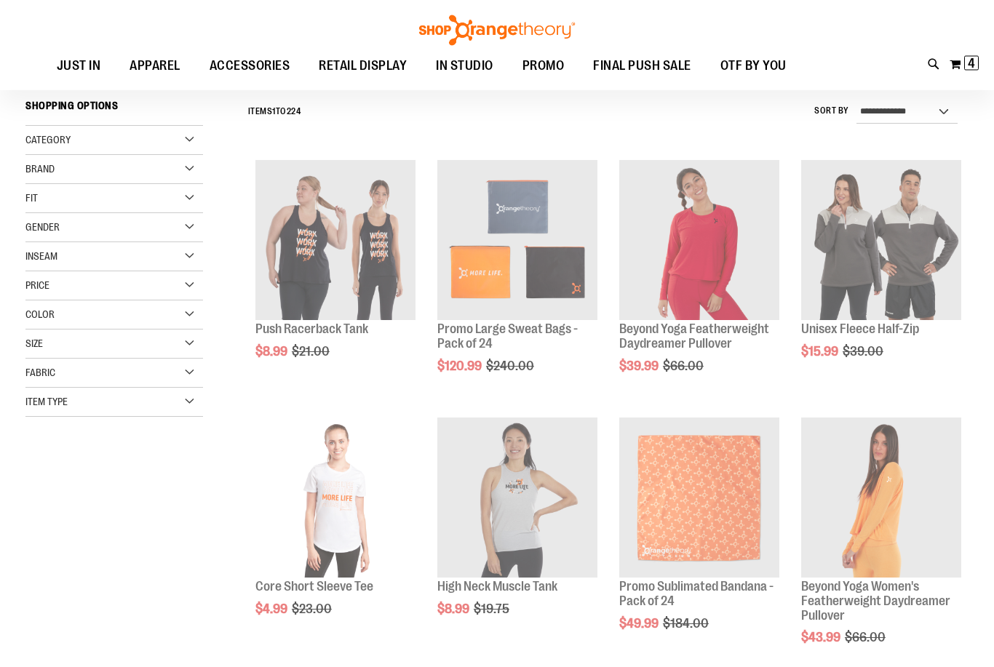
scroll to position [130, 0]
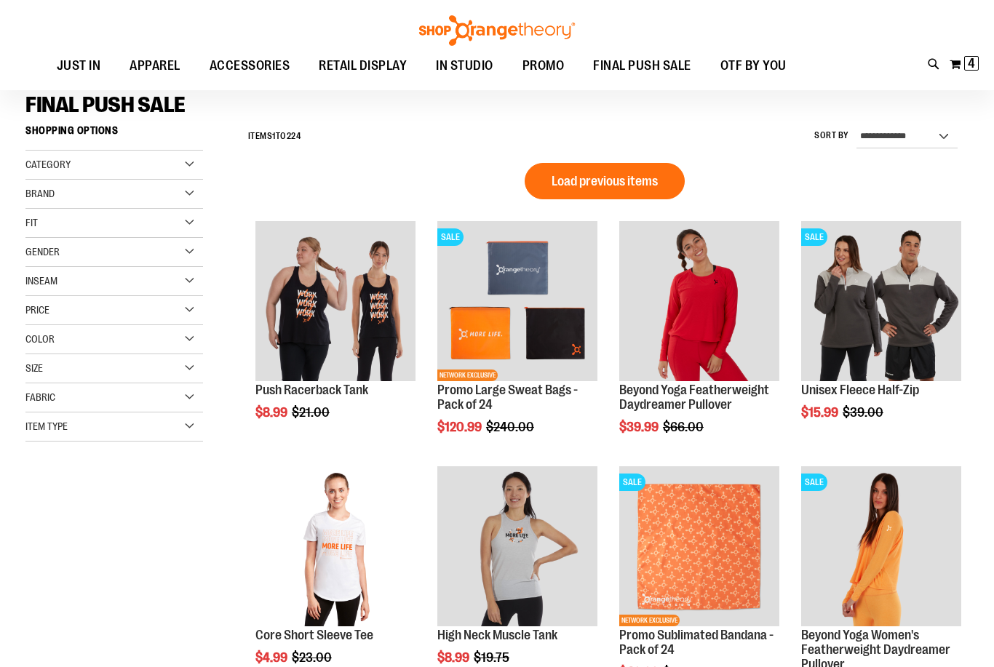
scroll to position [103, 0]
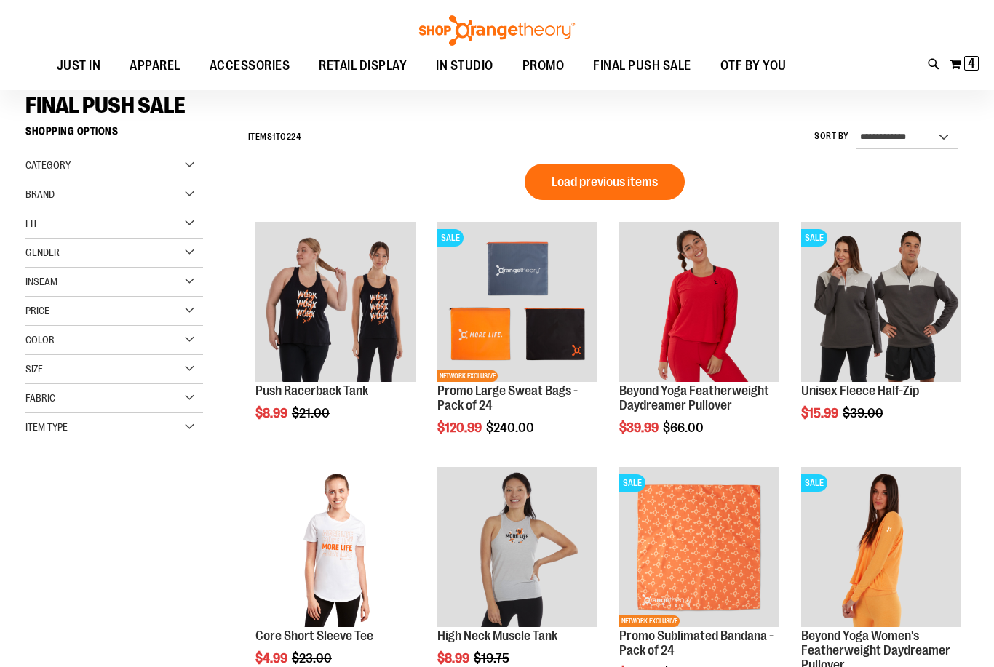
click at [651, 194] on button "Load previous items" at bounding box center [605, 182] width 160 height 36
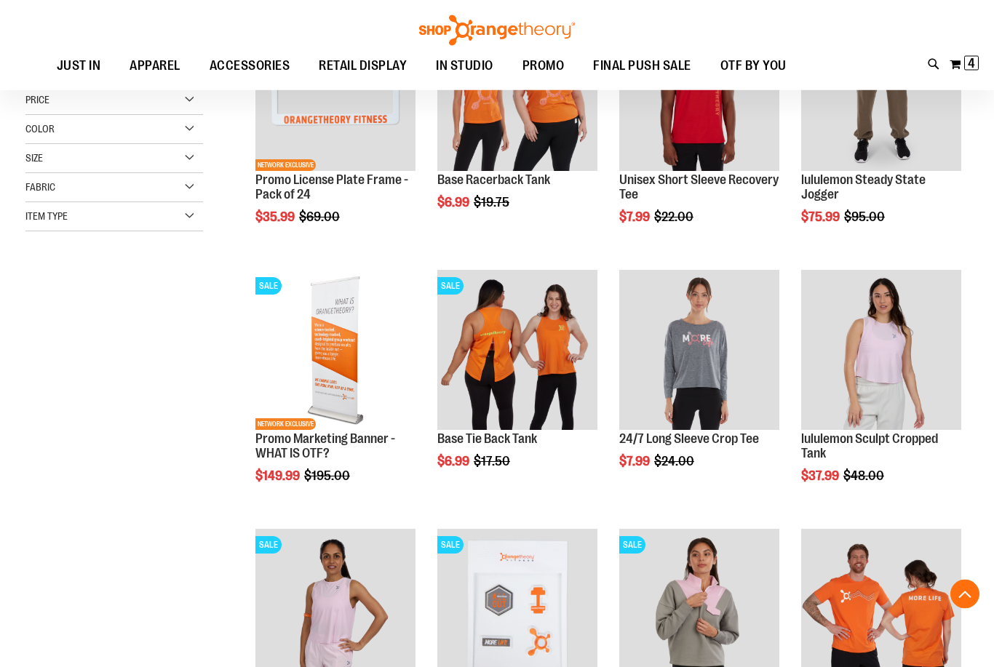
scroll to position [314, 0]
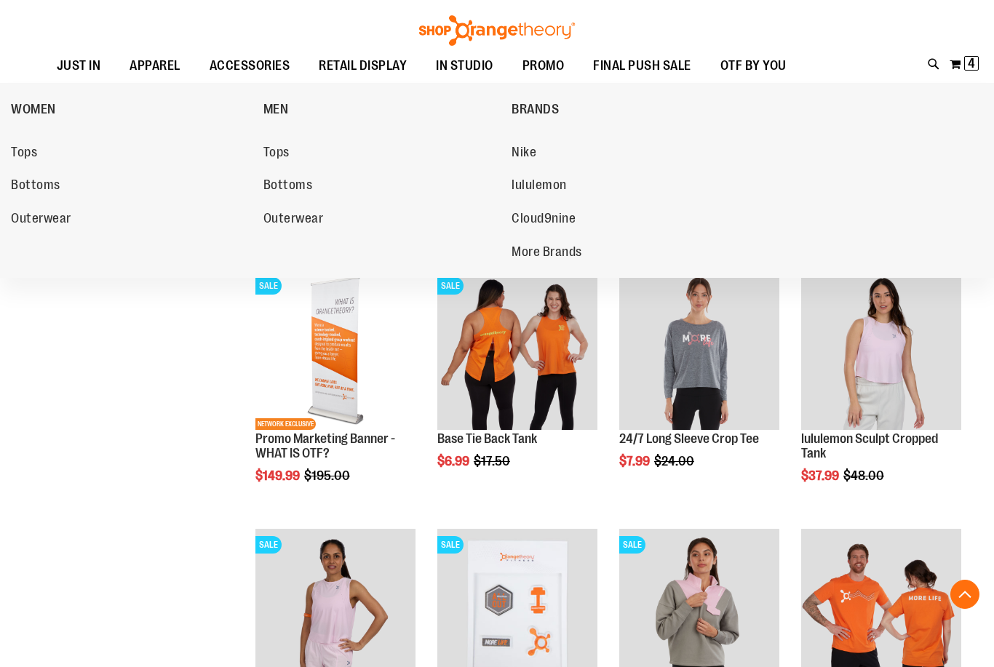
click at [276, 155] on span "Tops" at bounding box center [276, 154] width 26 height 18
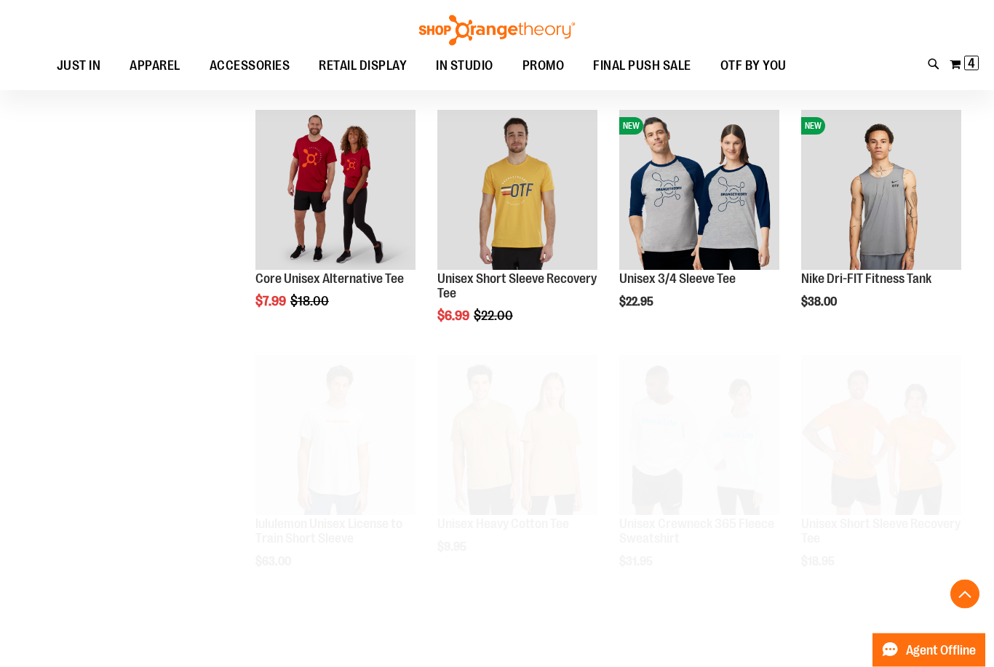
scroll to position [669, 0]
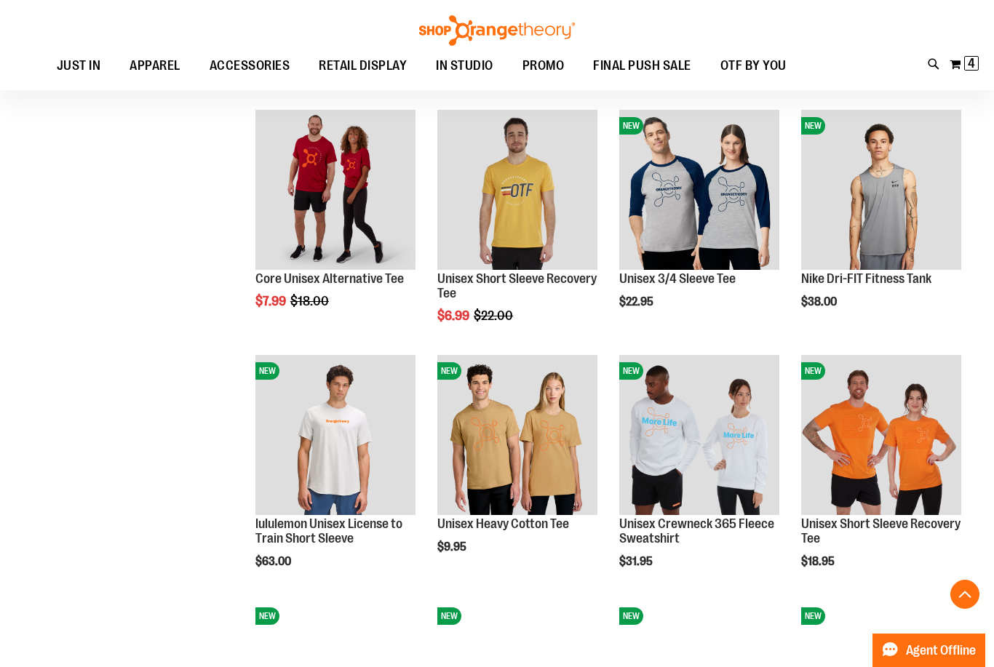
click at [870, 464] on span "Quickview" at bounding box center [835, 483] width 69 height 38
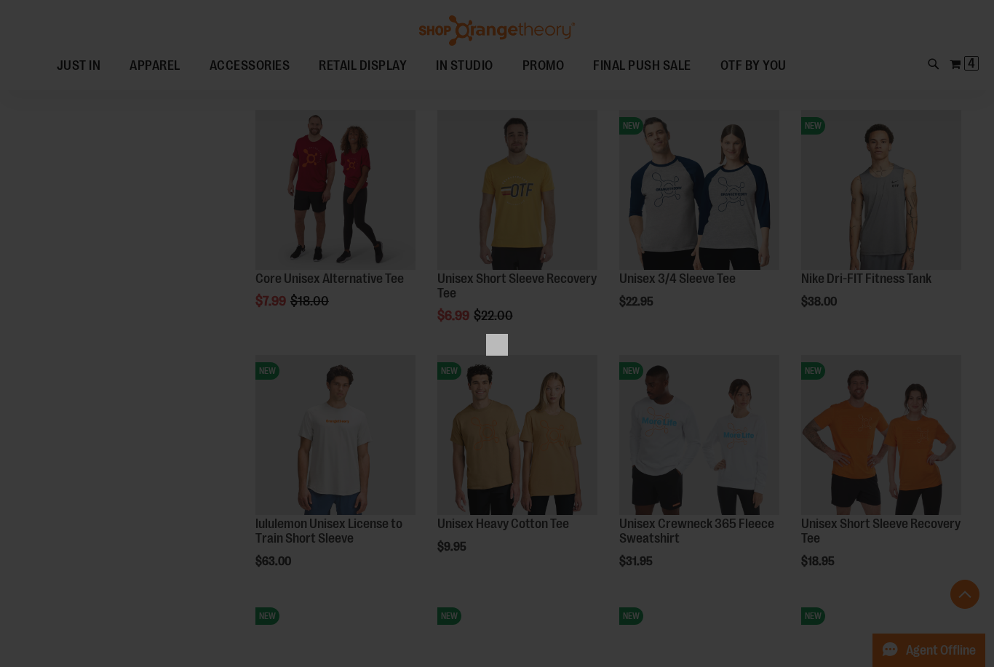
scroll to position [0, 0]
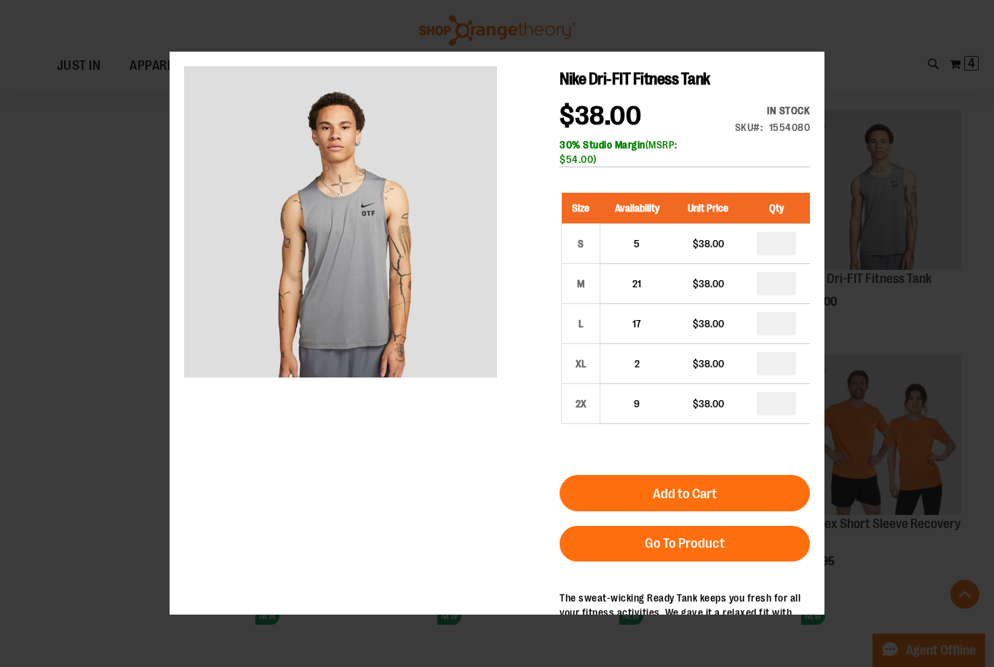
click at [649, 171] on div "Nike Dri-FIT Fitness Tank $38.00 In stock Only %1 left SKU 1554080 30% Studio M…" at bounding box center [685, 385] width 250 height 639
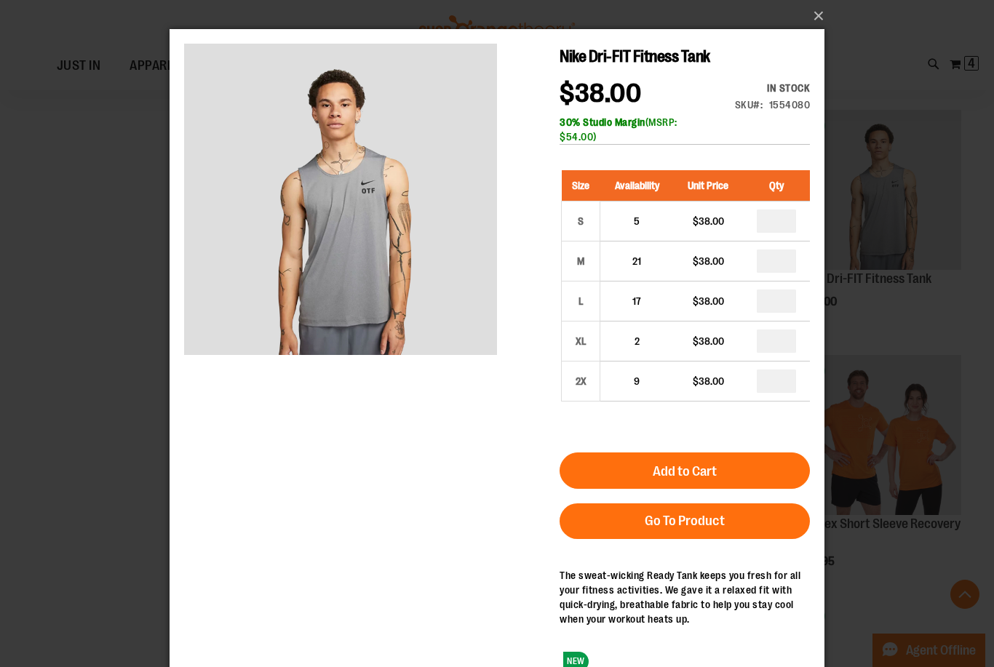
click at [667, 56] on span "Nike Dri-FIT Fitness Tank" at bounding box center [635, 56] width 151 height 18
click at [679, 538] on link "Go To Product" at bounding box center [685, 522] width 250 height 36
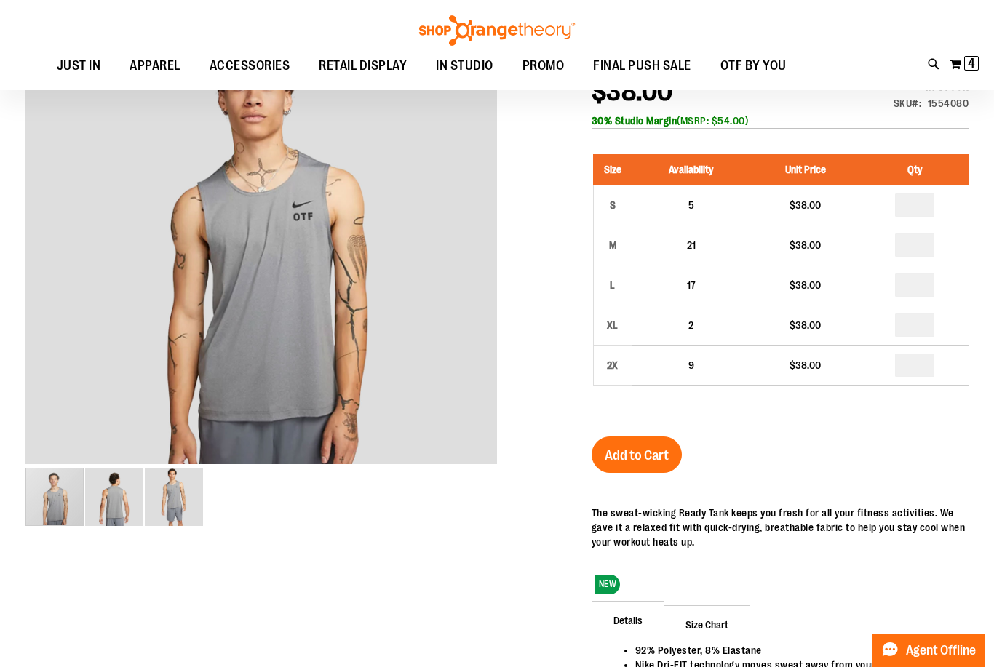
scroll to position [207, 0]
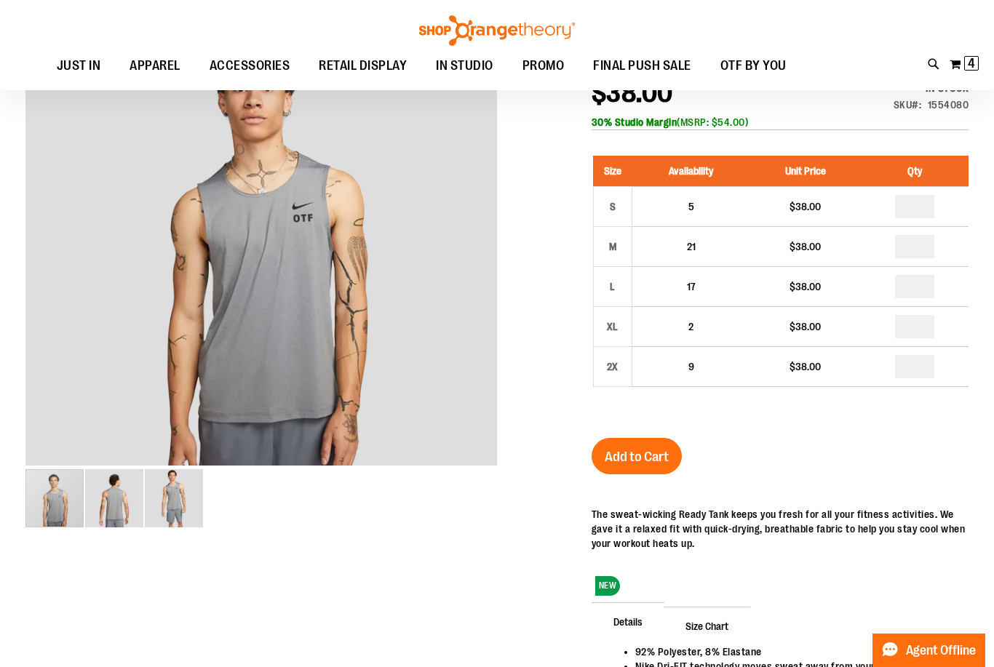
click at [185, 498] on img "image 3 of 3" at bounding box center [174, 498] width 58 height 58
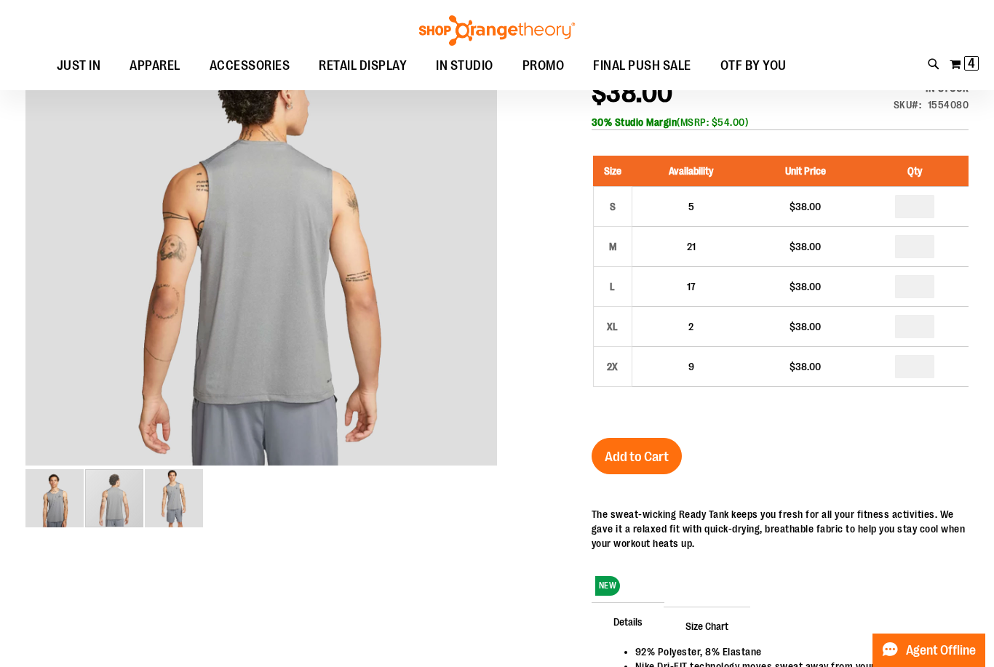
click at [122, 505] on div "carousel" at bounding box center [114, 498] width 58 height 58
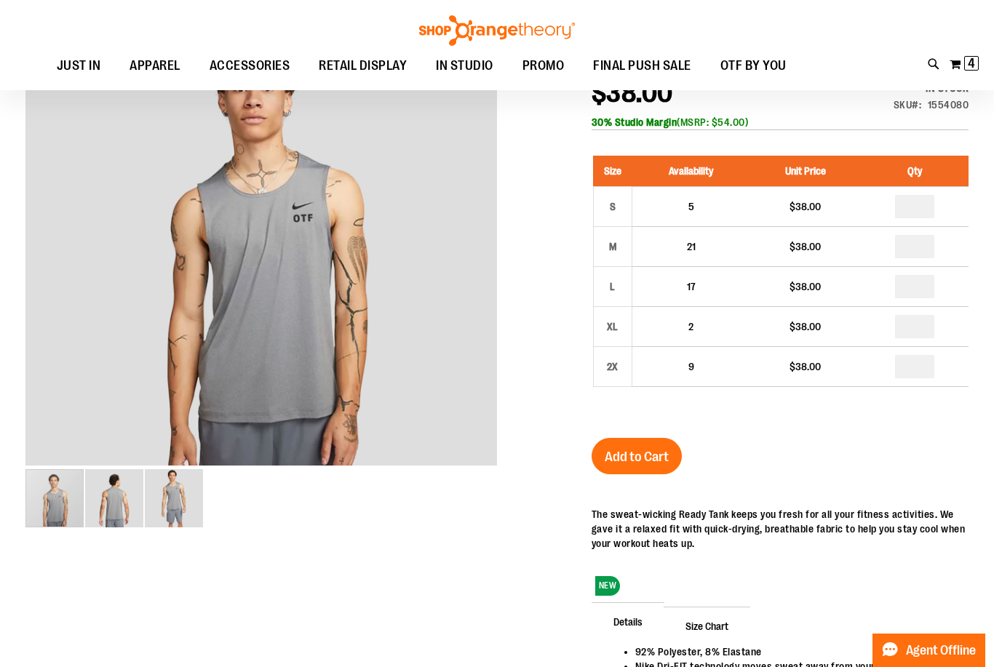
click at [71, 499] on div "carousel" at bounding box center [54, 498] width 58 height 58
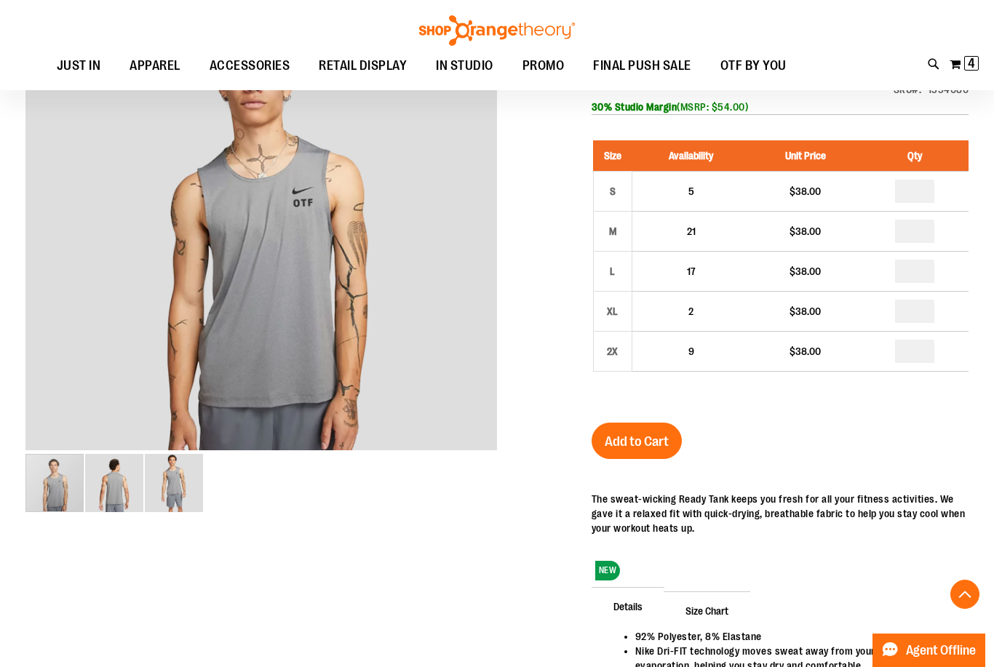
scroll to position [221, 0]
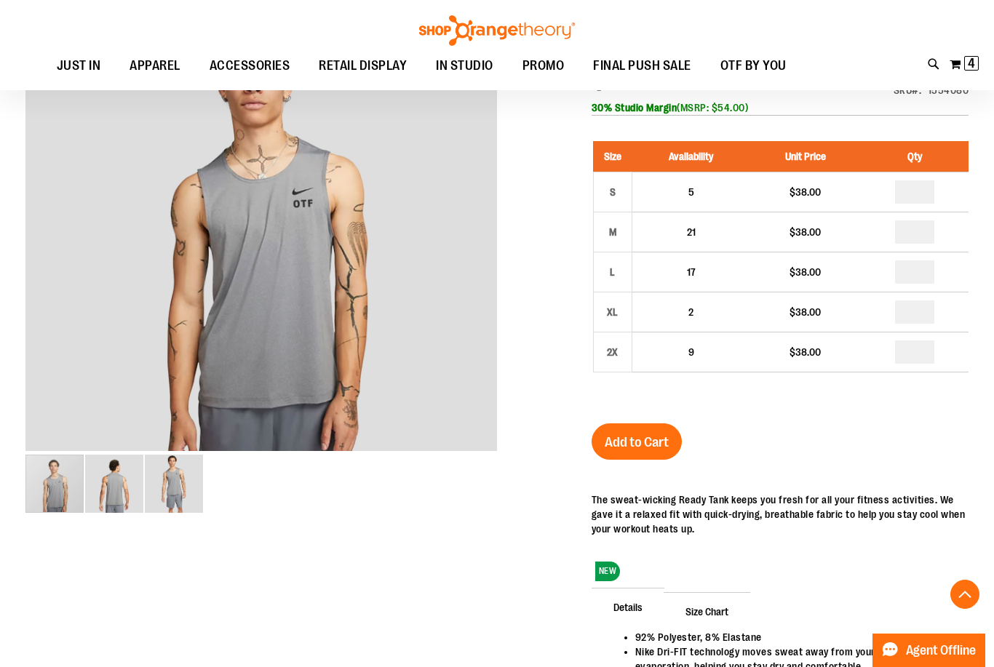
click at [184, 459] on img "image 3 of 3" at bounding box center [174, 484] width 58 height 58
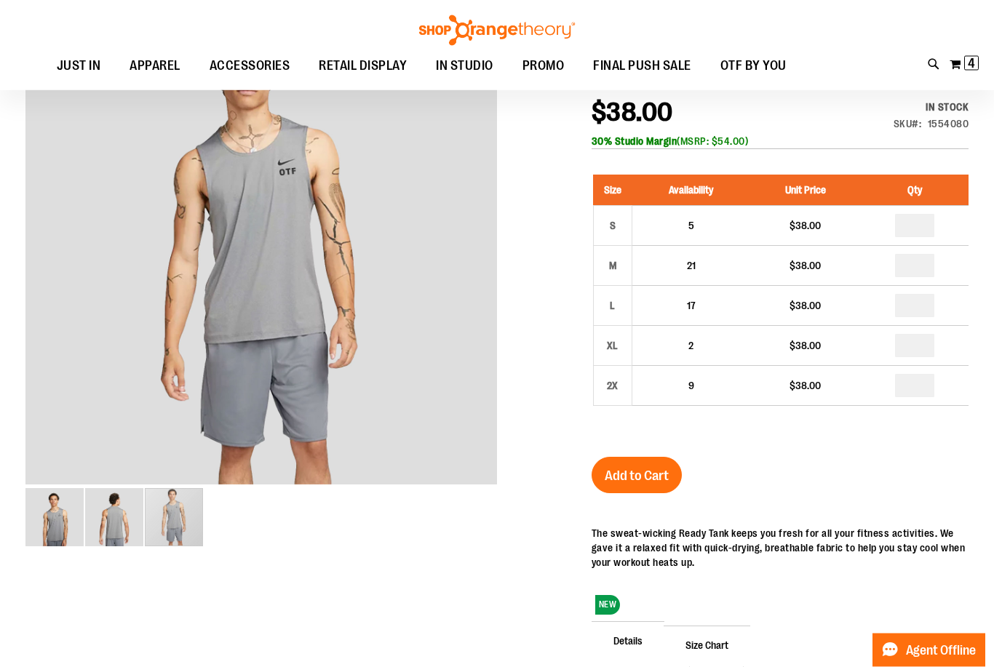
scroll to position [181, 0]
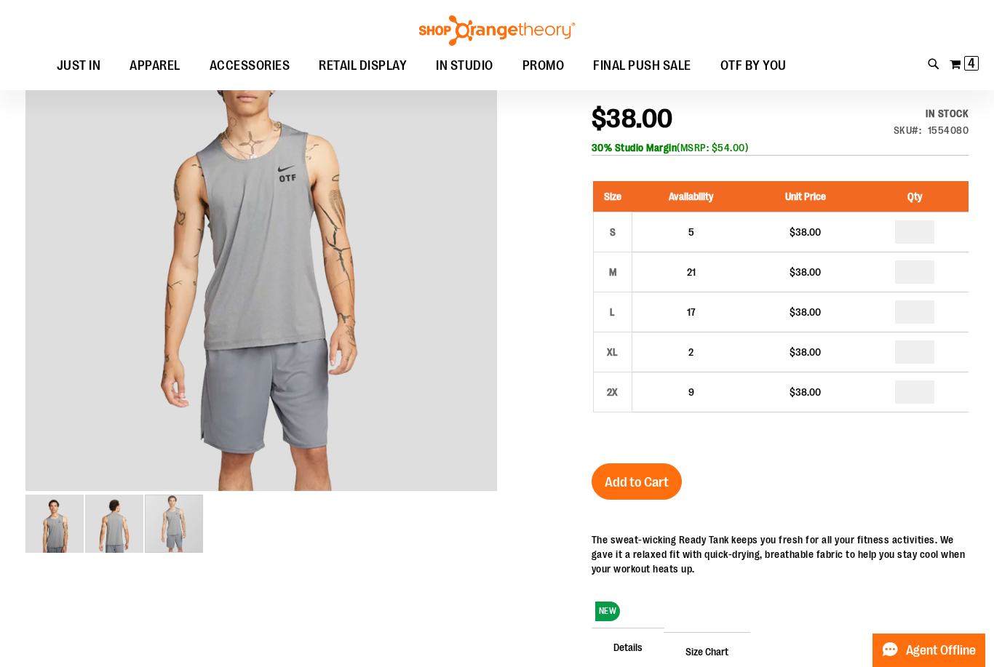
click at [145, 507] on div "carousel" at bounding box center [174, 524] width 58 height 58
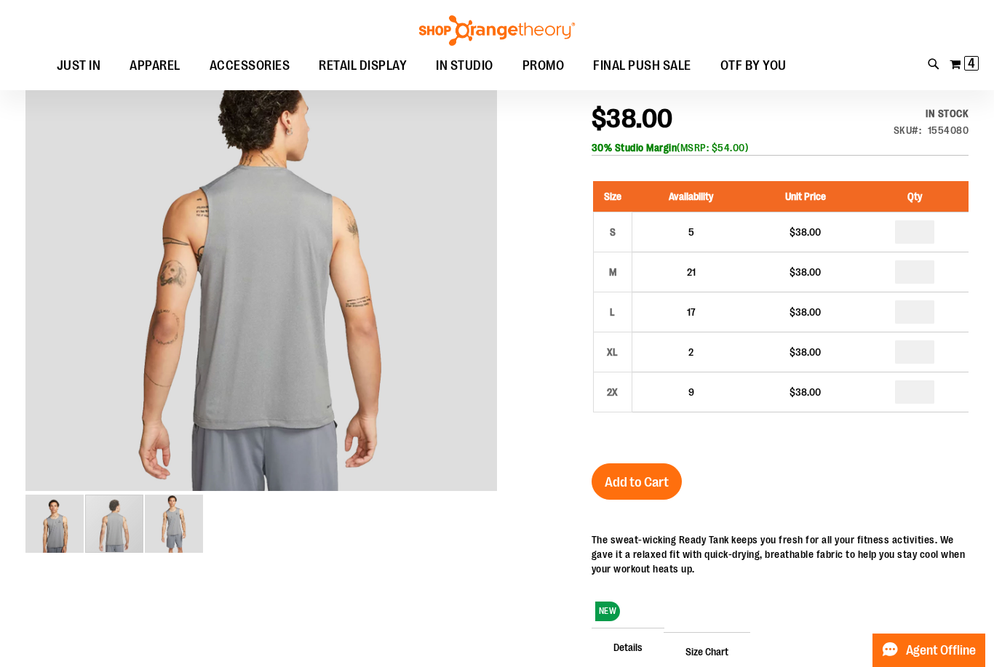
click at [85, 517] on div "carousel" at bounding box center [114, 524] width 58 height 58
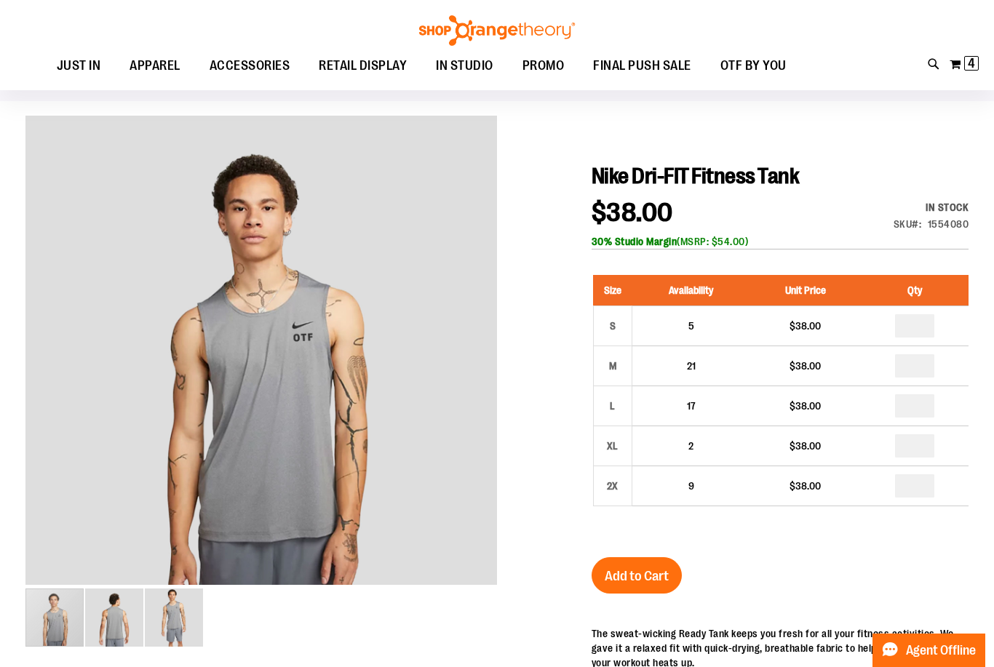
scroll to position [82, 0]
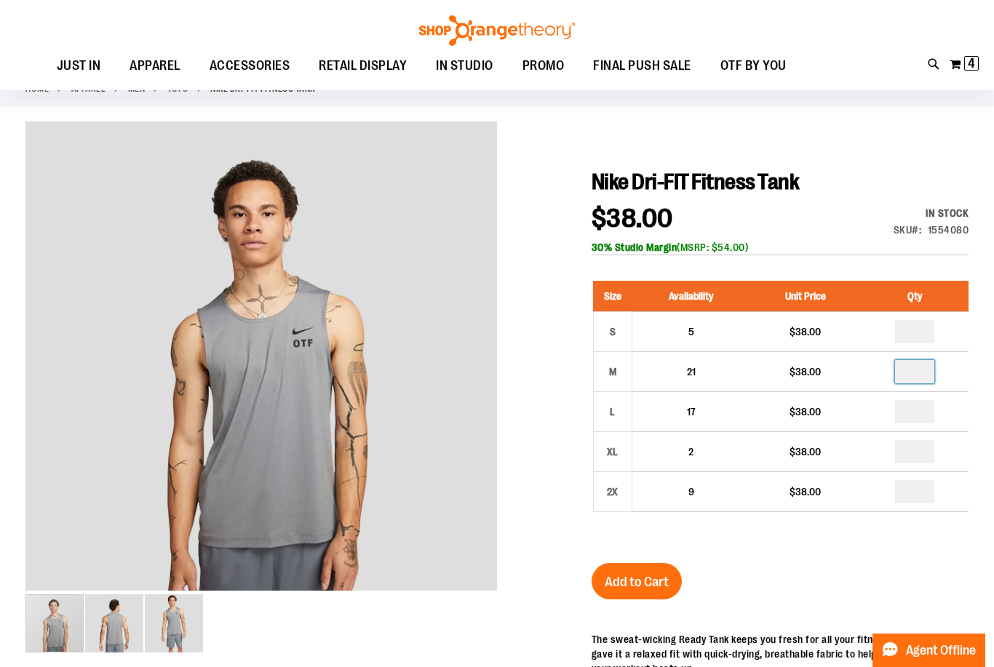
click at [920, 368] on input "*" at bounding box center [914, 371] width 39 height 23
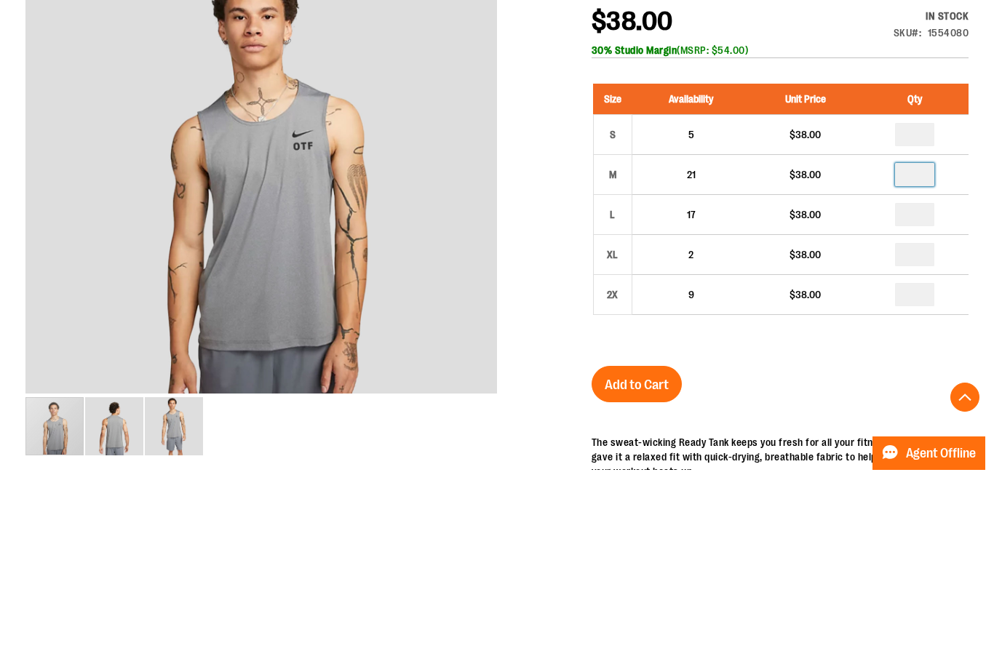
type input "*"
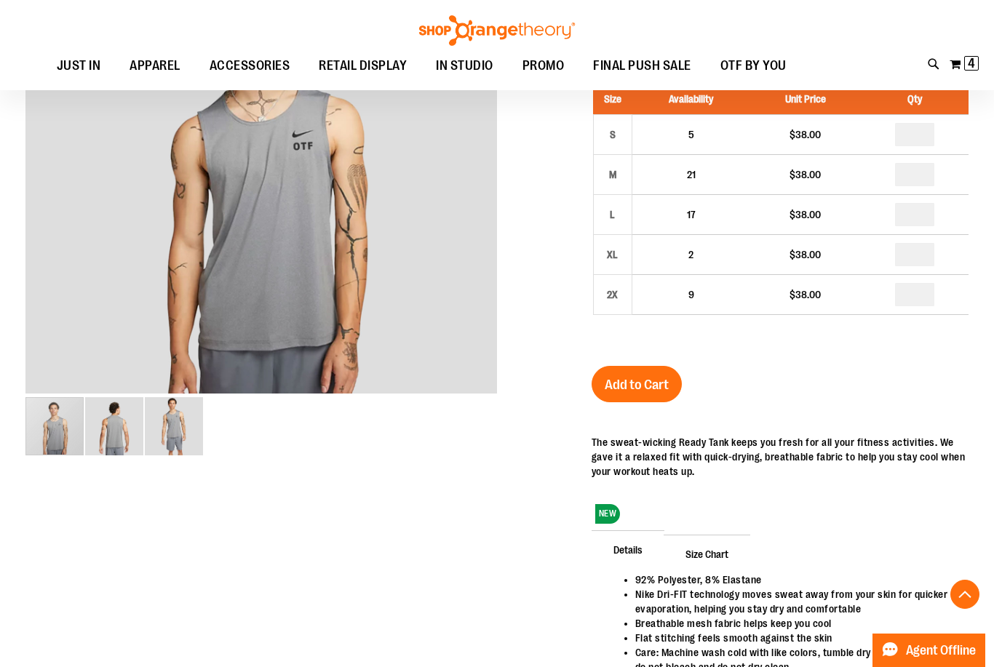
click at [646, 381] on span "Add to Cart" at bounding box center [637, 385] width 64 height 16
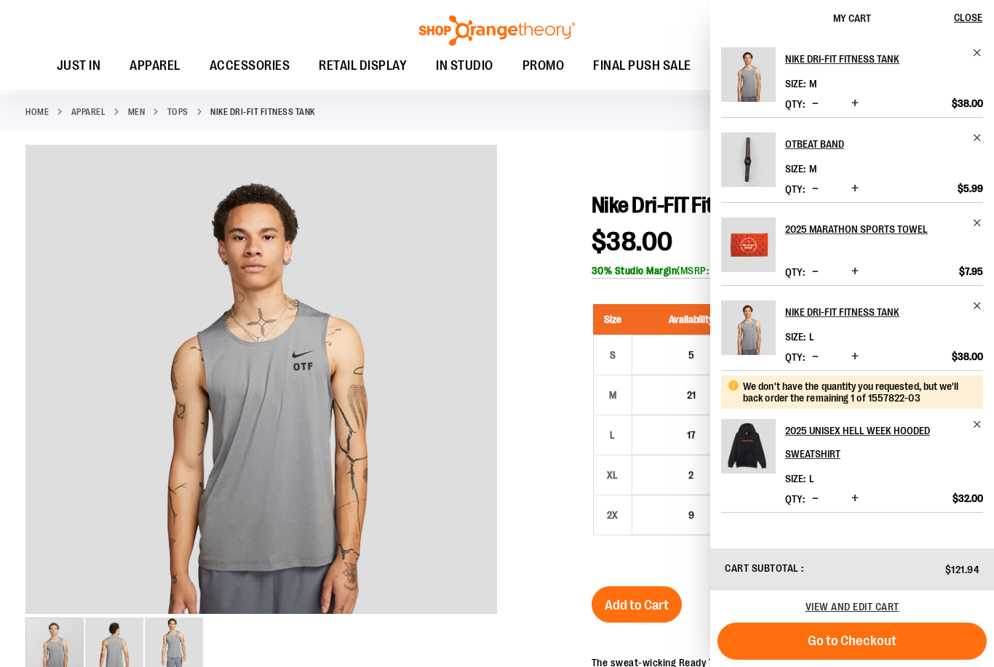
scroll to position [68, 0]
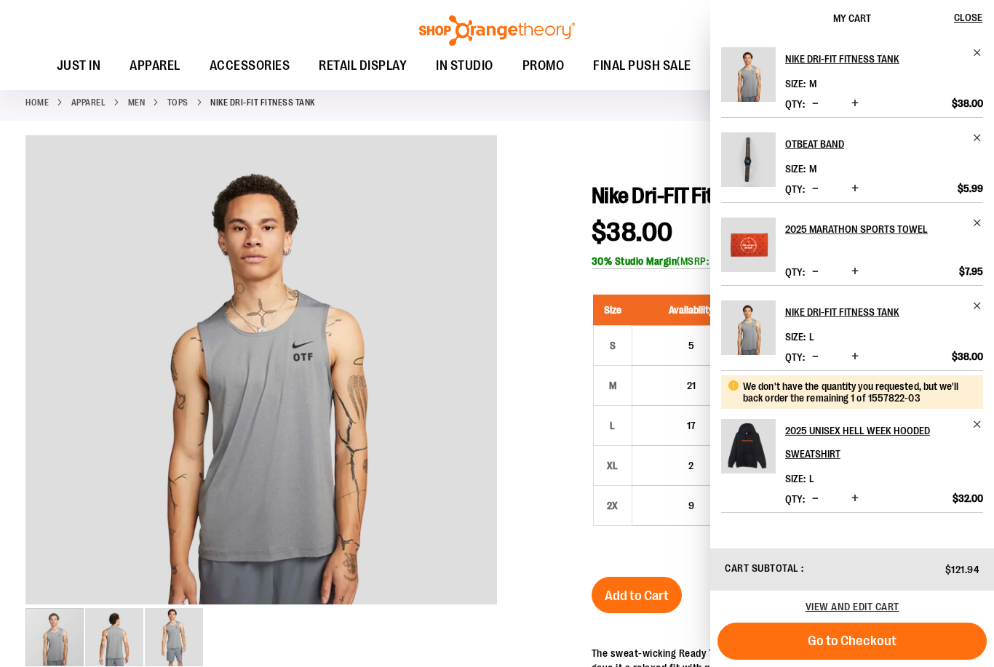
click at [896, 660] on button "Go to Checkout" at bounding box center [852, 641] width 269 height 37
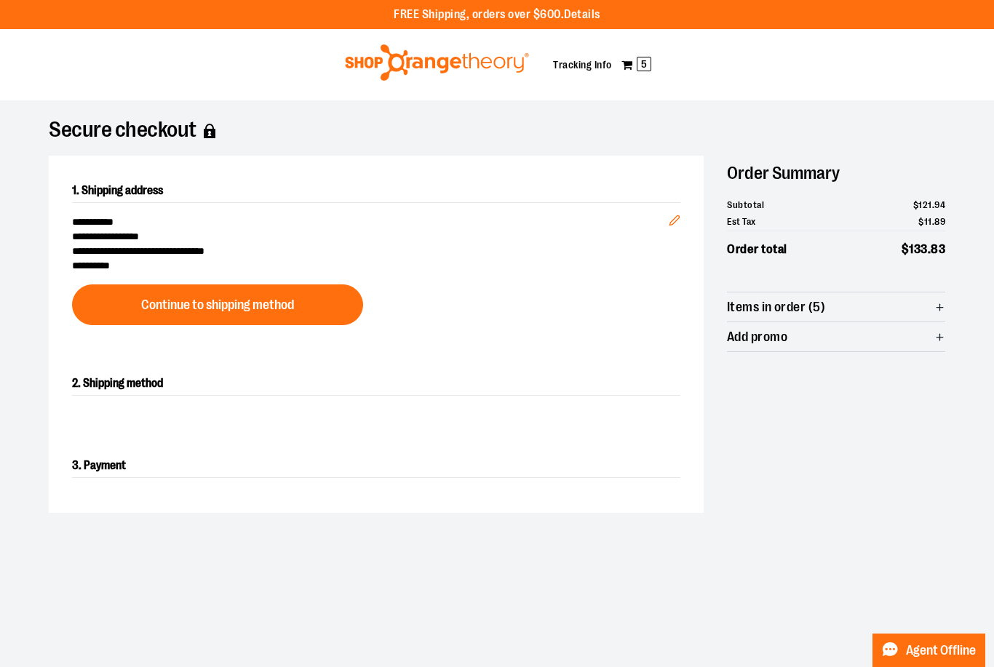
click at [310, 303] on button "Continue to shipping method" at bounding box center [217, 305] width 291 height 41
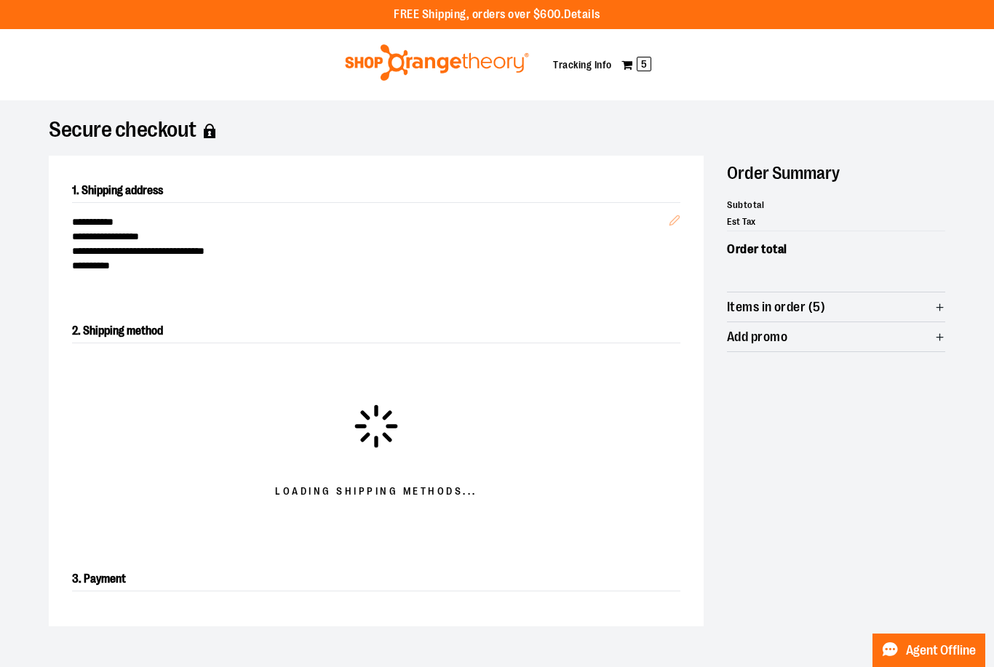
click at [923, 288] on div "Order Summary Subtotal $ 121 . 94 Est Tax $ 11 . 89 Order total $ 133 . 83 Item…" at bounding box center [836, 254] width 218 height 197
click at [926, 309] on span "Items in order (5)" at bounding box center [836, 307] width 218 height 29
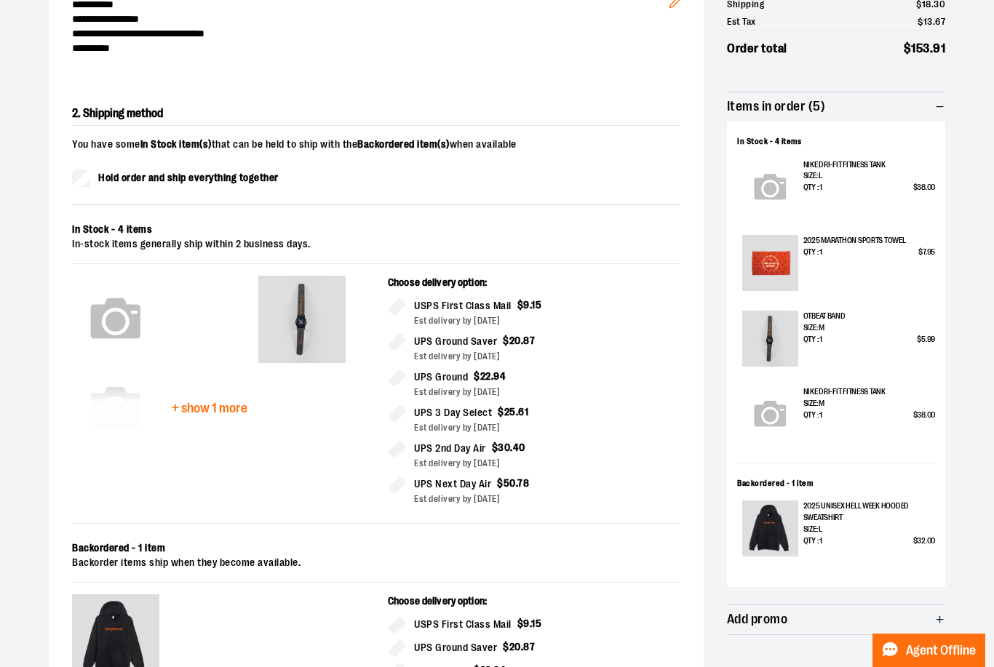
scroll to position [234, 0]
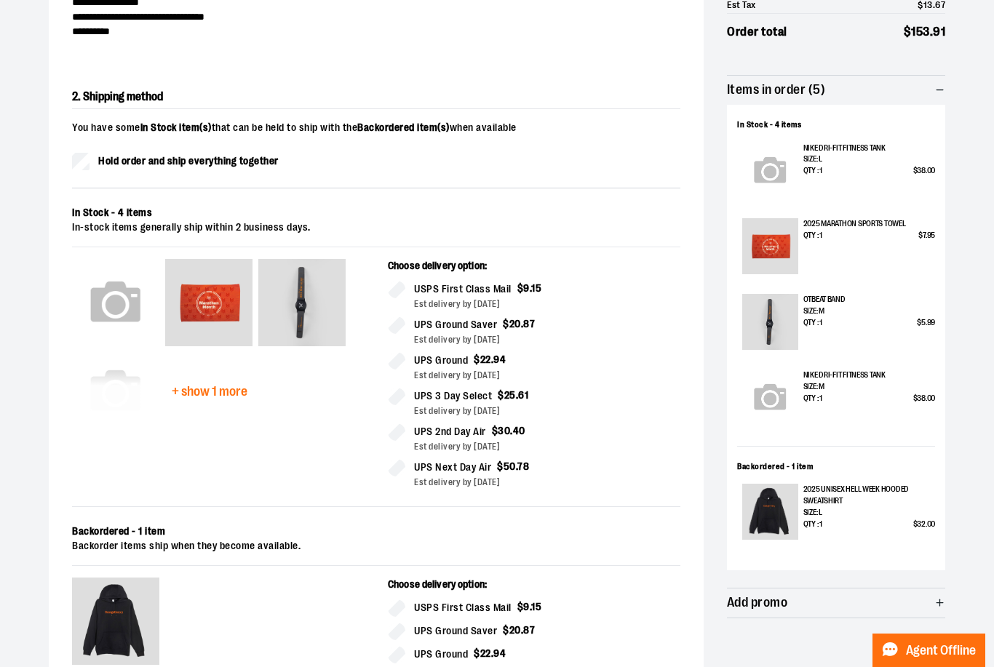
click at [859, 154] on p "Size: L" at bounding box center [869, 160] width 132 height 12
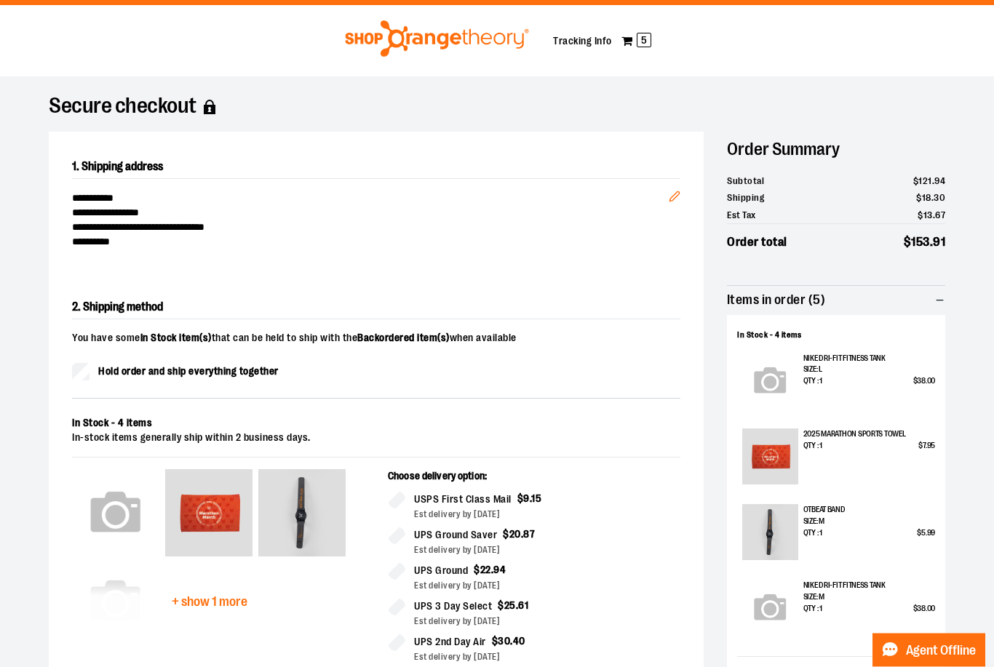
scroll to position [0, 0]
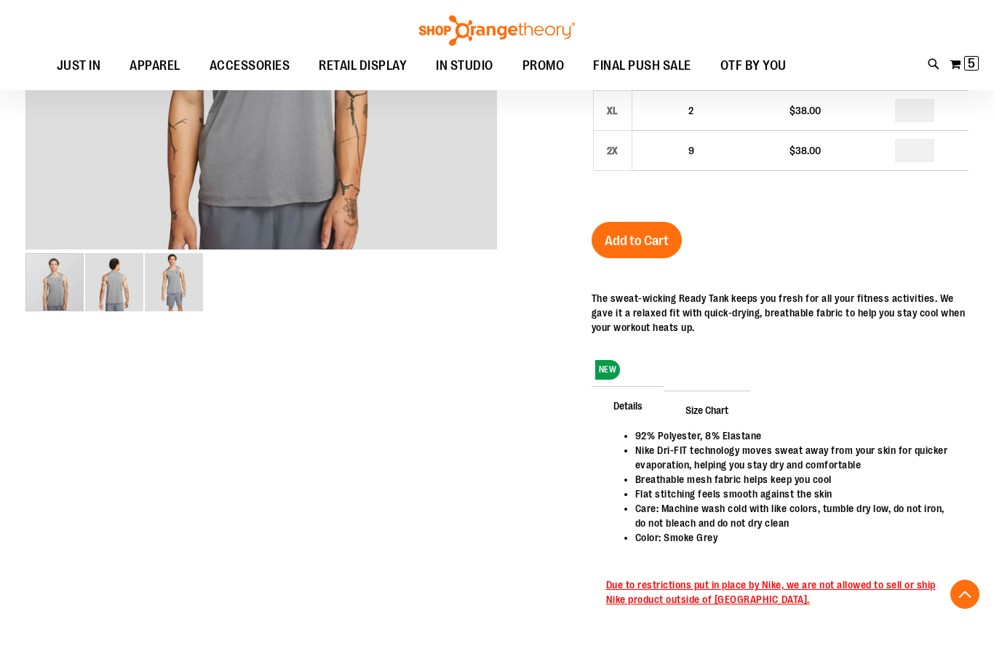
scroll to position [474, 0]
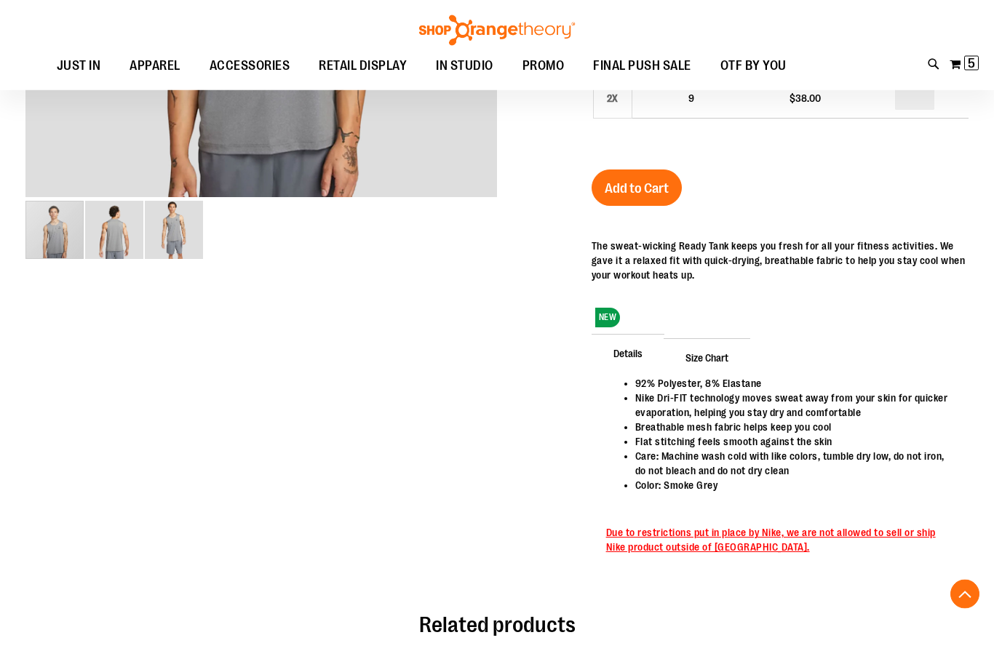
click at [699, 365] on span "Size Chart" at bounding box center [707, 358] width 87 height 38
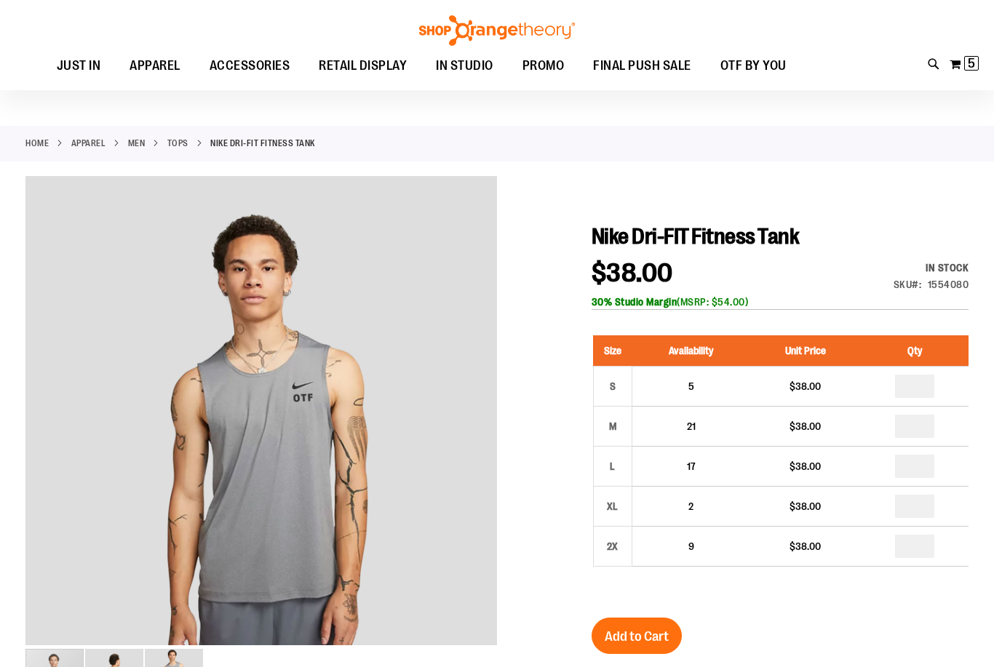
scroll to position [26, 0]
click at [972, 58] on span "5" at bounding box center [971, 63] width 7 height 15
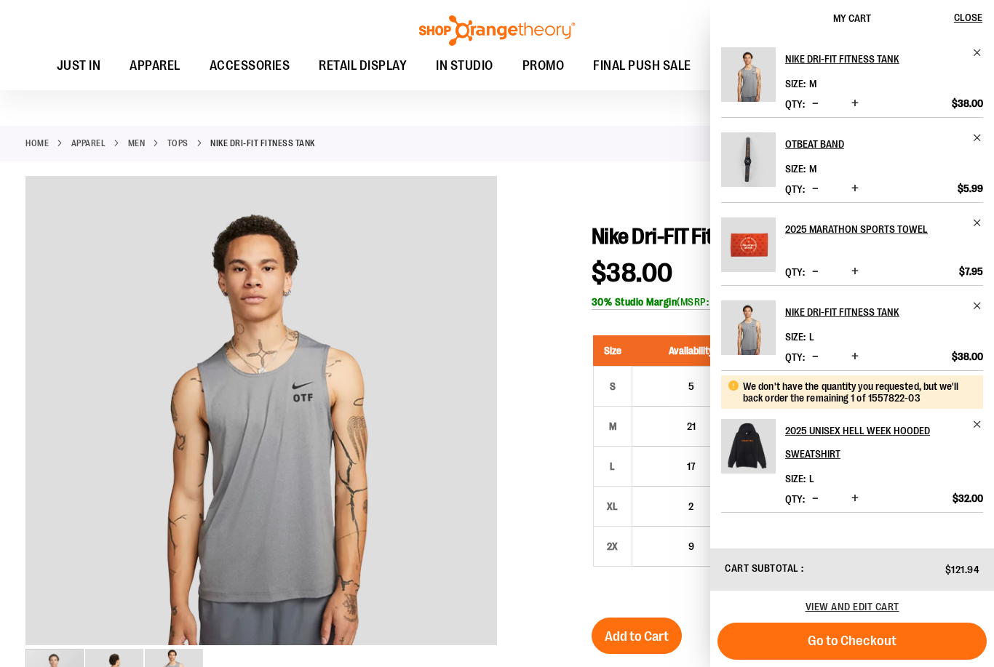
click at [992, 302] on div "Nike Dri-FIT Fitness Tank Size M Qty *" at bounding box center [852, 291] width 284 height 511
click at [974, 310] on span "Remove item" at bounding box center [977, 306] width 11 height 11
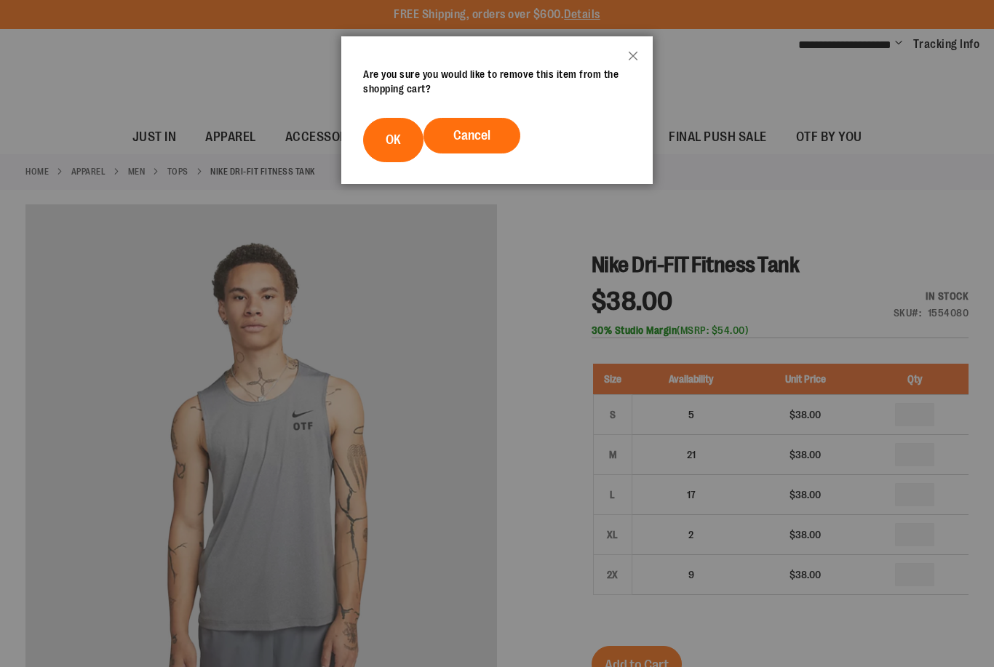
click at [392, 160] on button "OK" at bounding box center [393, 140] width 60 height 44
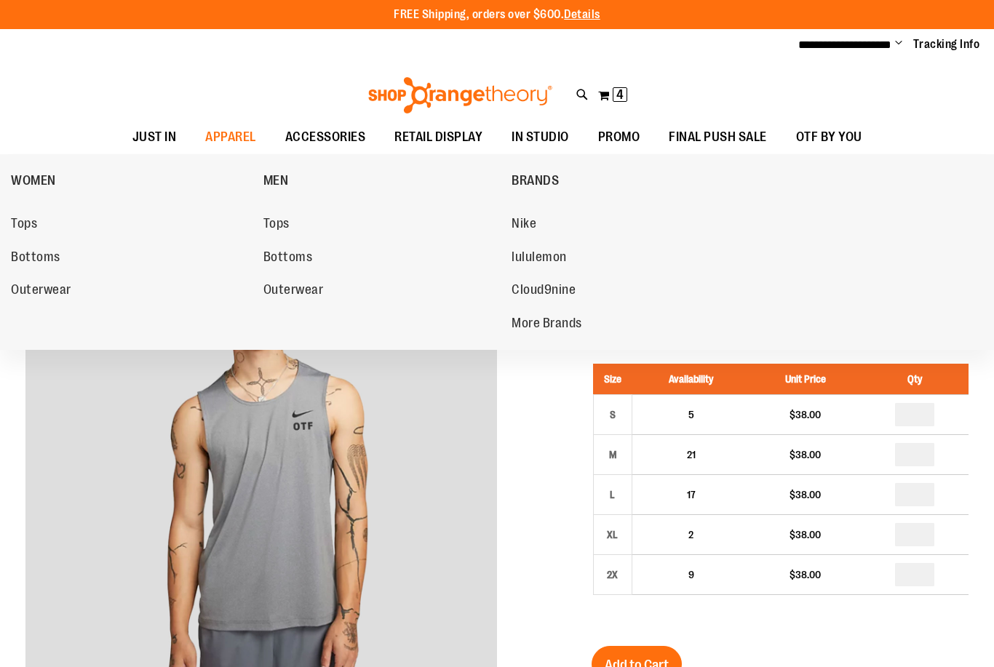
click at [299, 246] on link "Bottoms" at bounding box center [380, 258] width 234 height 26
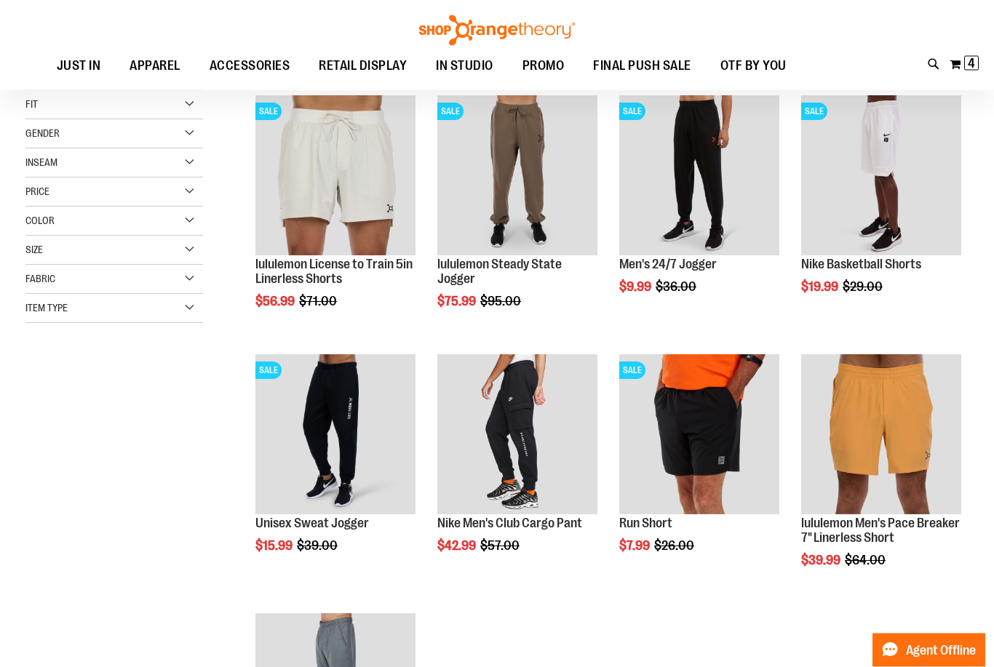
scroll to position [193, 0]
click at [325, 464] on span "Quickview" at bounding box center [289, 483] width 69 height 38
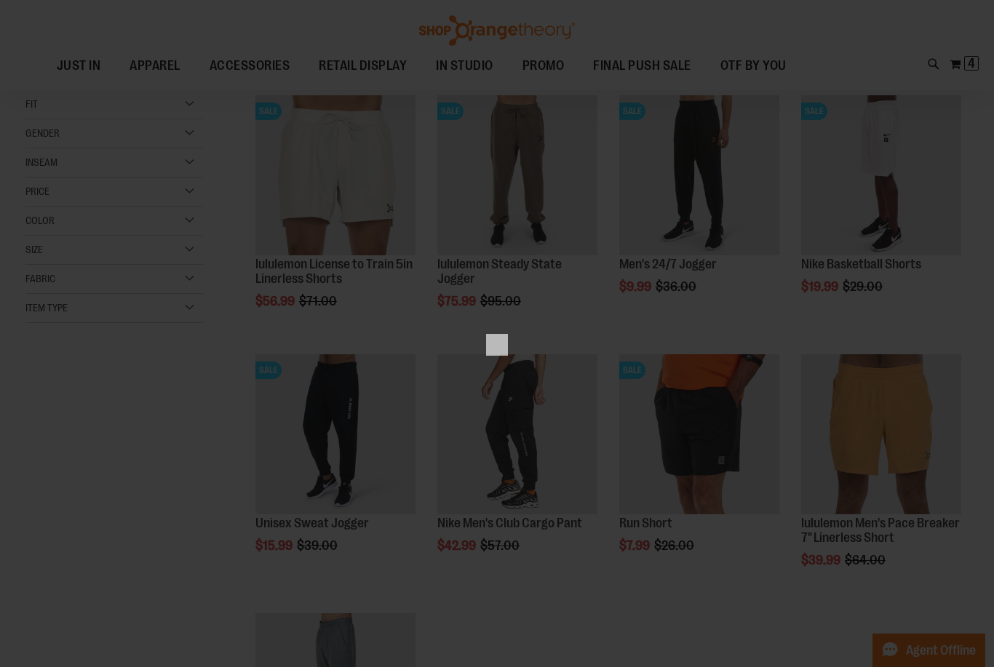
scroll to position [0, 0]
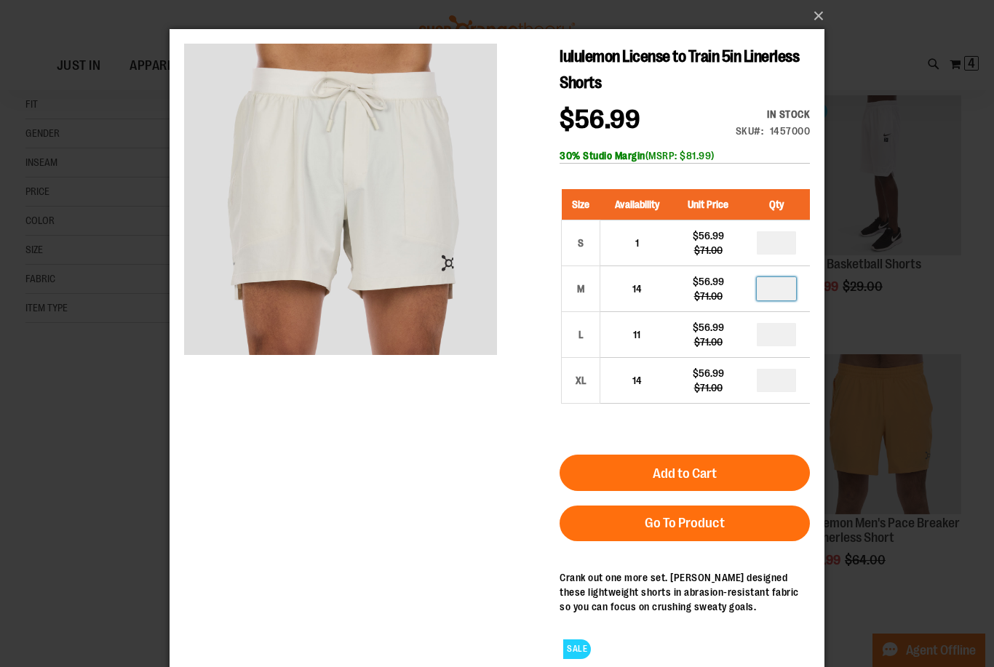
click at [784, 293] on input "*" at bounding box center [776, 288] width 39 height 23
type input "*"
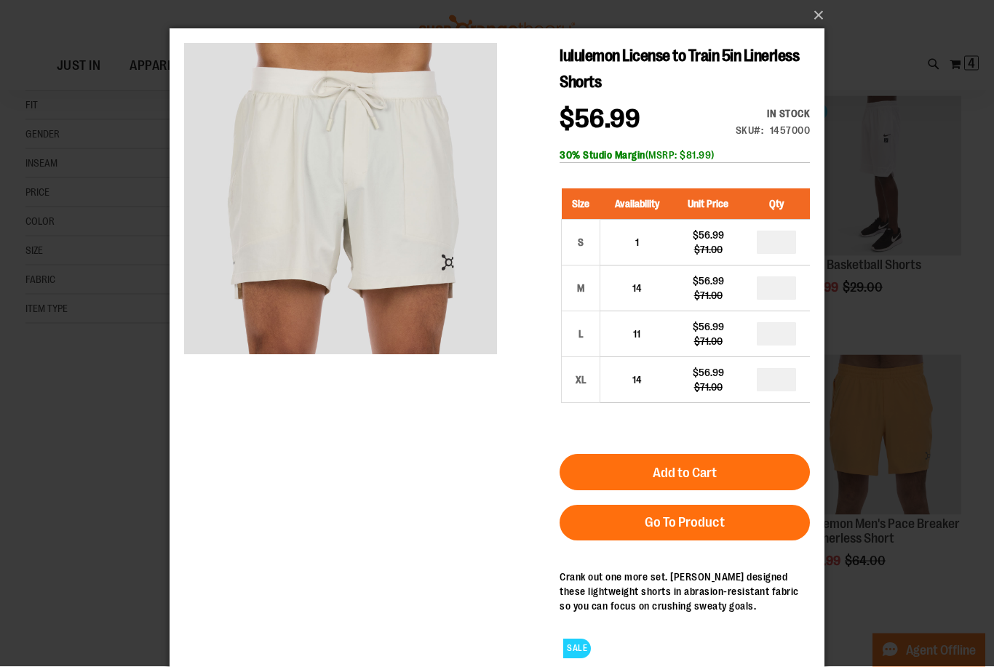
click at [746, 466] on button "Add to Cart" at bounding box center [685, 472] width 250 height 36
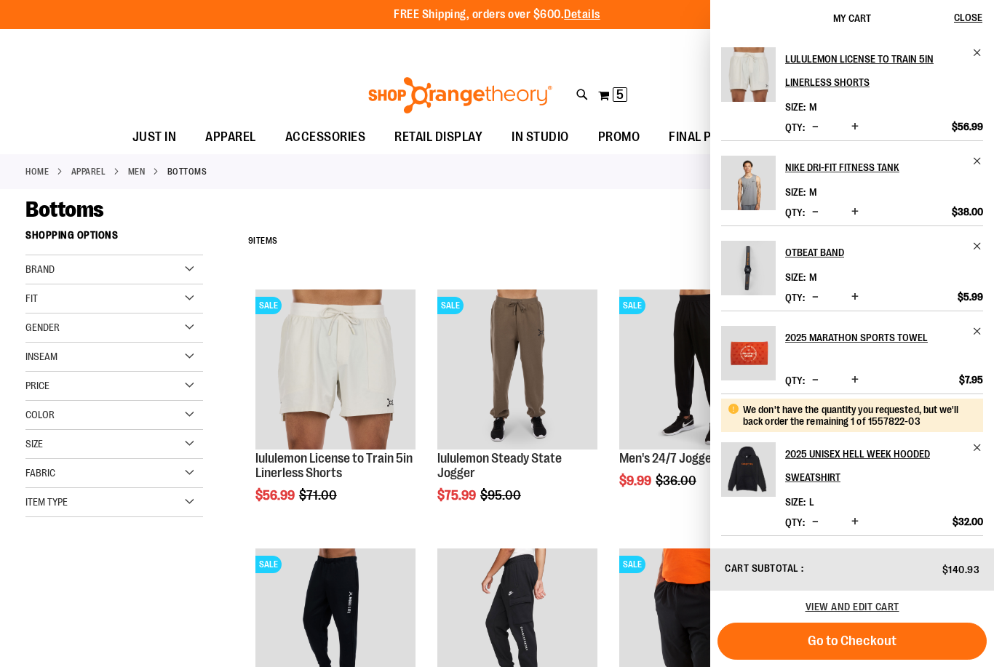
scroll to position [4, 0]
click at [985, 524] on div "lululemon License to Train 5in Linerless Shorts Size M Qty *" at bounding box center [852, 291] width 284 height 511
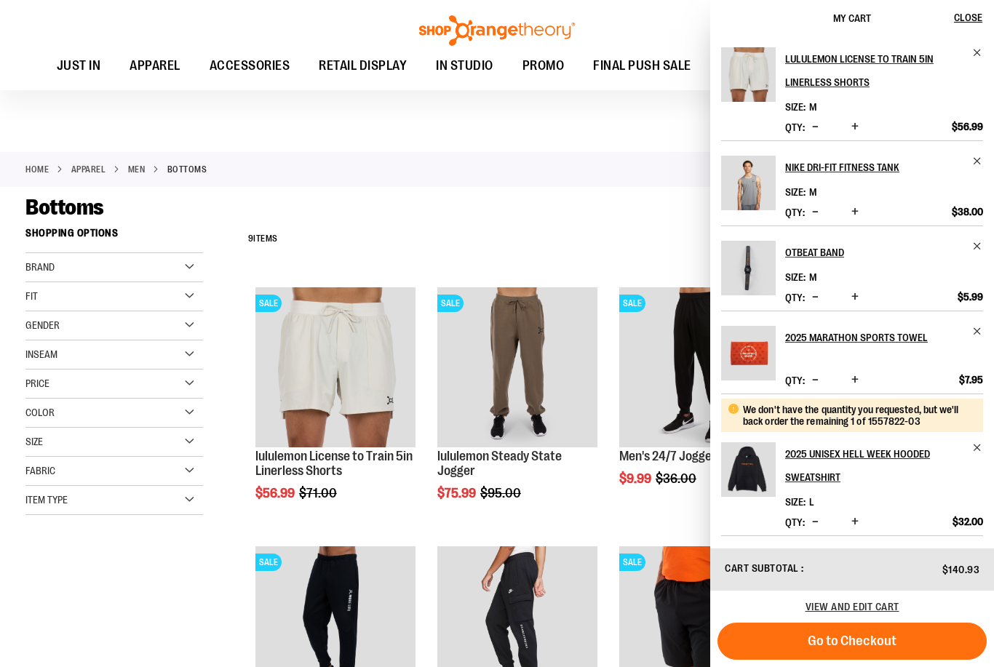
click at [913, 641] on button "Go to Checkout" at bounding box center [852, 641] width 269 height 37
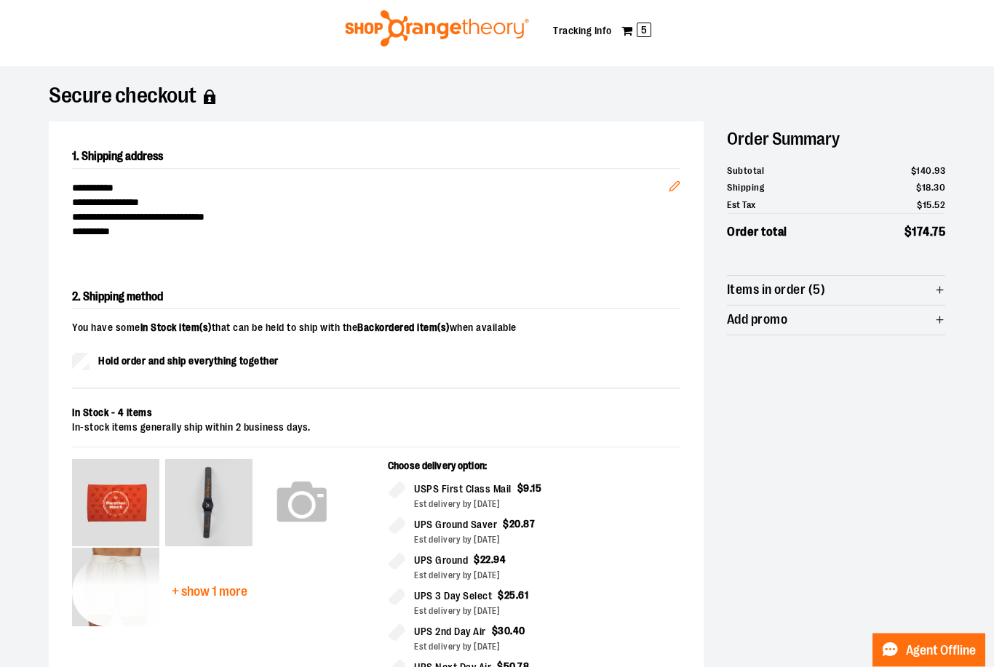
scroll to position [31, 0]
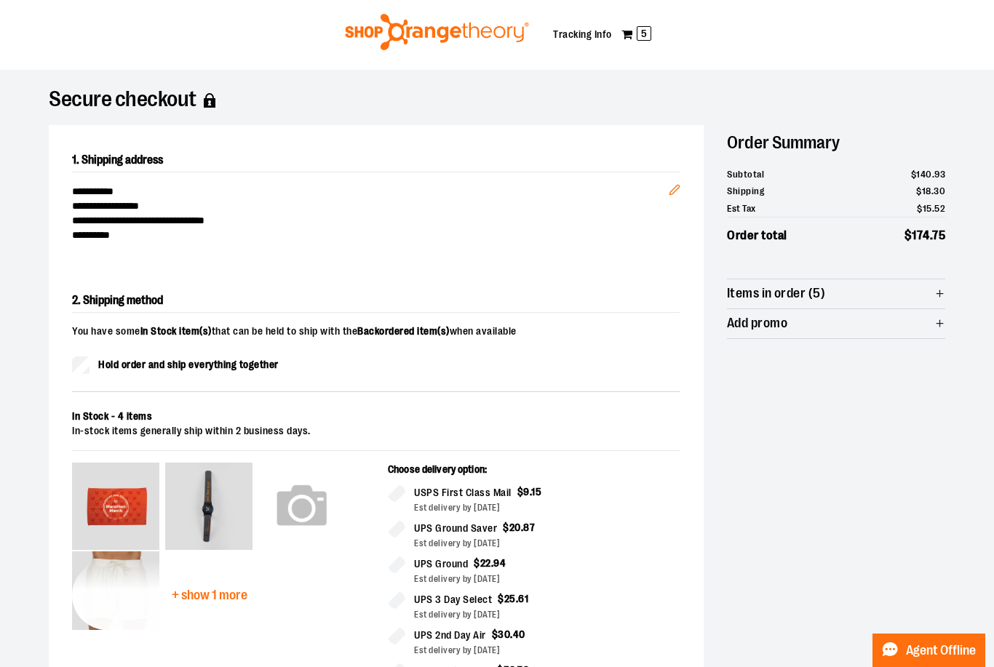
click at [196, 373] on label "Hold order and ship everything together" at bounding box center [175, 365] width 207 height 17
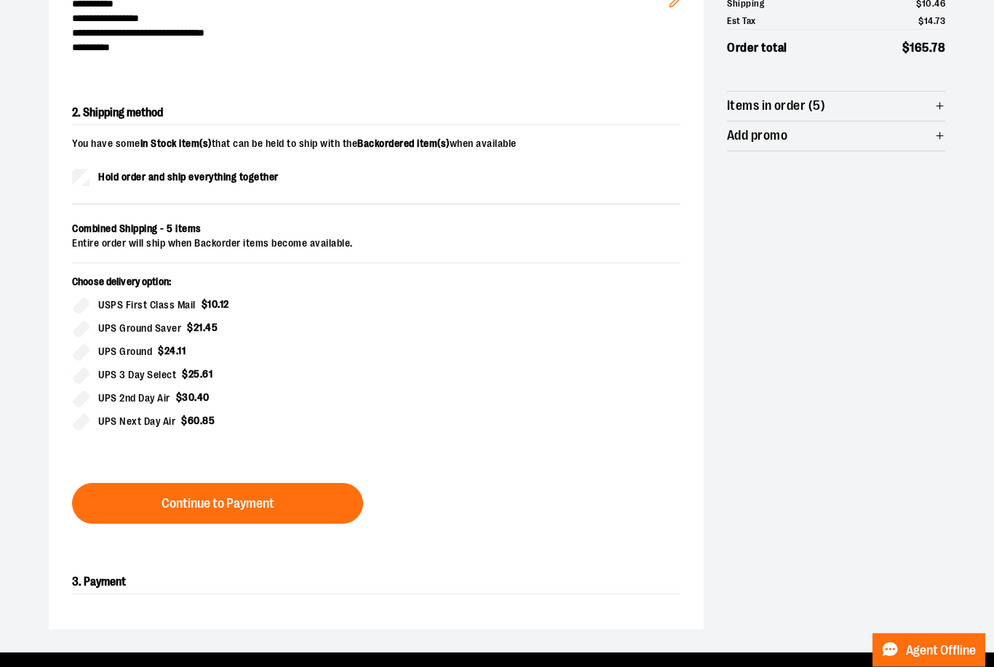
scroll to position [234, 0]
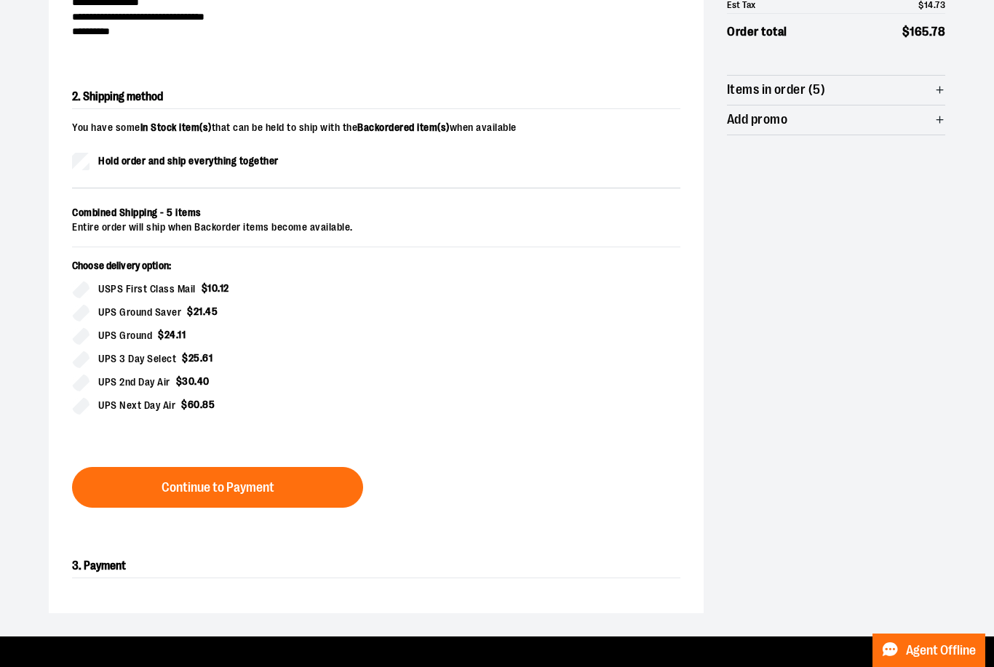
click at [934, 90] on span "Items in order (5)" at bounding box center [836, 90] width 218 height 29
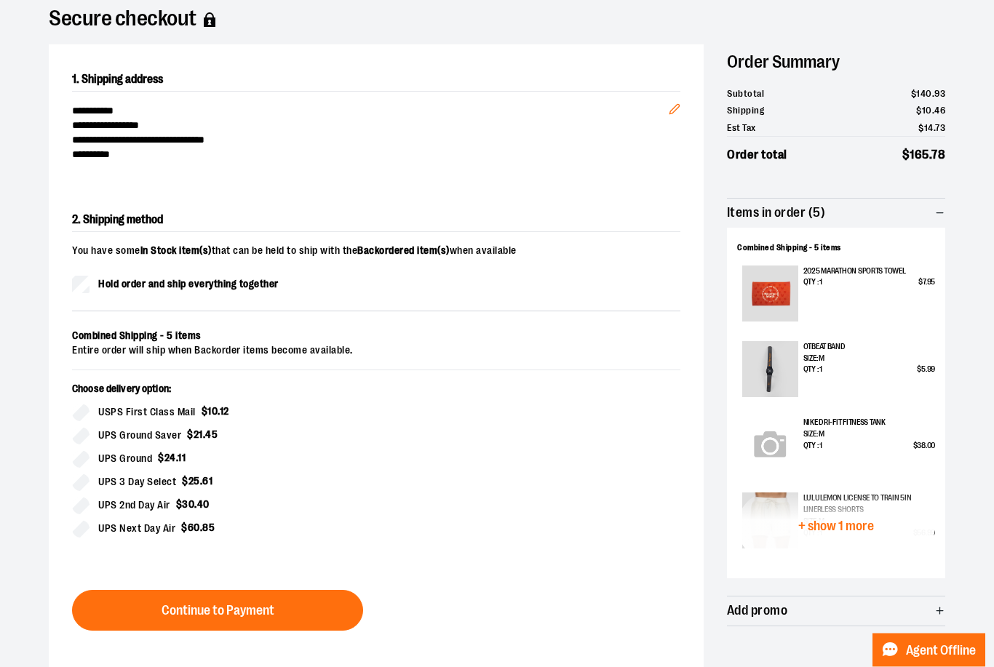
scroll to position [111, 0]
click at [253, 279] on span "Hold order and ship everything together" at bounding box center [188, 284] width 180 height 15
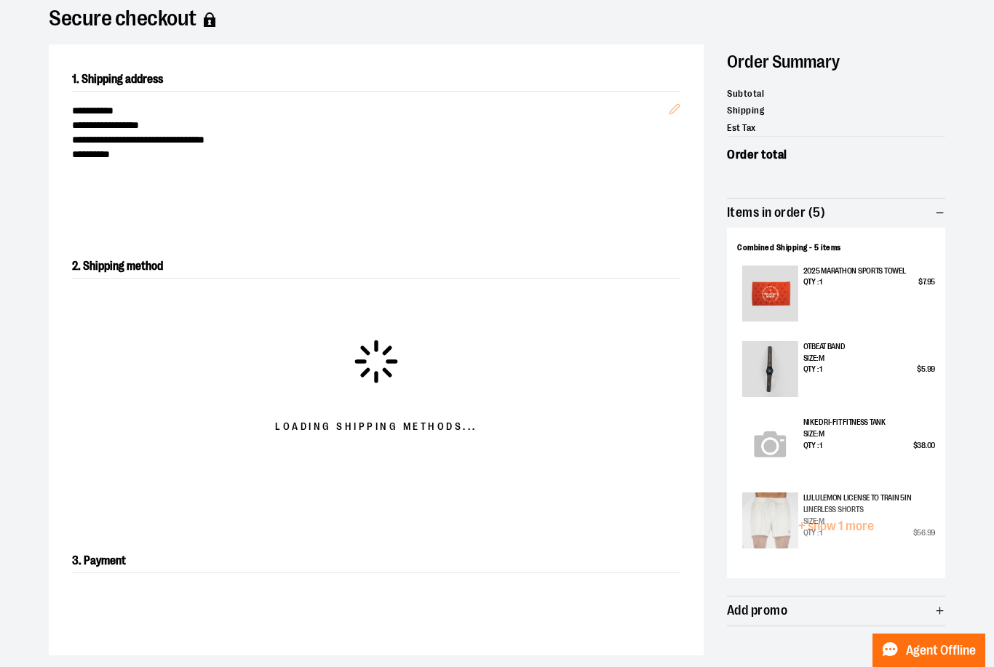
click at [936, 202] on span "Items in order (5)" at bounding box center [836, 213] width 218 height 29
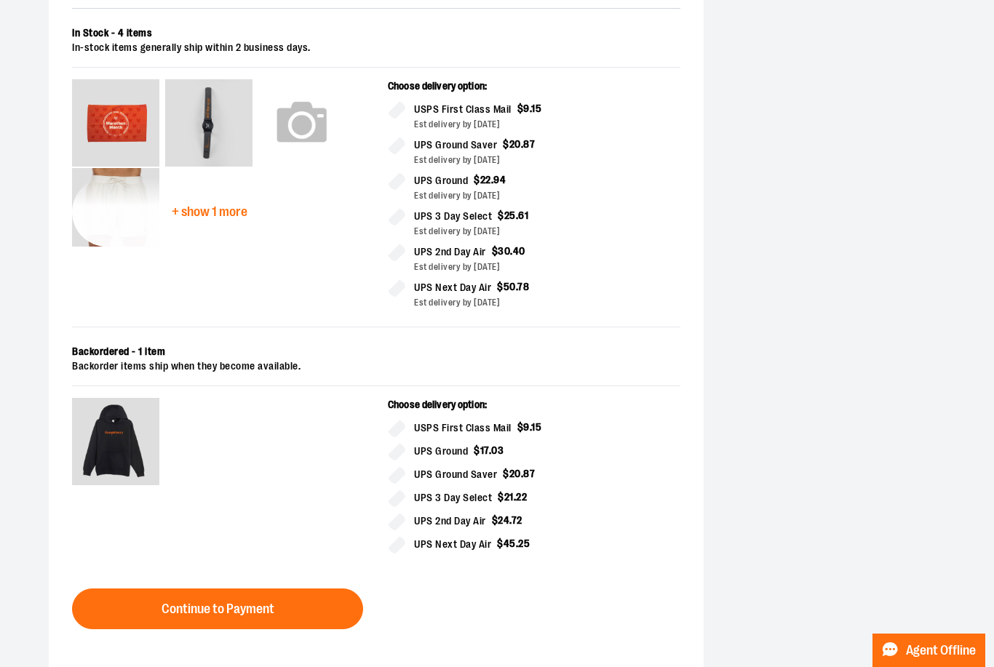
scroll to position [413, 0]
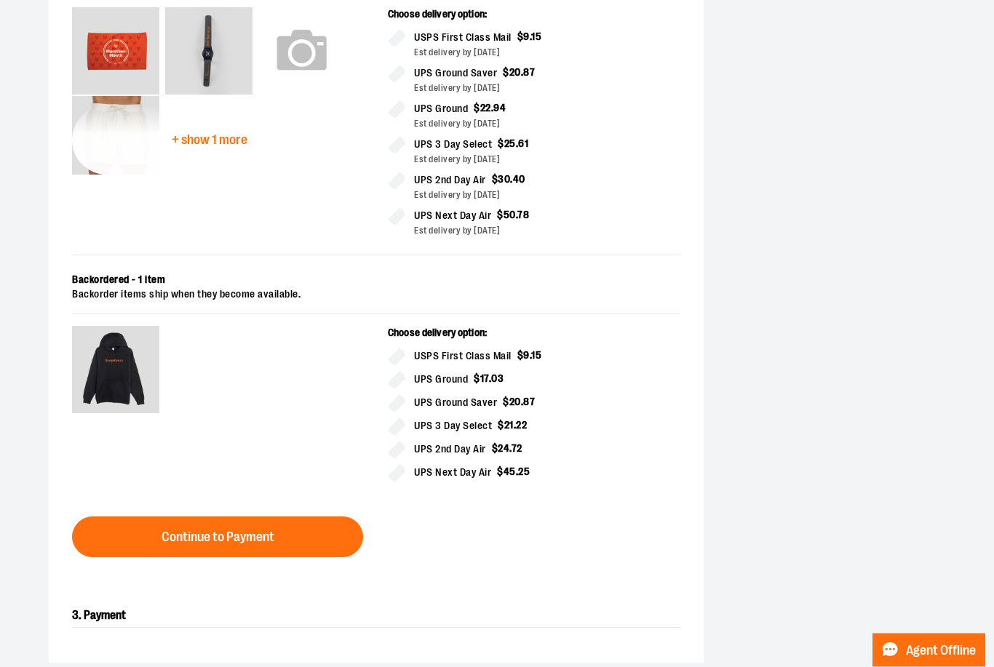
click at [338, 541] on button "Continue to Payment" at bounding box center [217, 537] width 291 height 41
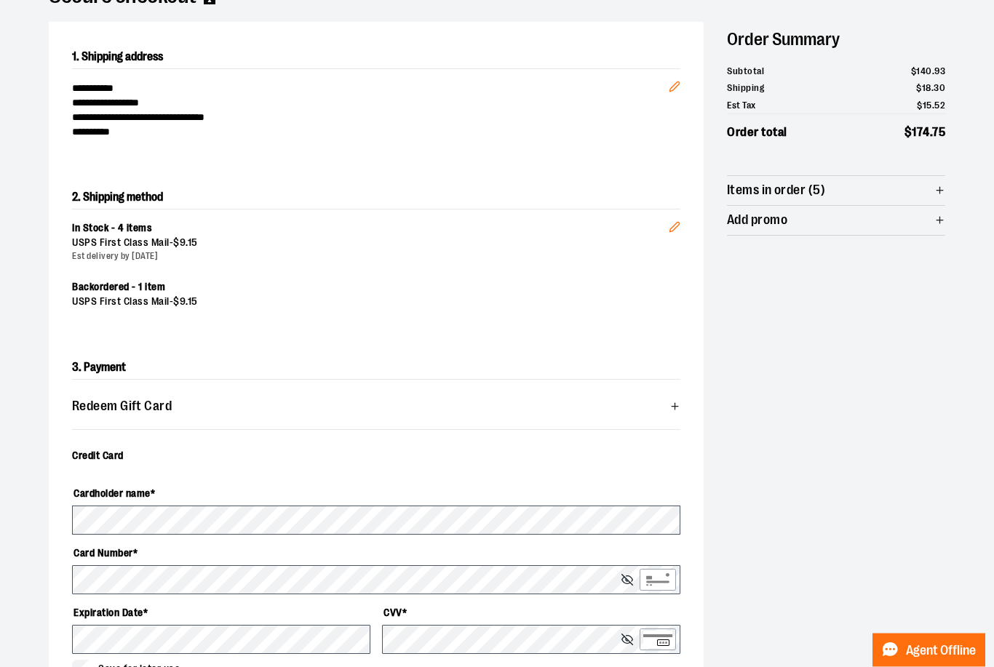
scroll to position [0, 0]
